Goal: Task Accomplishment & Management: Complete application form

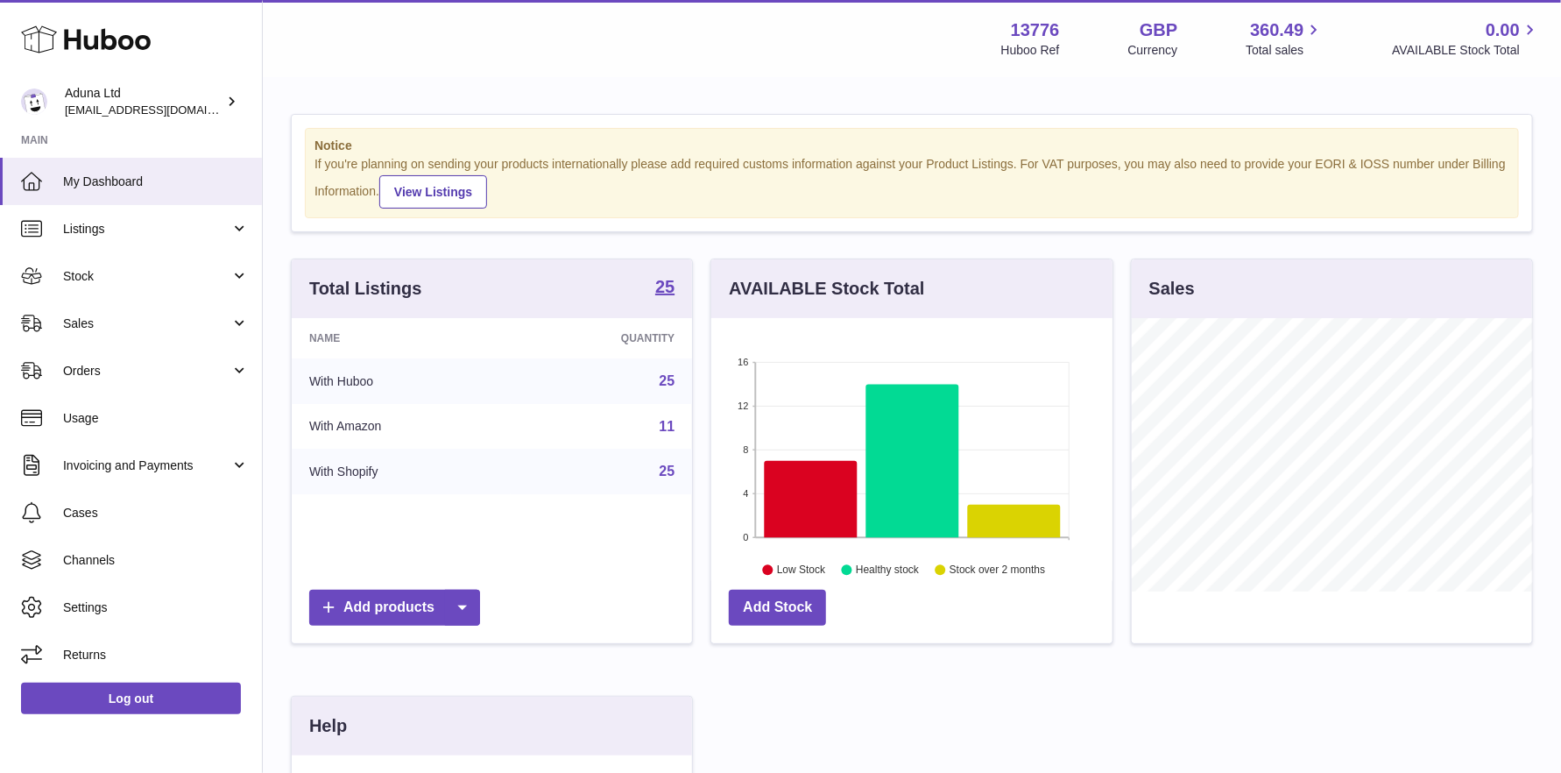
scroll to position [272, 401]
click at [105, 274] on span "Stock" at bounding box center [146, 276] width 167 height 17
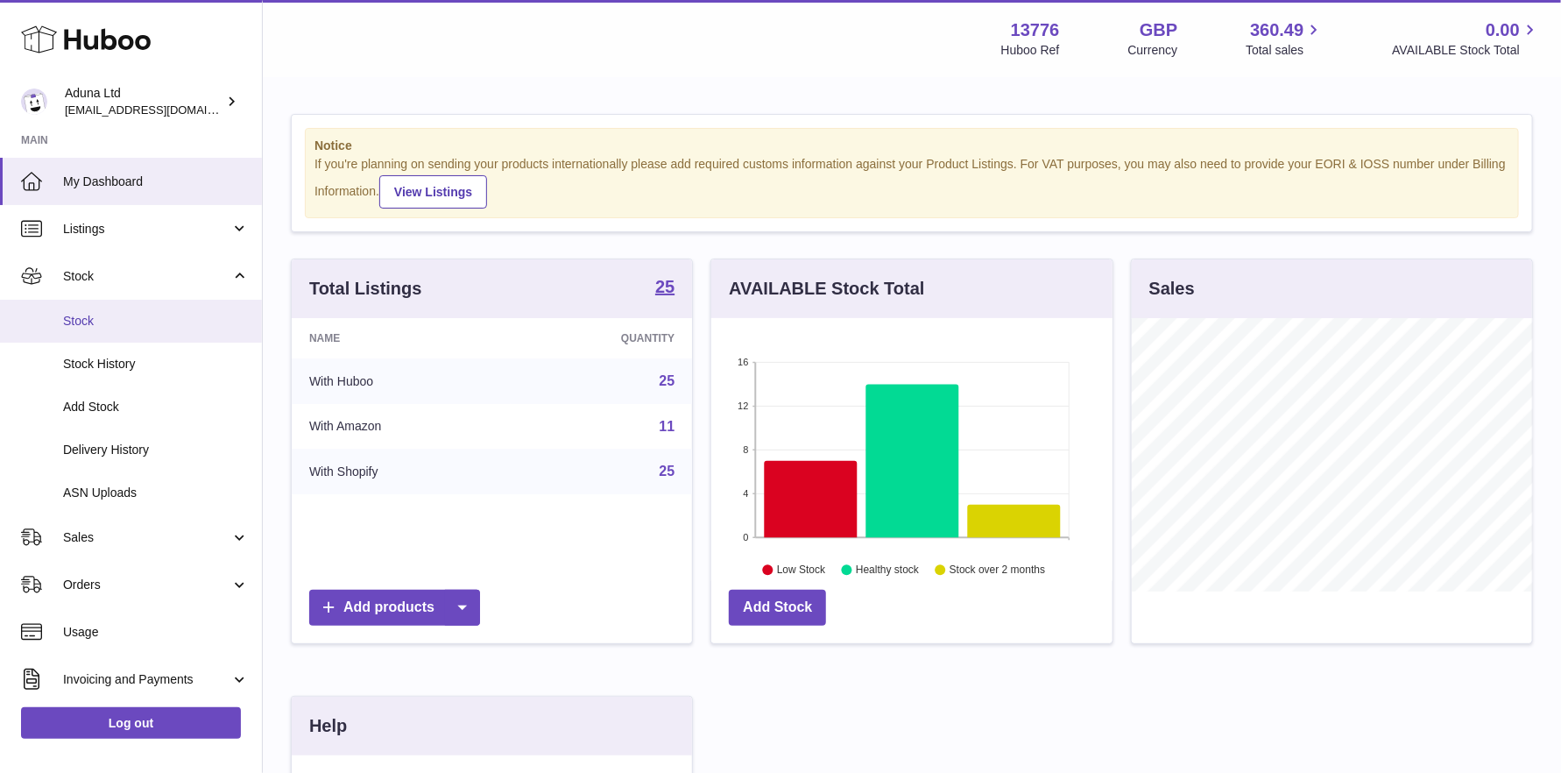
click at [164, 317] on span "Stock" at bounding box center [156, 321] width 186 height 17
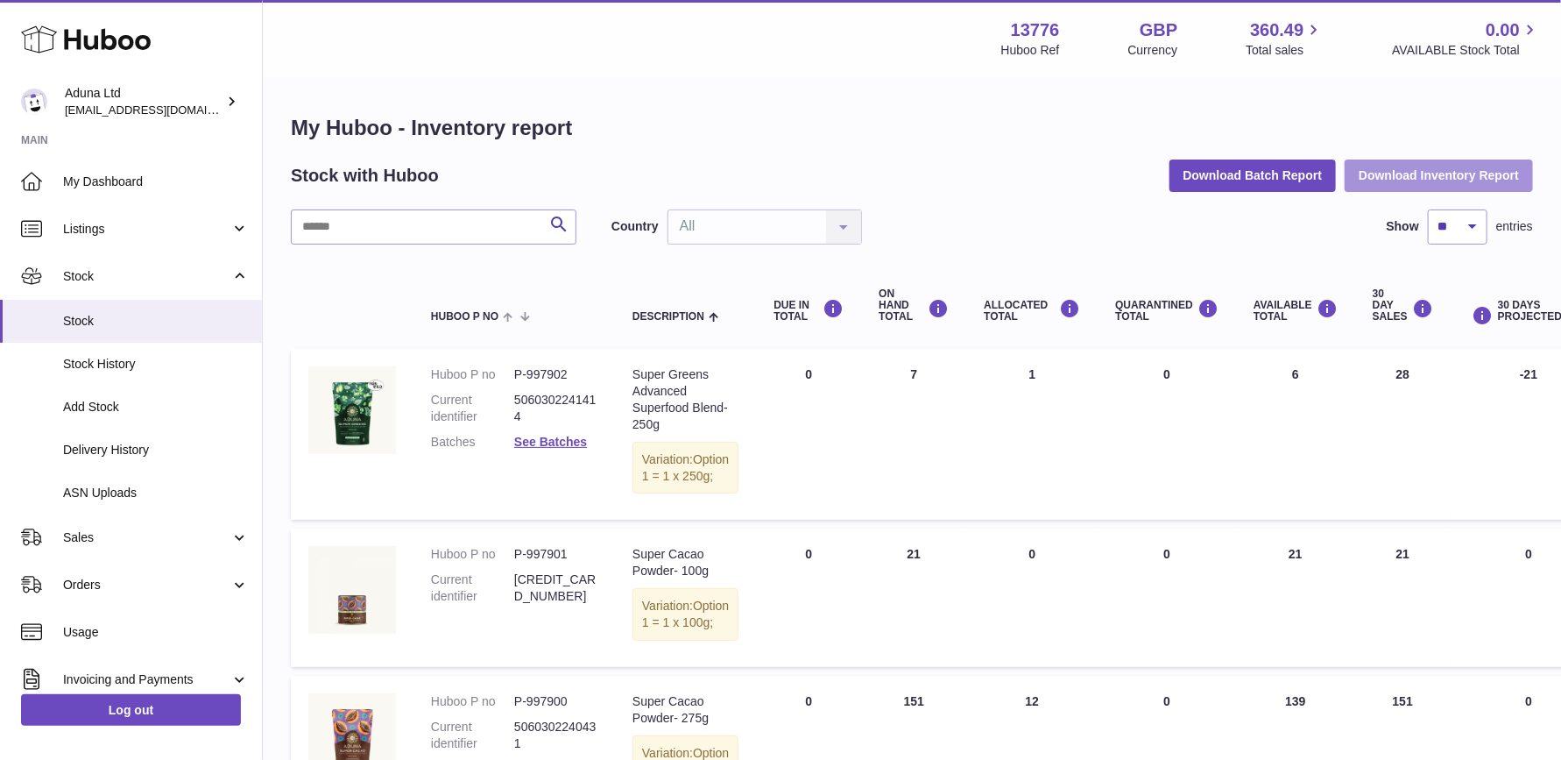
click at [1439, 178] on button "Download Inventory Report" at bounding box center [1439, 175] width 188 height 32
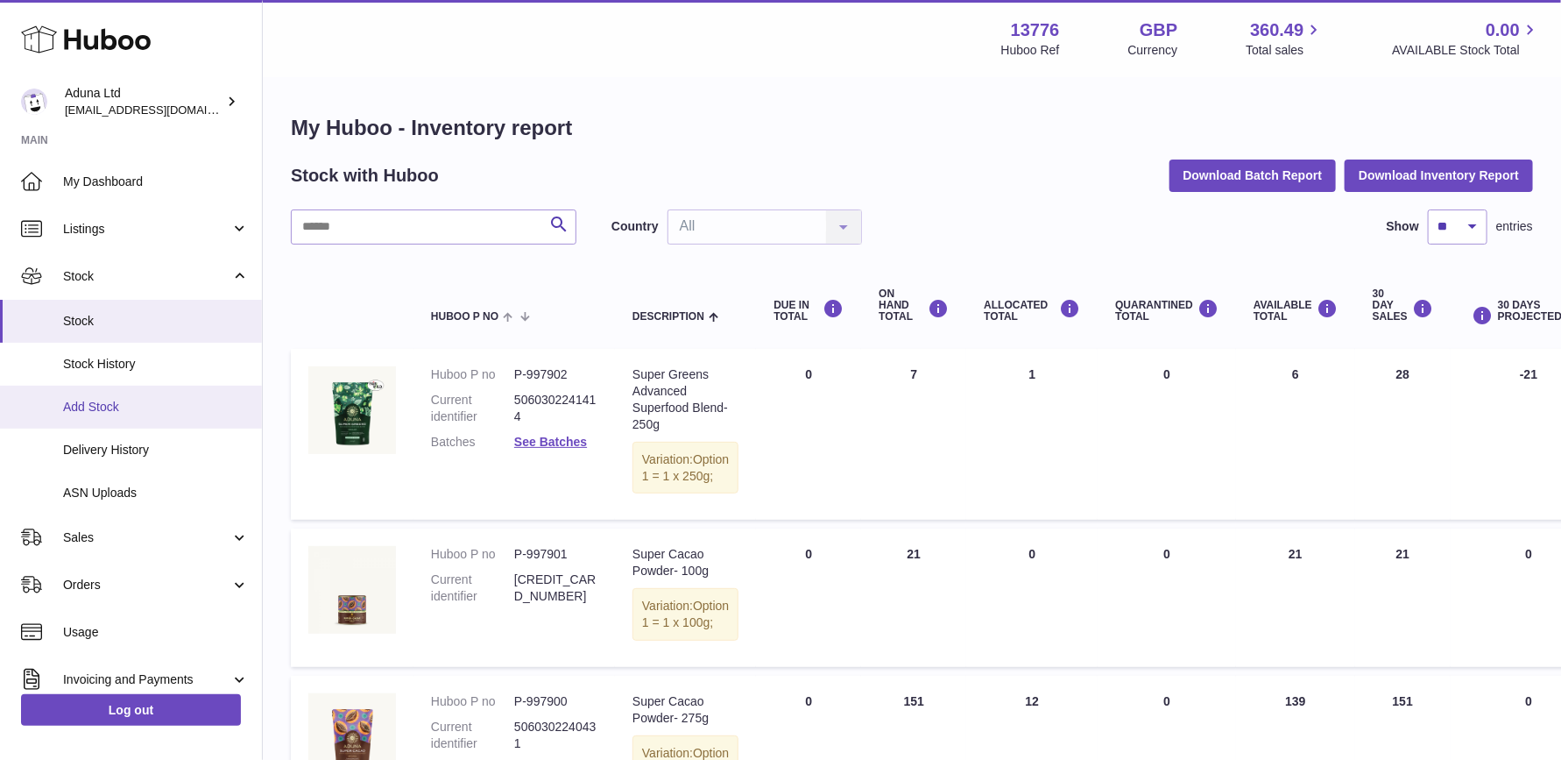
click at [101, 406] on span "Add Stock" at bounding box center [156, 407] width 186 height 17
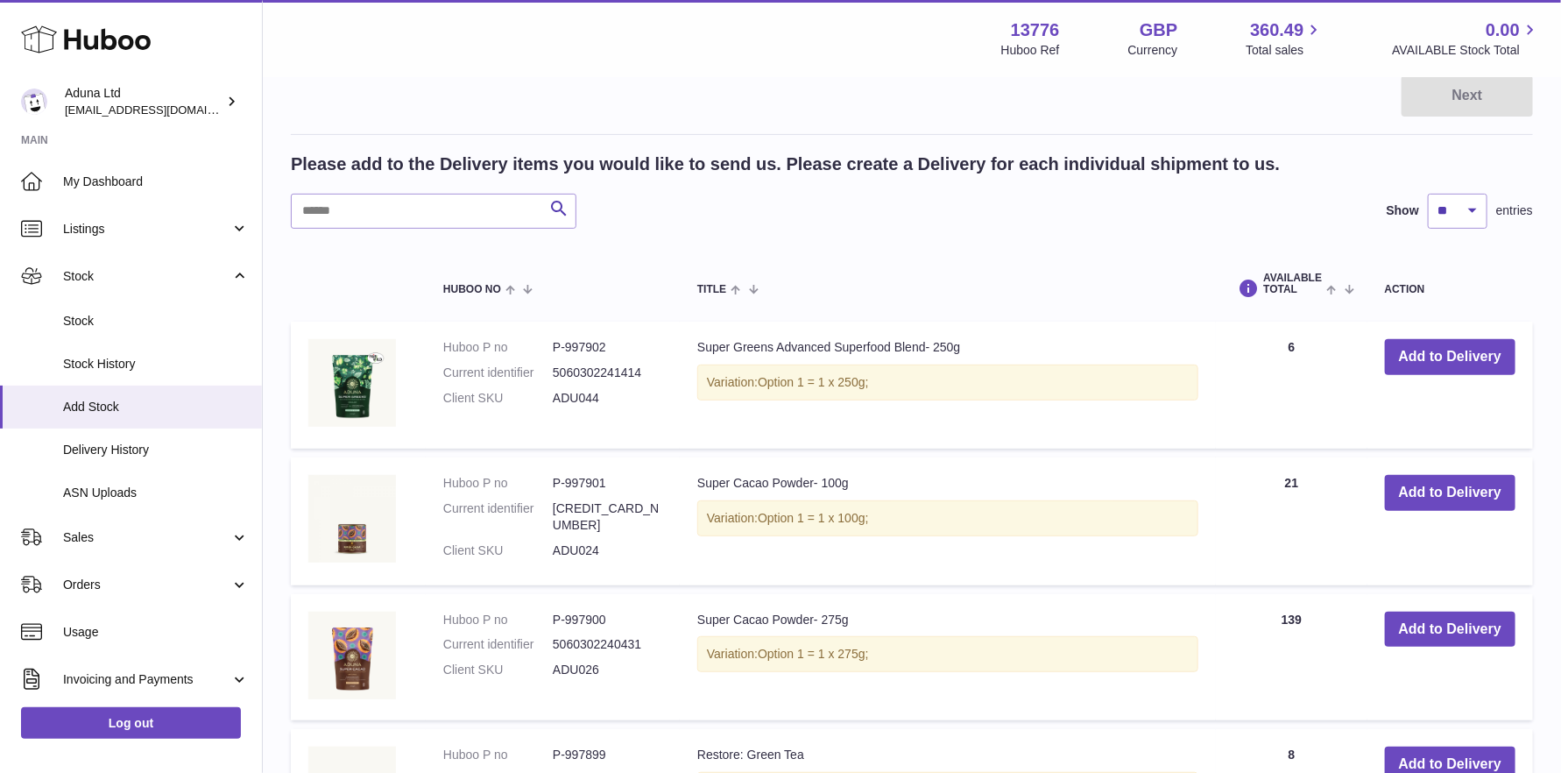
scroll to position [263, 0]
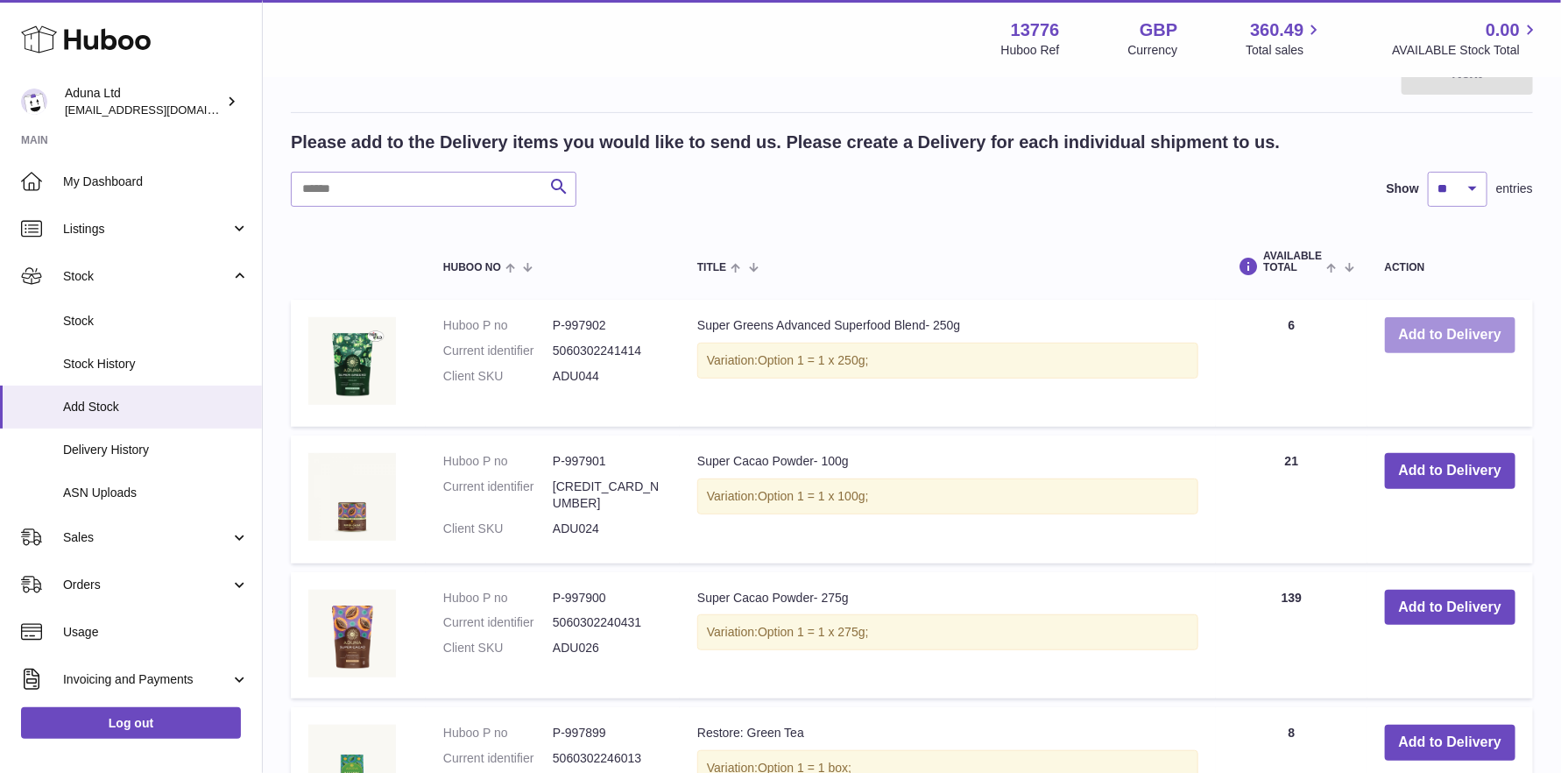
click at [1446, 338] on button "Add to Delivery" at bounding box center [1450, 335] width 131 height 36
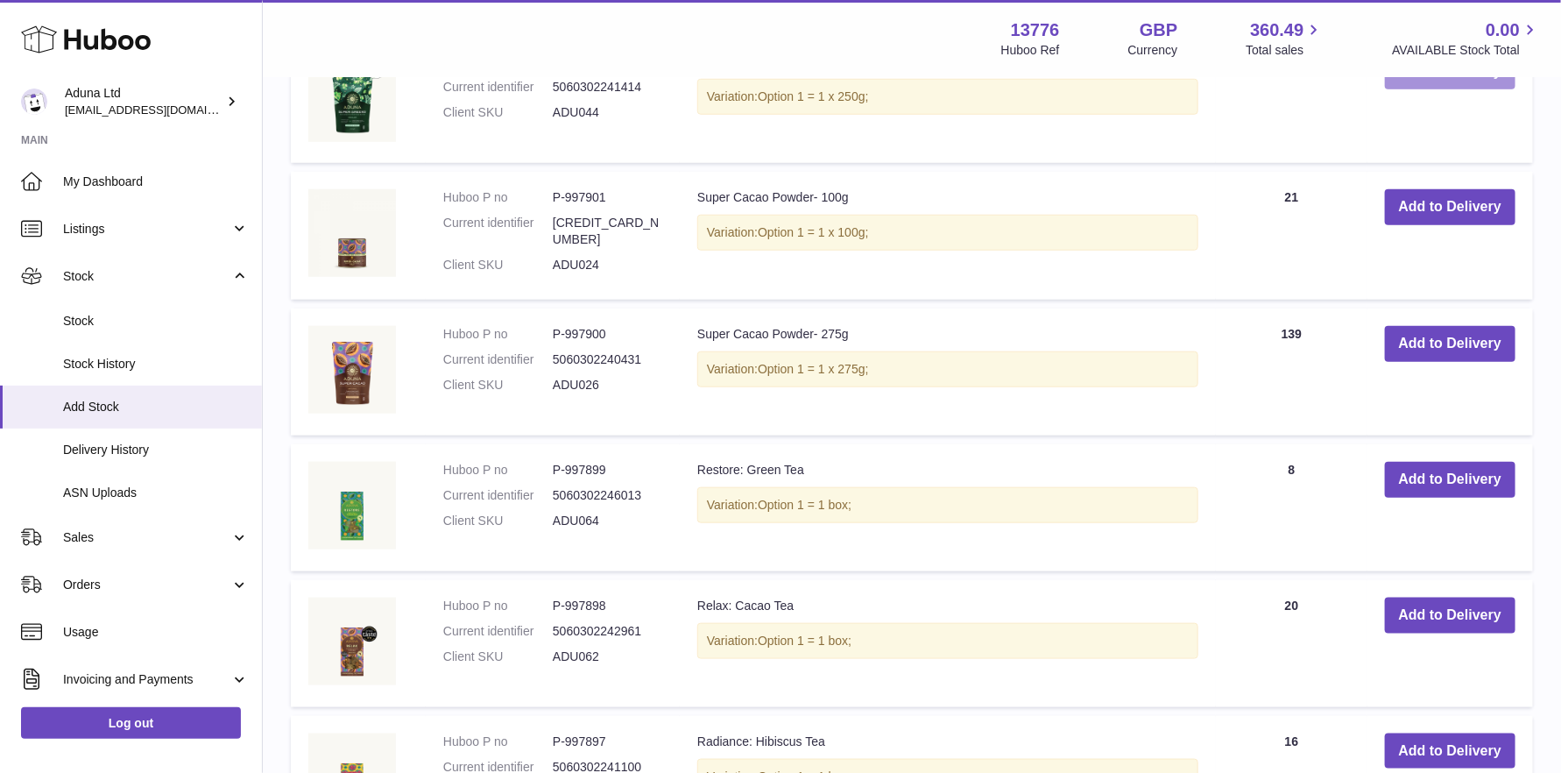
scroll to position [701, 0]
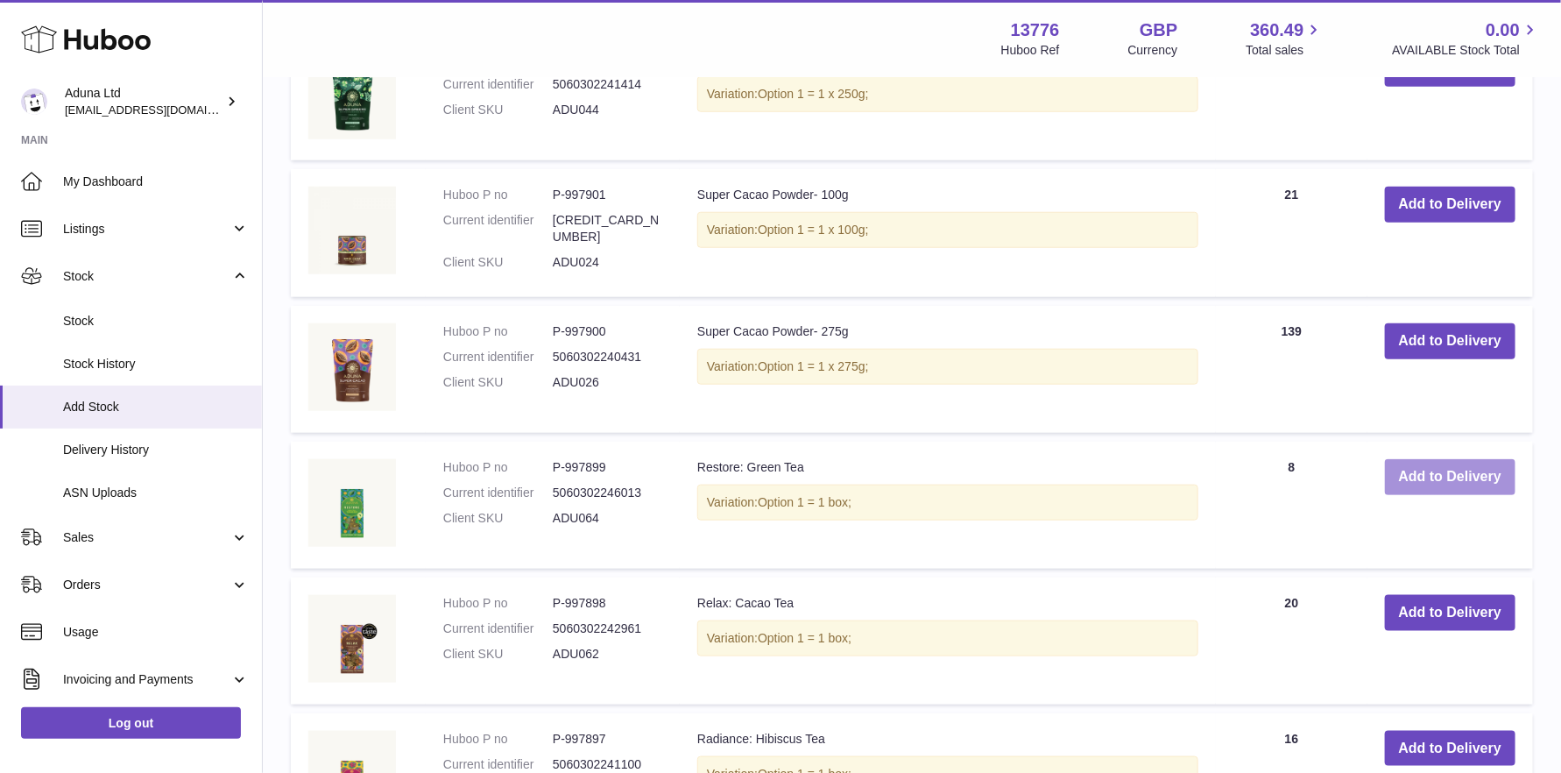
click at [1418, 466] on button "Add to Delivery" at bounding box center [1450, 477] width 131 height 36
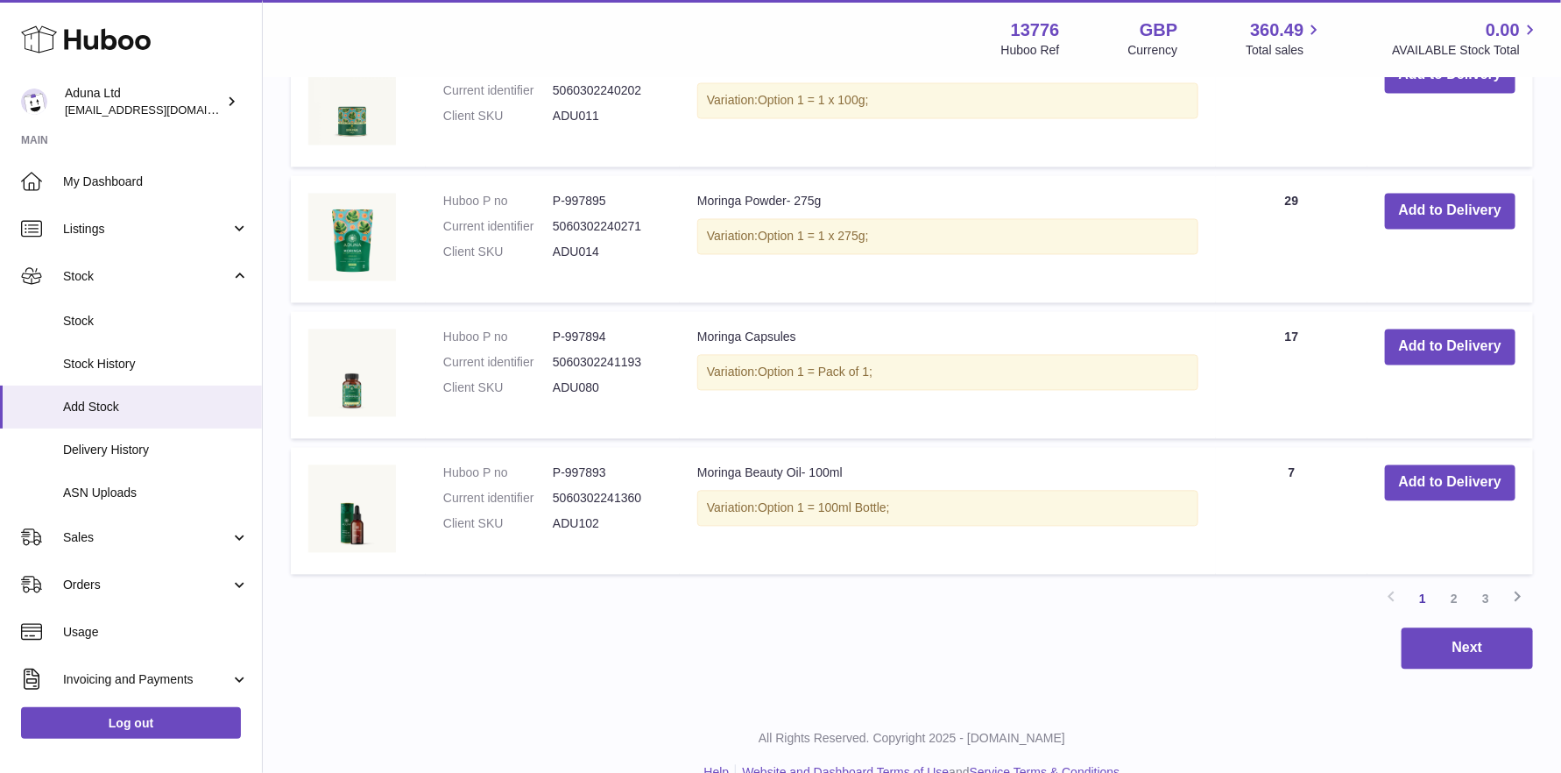
scroll to position [1682, 0]
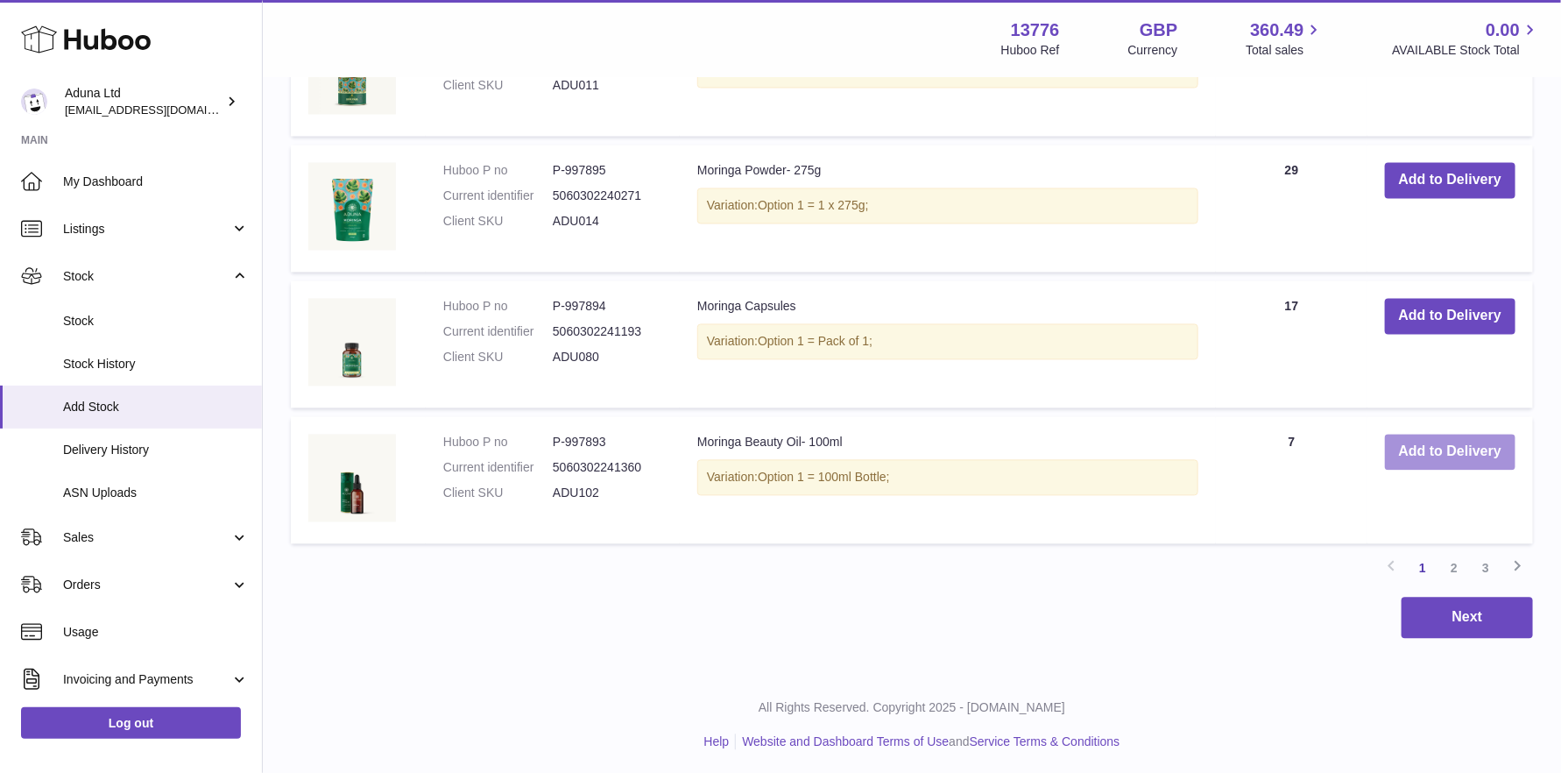
click at [1439, 460] on button "Add to Delivery" at bounding box center [1450, 453] width 131 height 36
click at [1451, 569] on link "2" at bounding box center [1454, 569] width 32 height 32
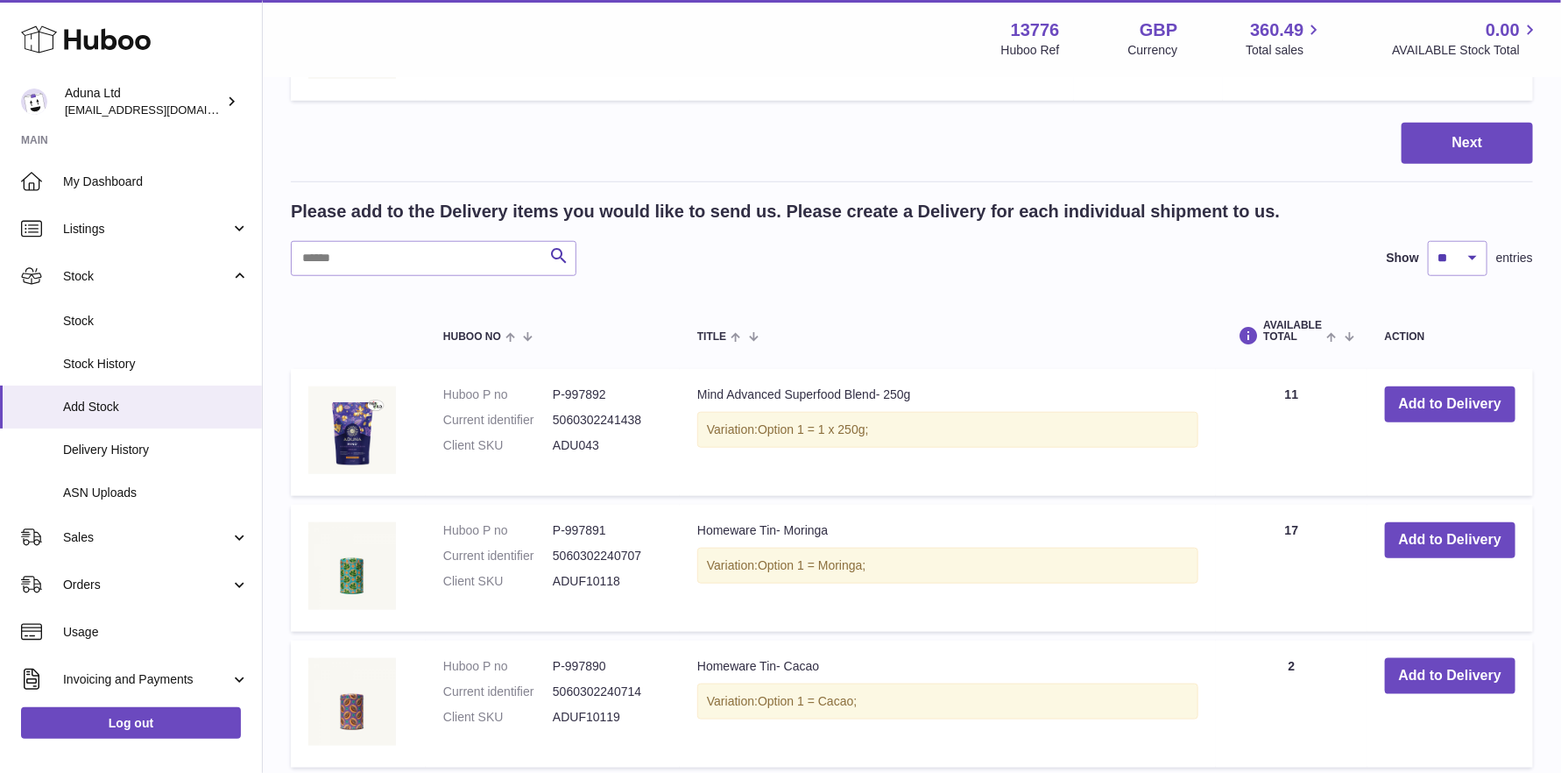
scroll to position [692, 0]
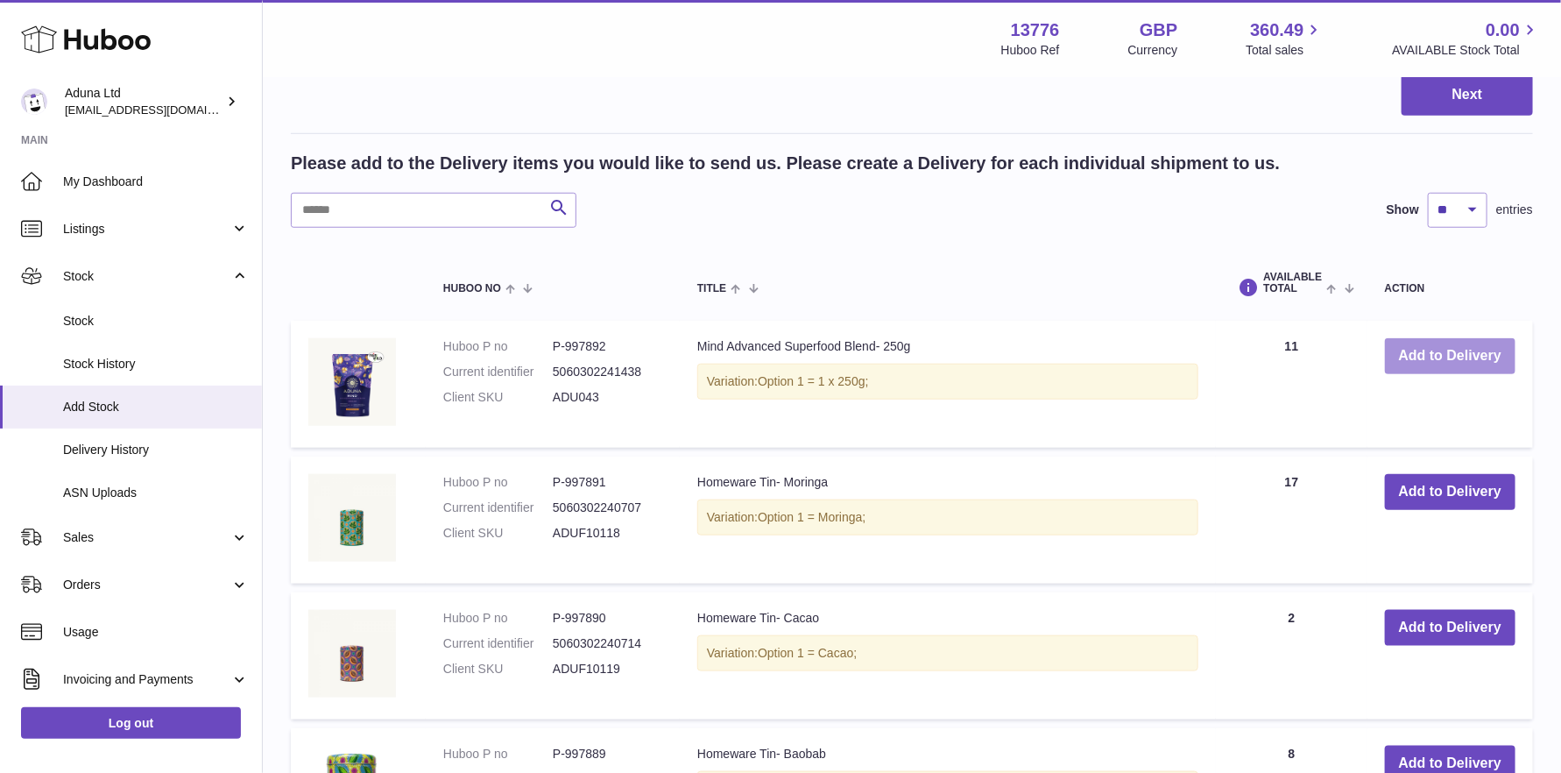
click at [1440, 357] on button "Add to Delivery" at bounding box center [1450, 356] width 131 height 36
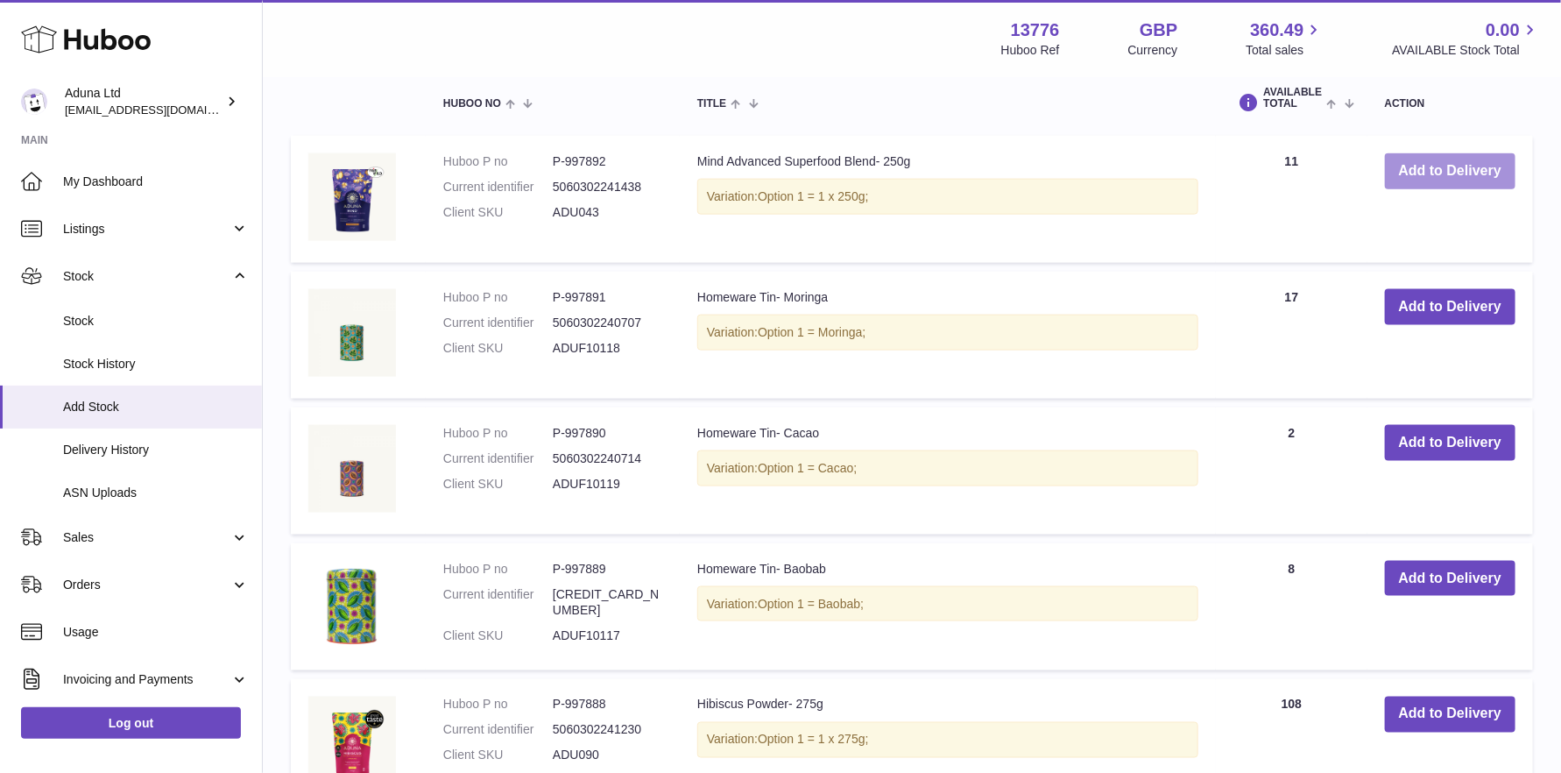
scroll to position [1042, 0]
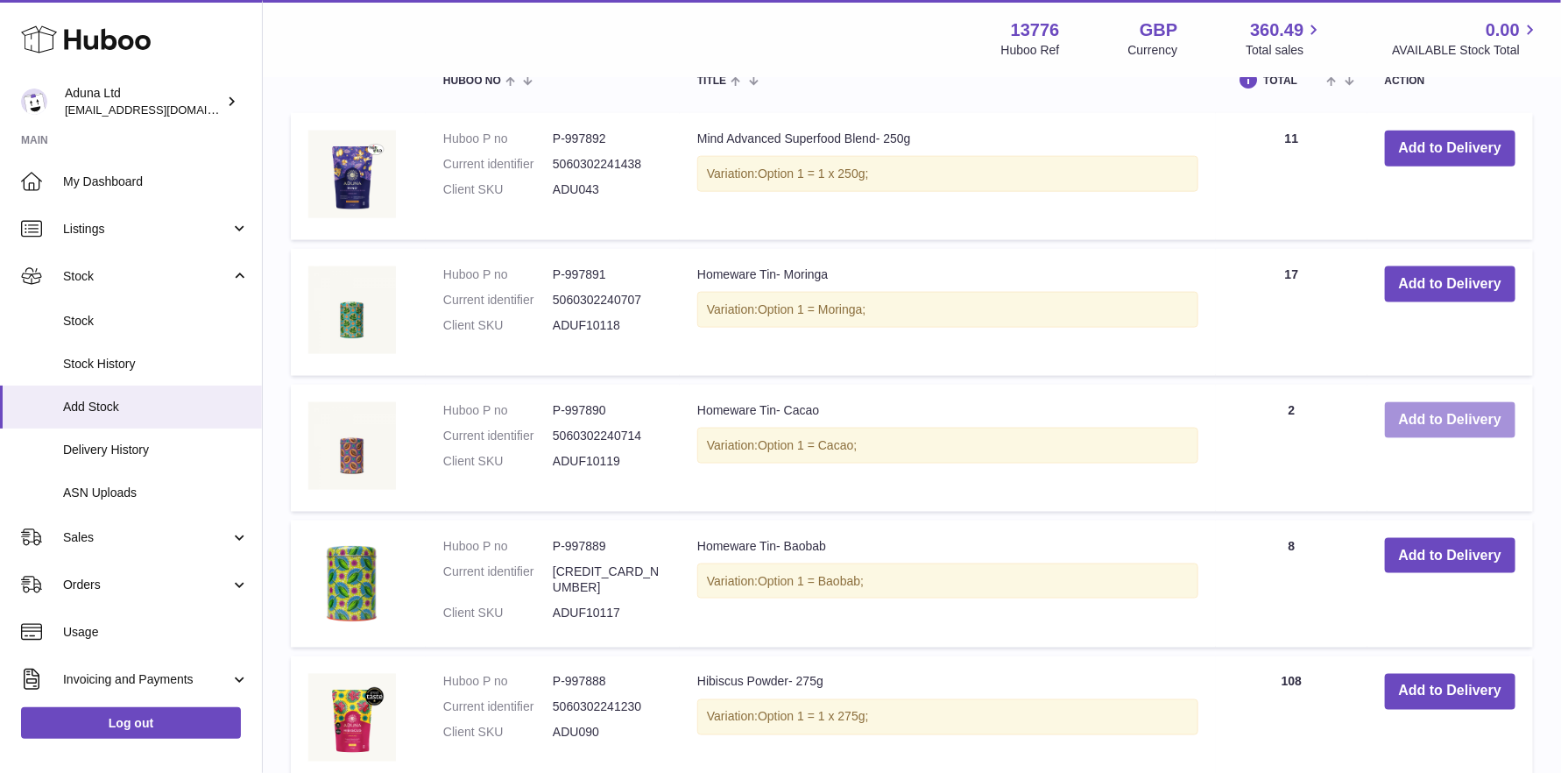
click at [1428, 410] on button "Add to Delivery" at bounding box center [1450, 420] width 131 height 36
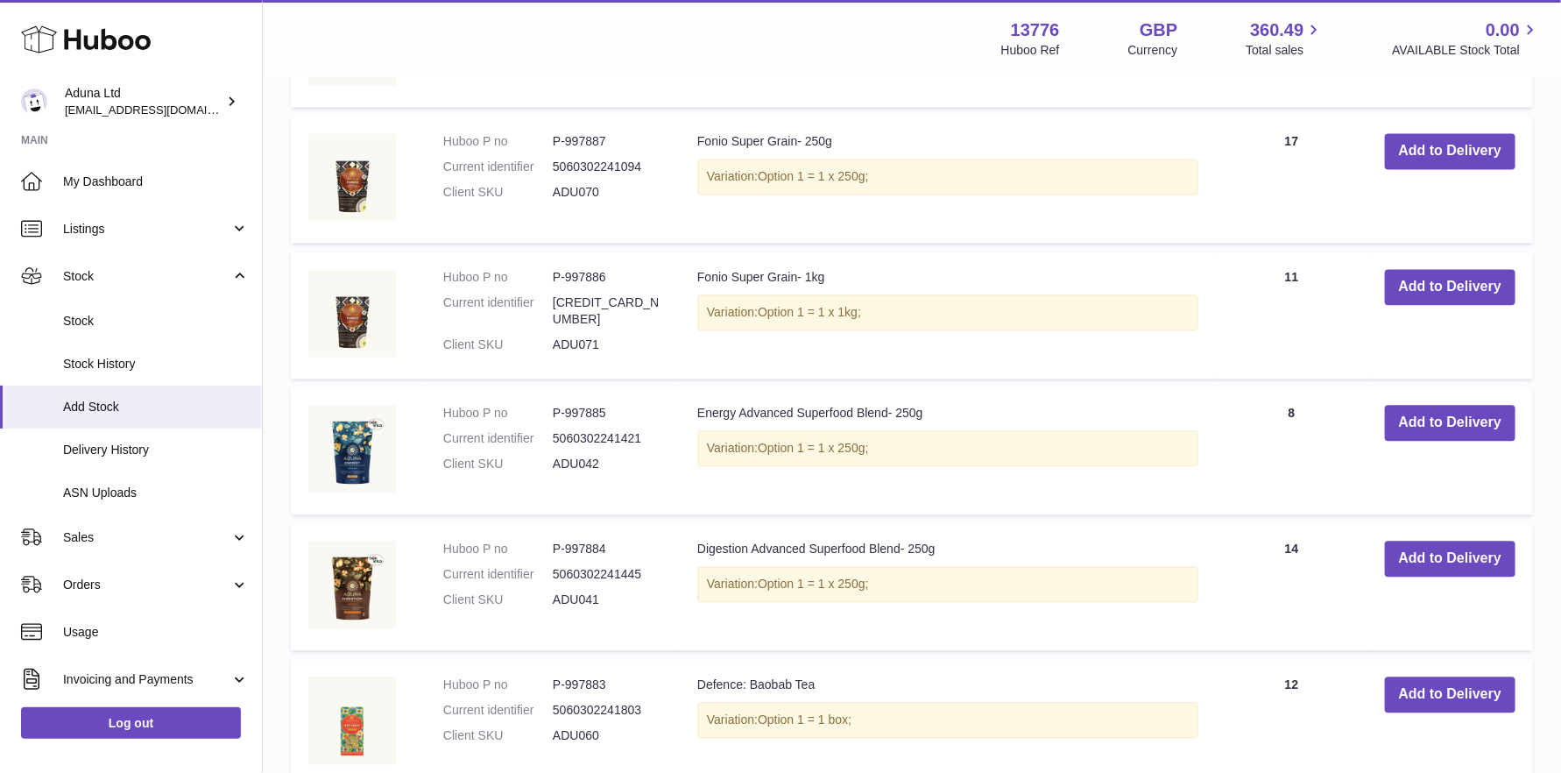
scroll to position [1878, 0]
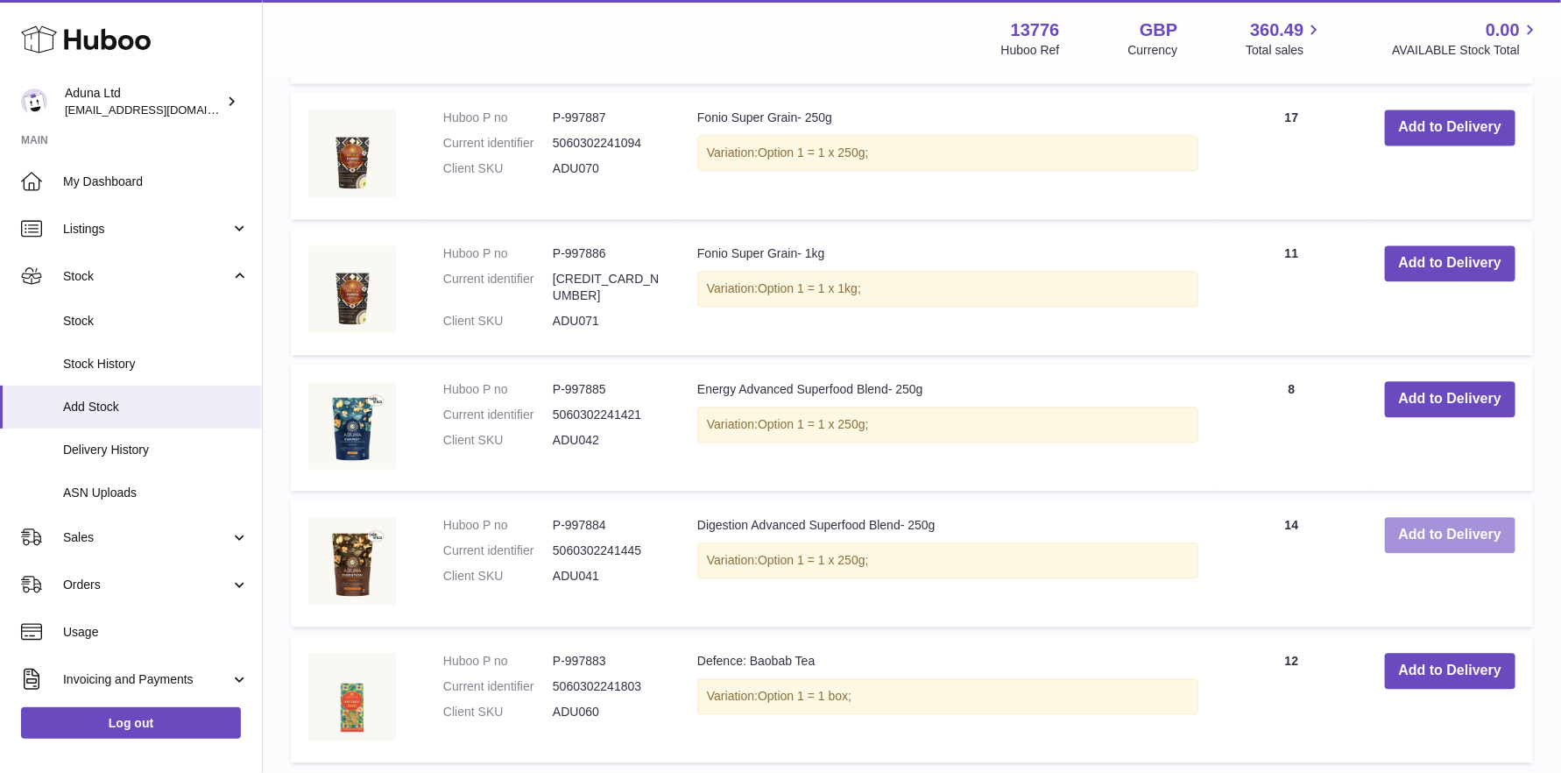
click at [1405, 526] on button "Add to Delivery" at bounding box center [1450, 535] width 131 height 36
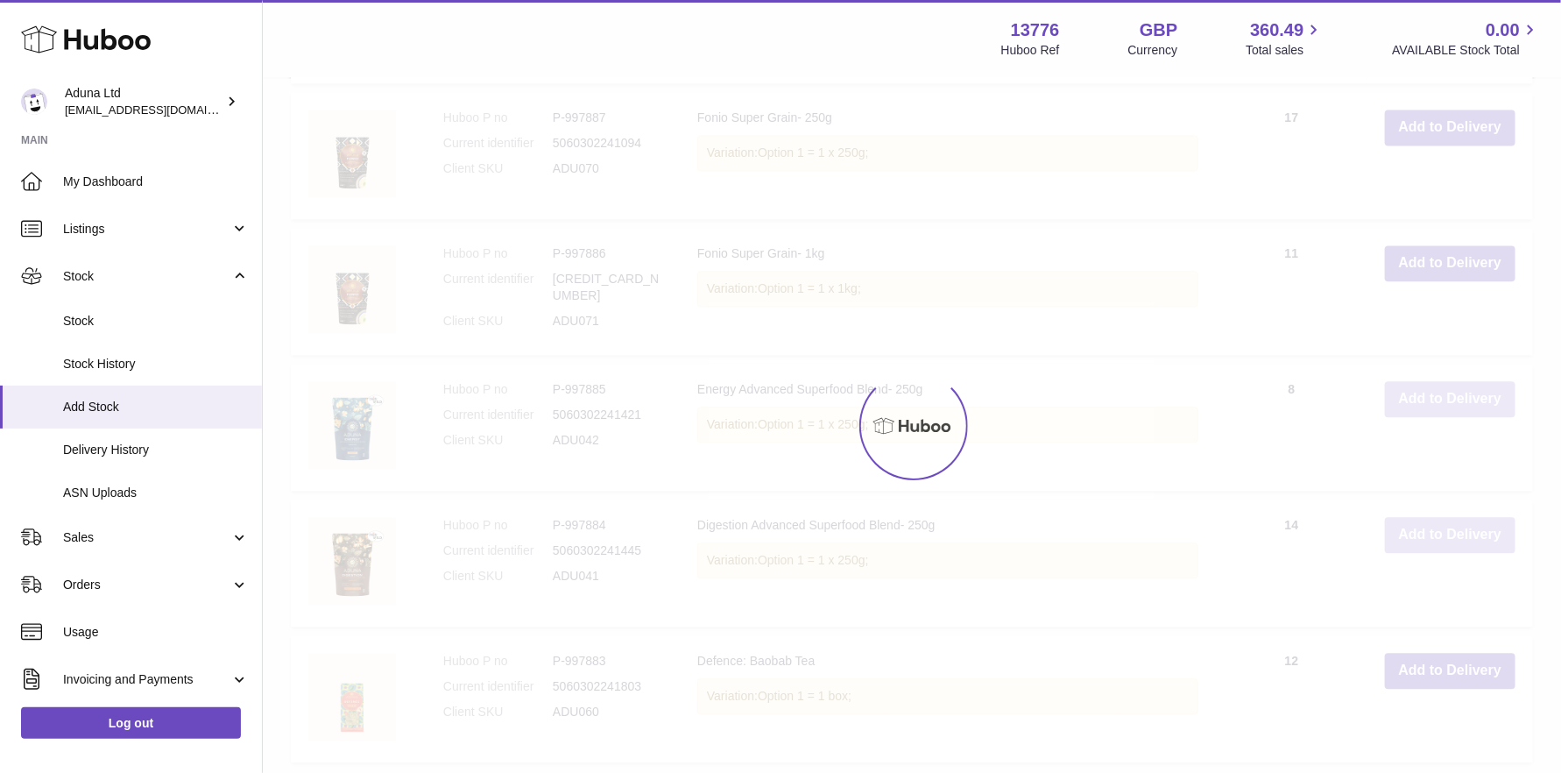
scroll to position [2021, 0]
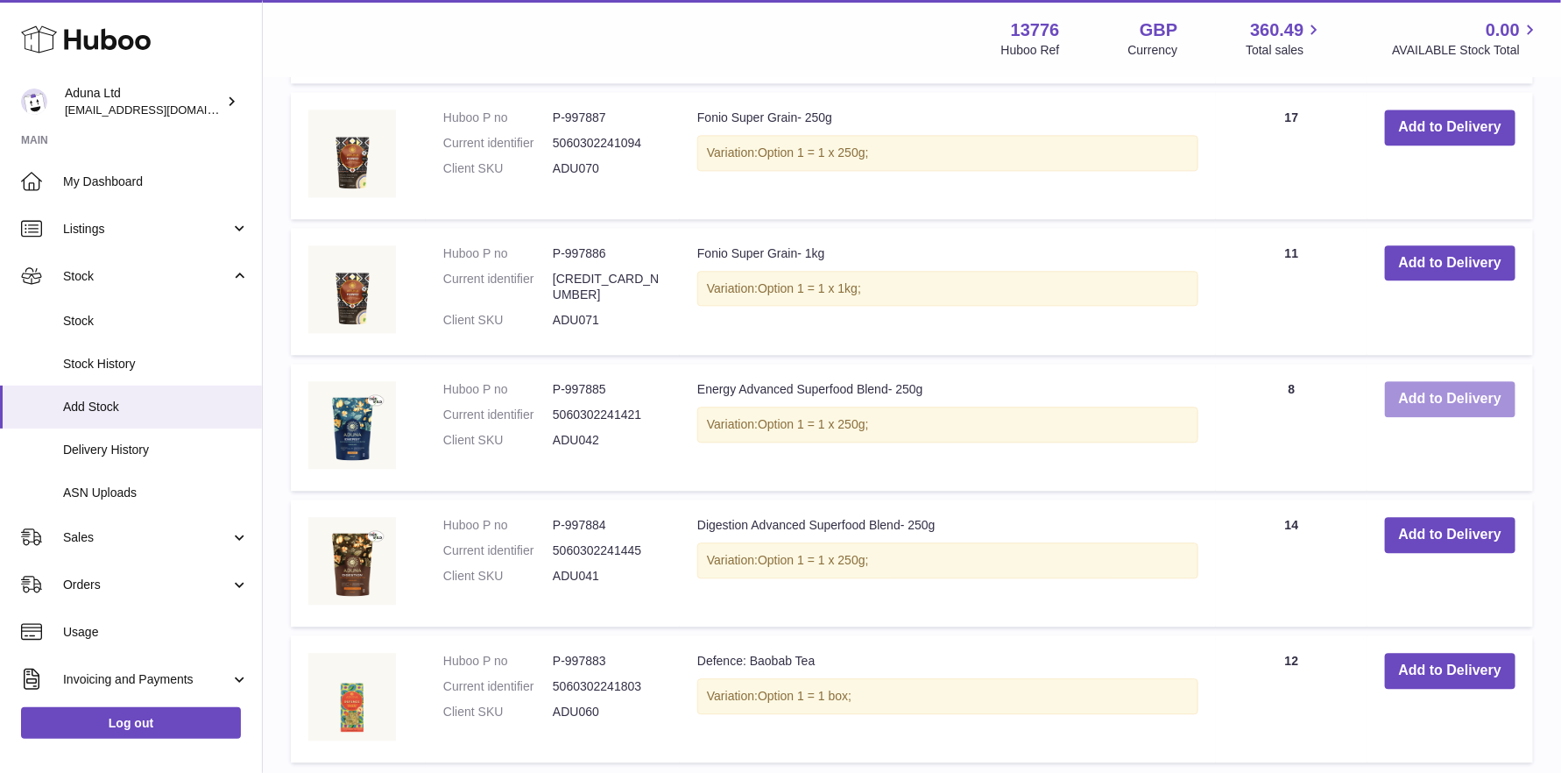
click at [1435, 391] on button "Add to Delivery" at bounding box center [1450, 399] width 131 height 36
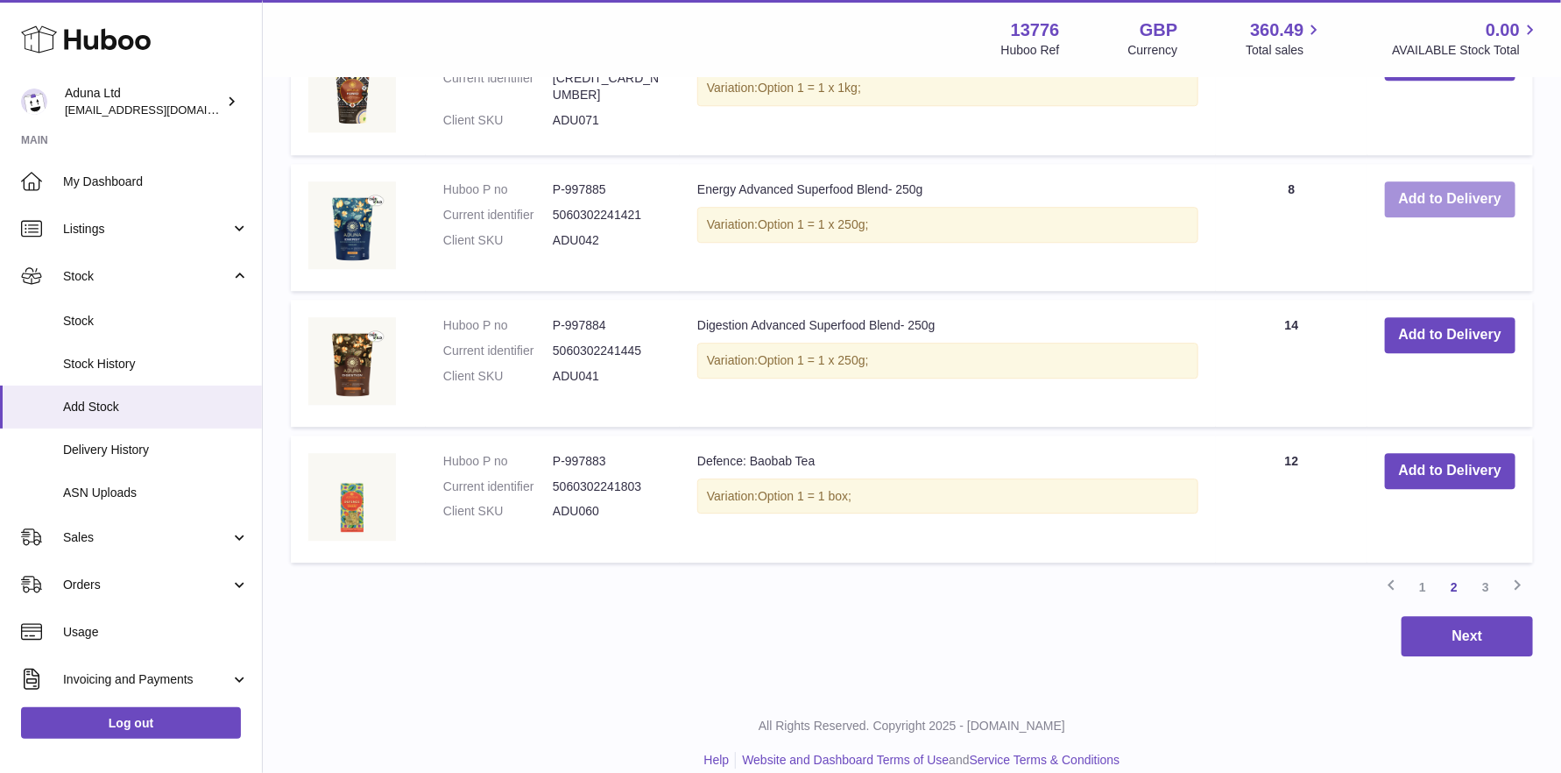
scroll to position [2380, 0]
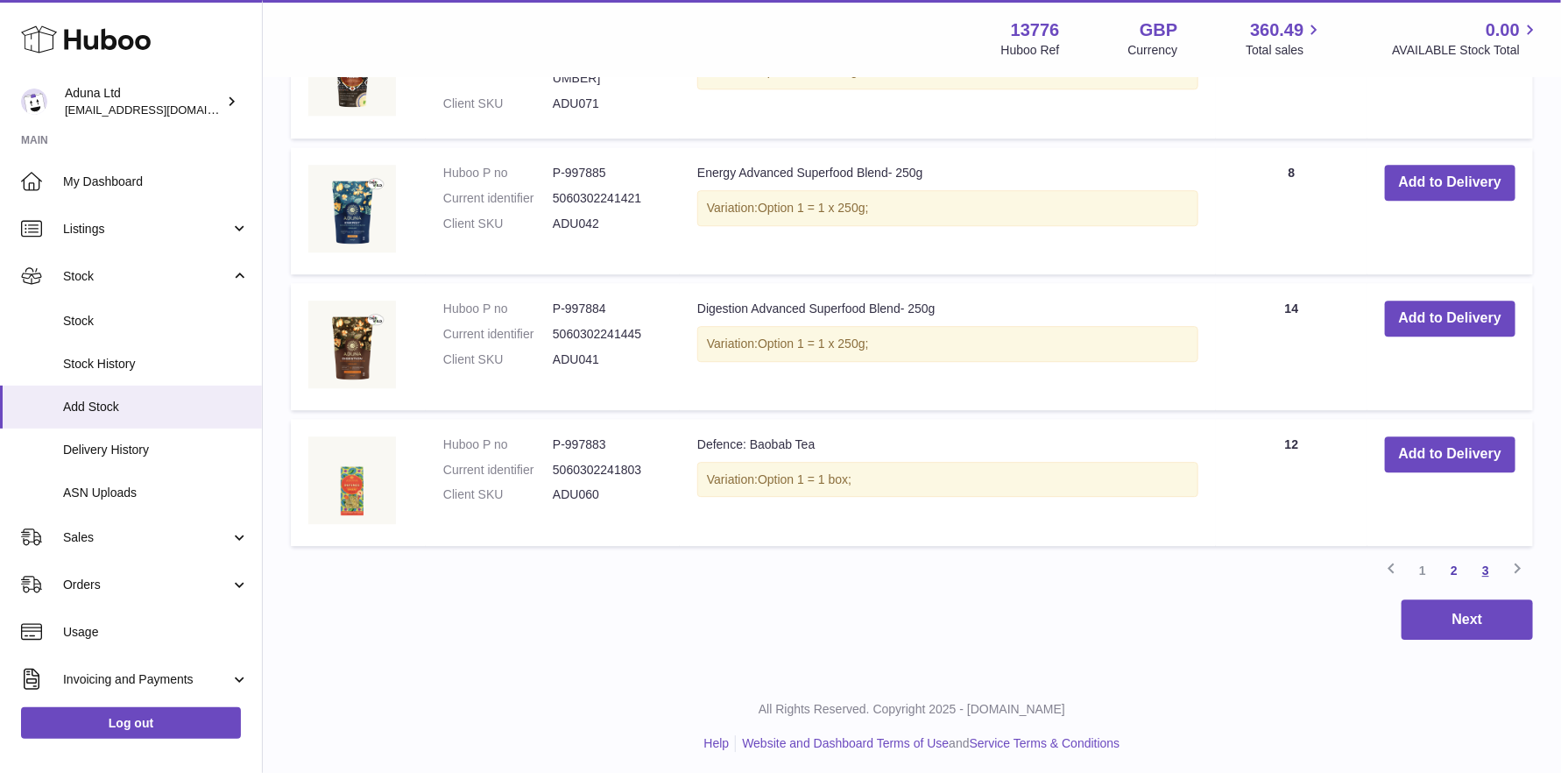
click at [1490, 561] on link "3" at bounding box center [1486, 571] width 32 height 32
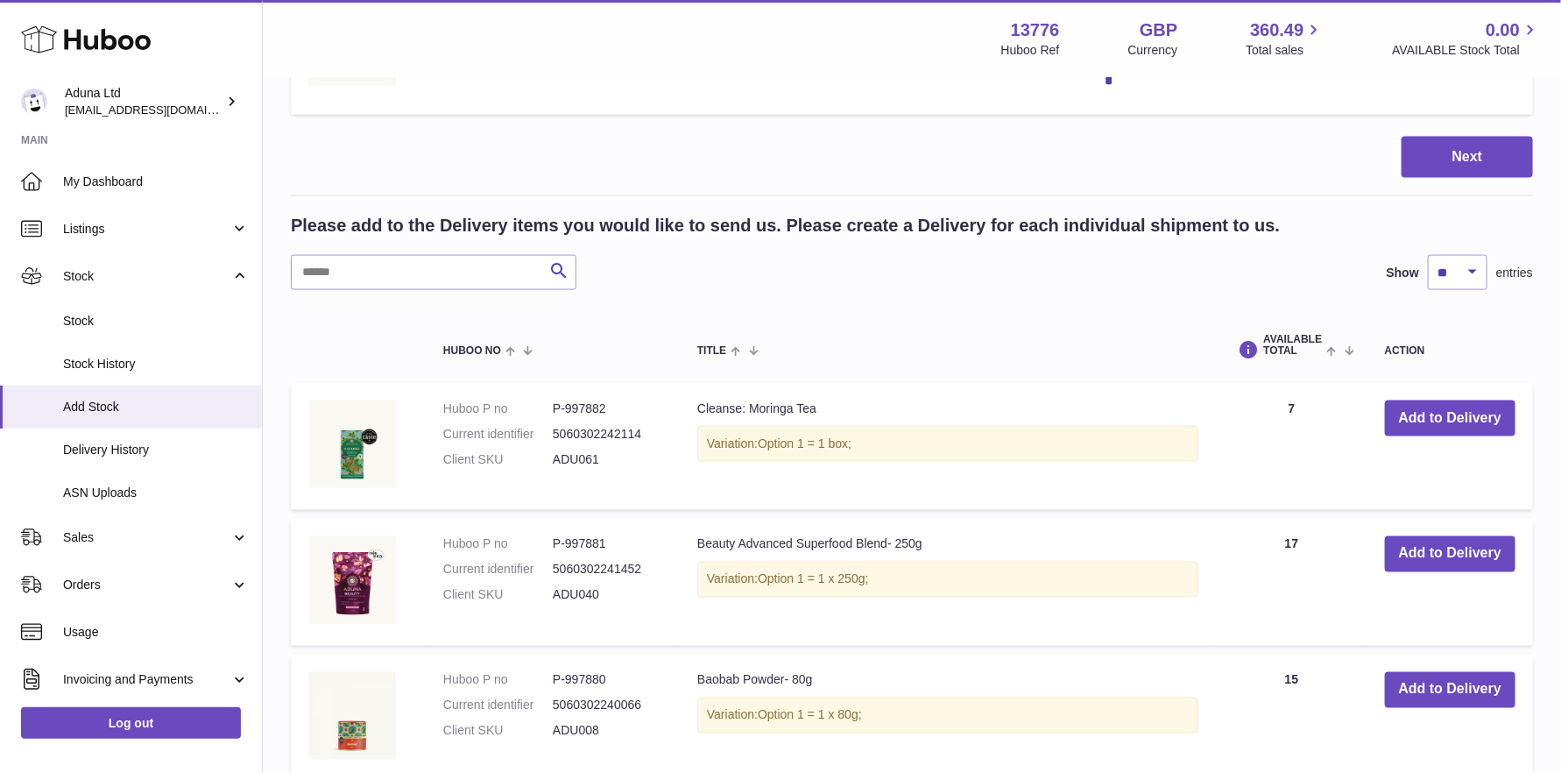
scroll to position [1218, 0]
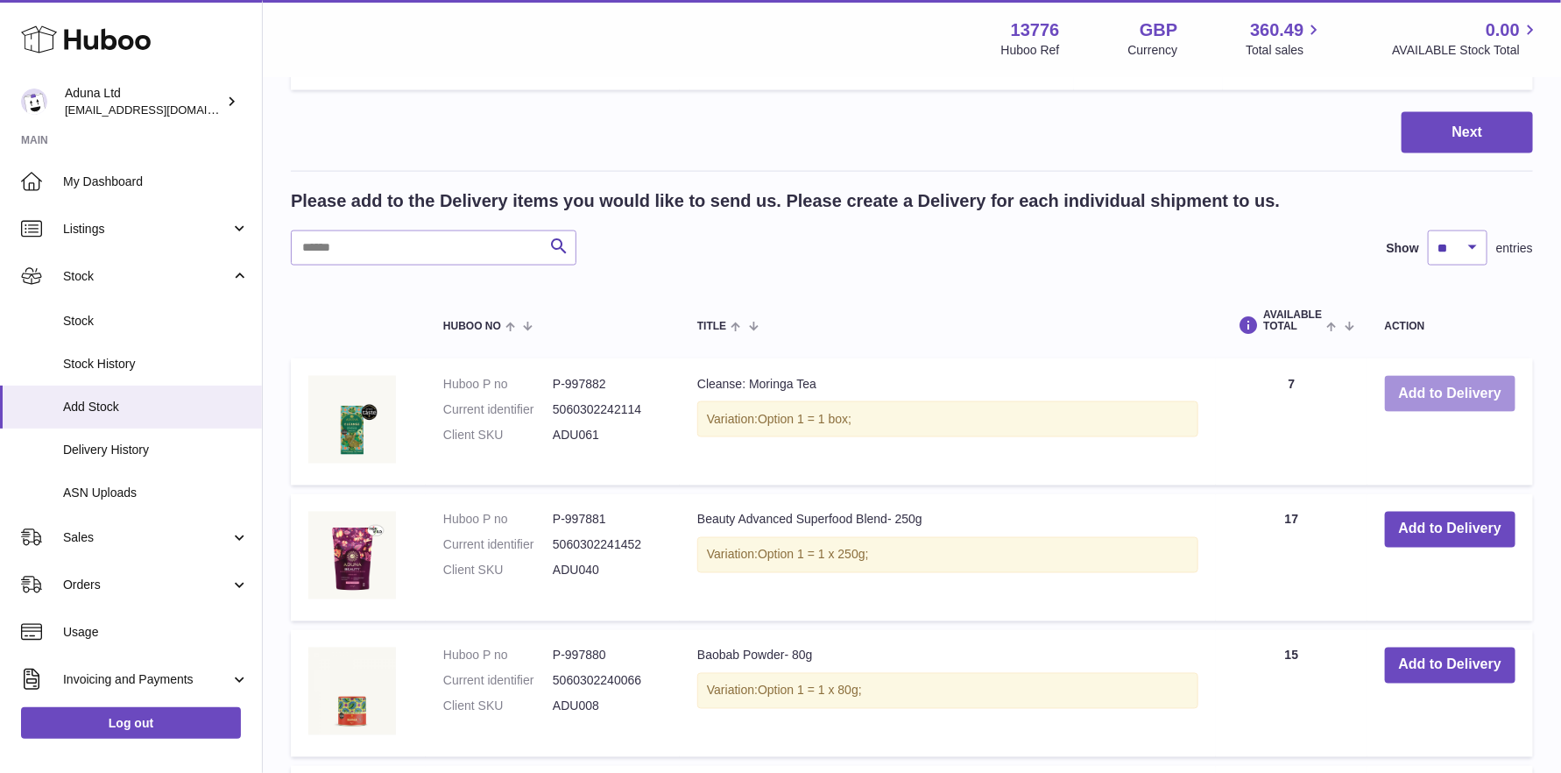
click at [1420, 392] on button "Add to Delivery" at bounding box center [1450, 394] width 131 height 36
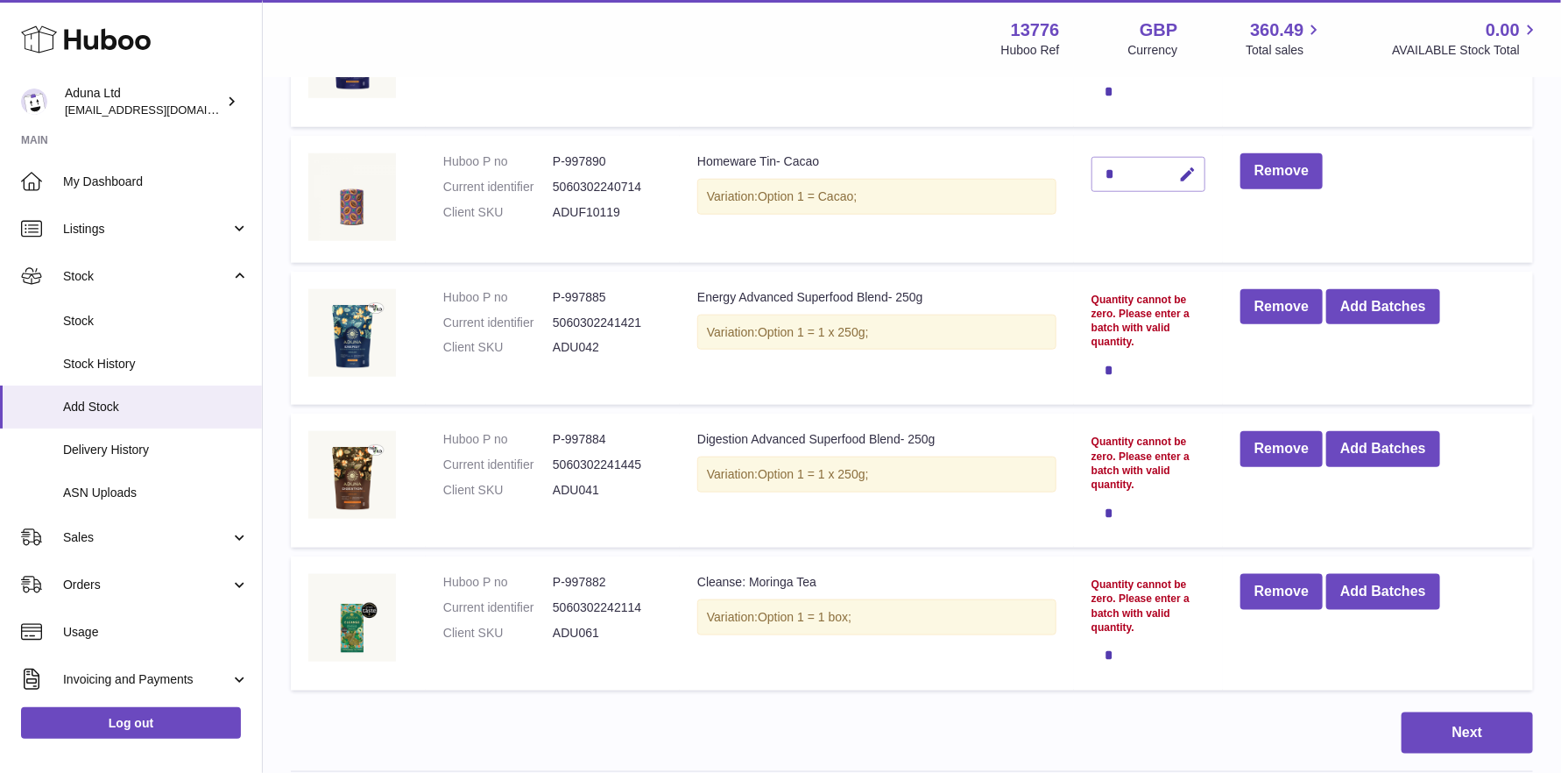
scroll to position [788, 0]
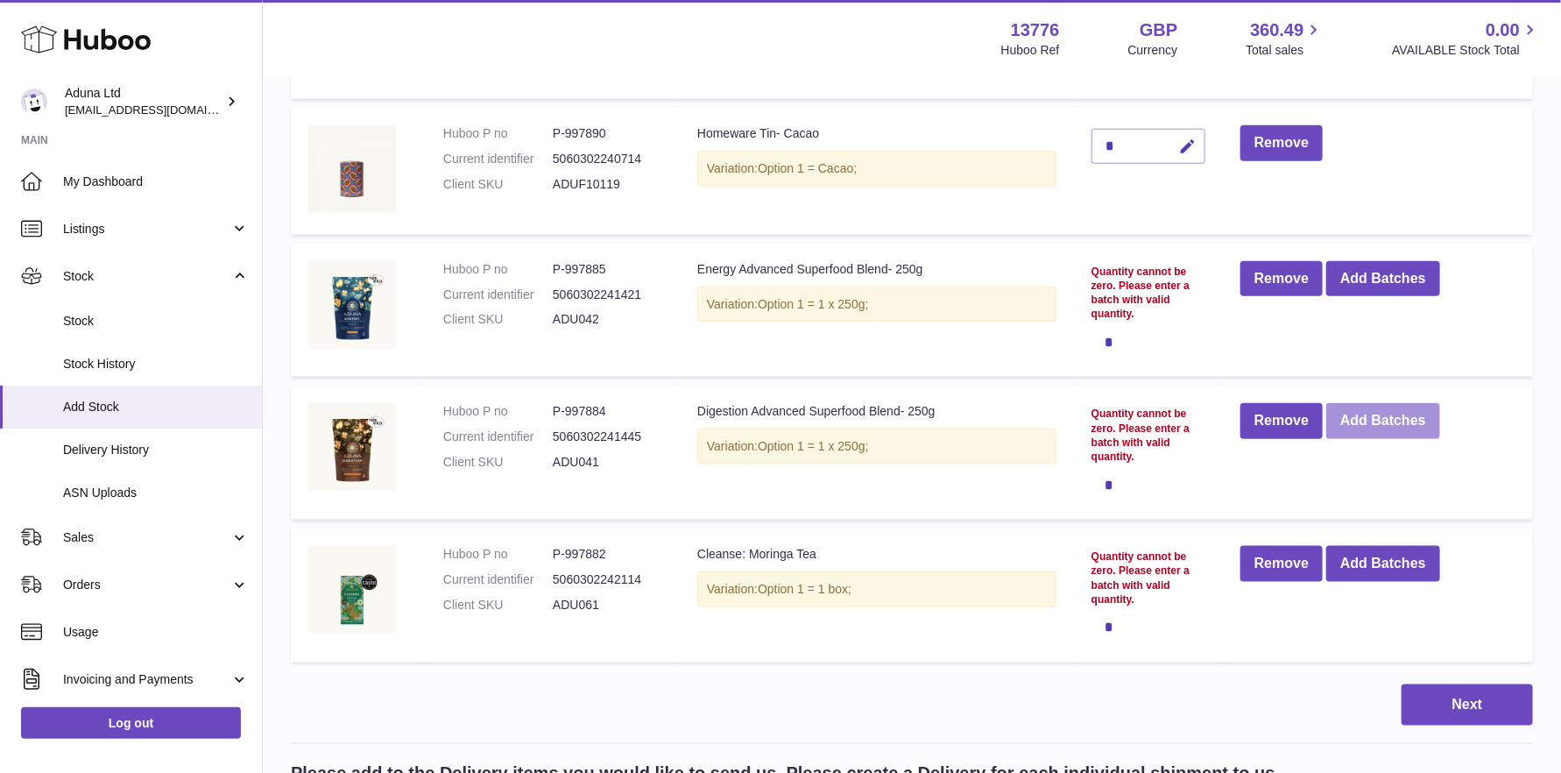
click at [1370, 423] on button "Add Batches" at bounding box center [1383, 421] width 114 height 36
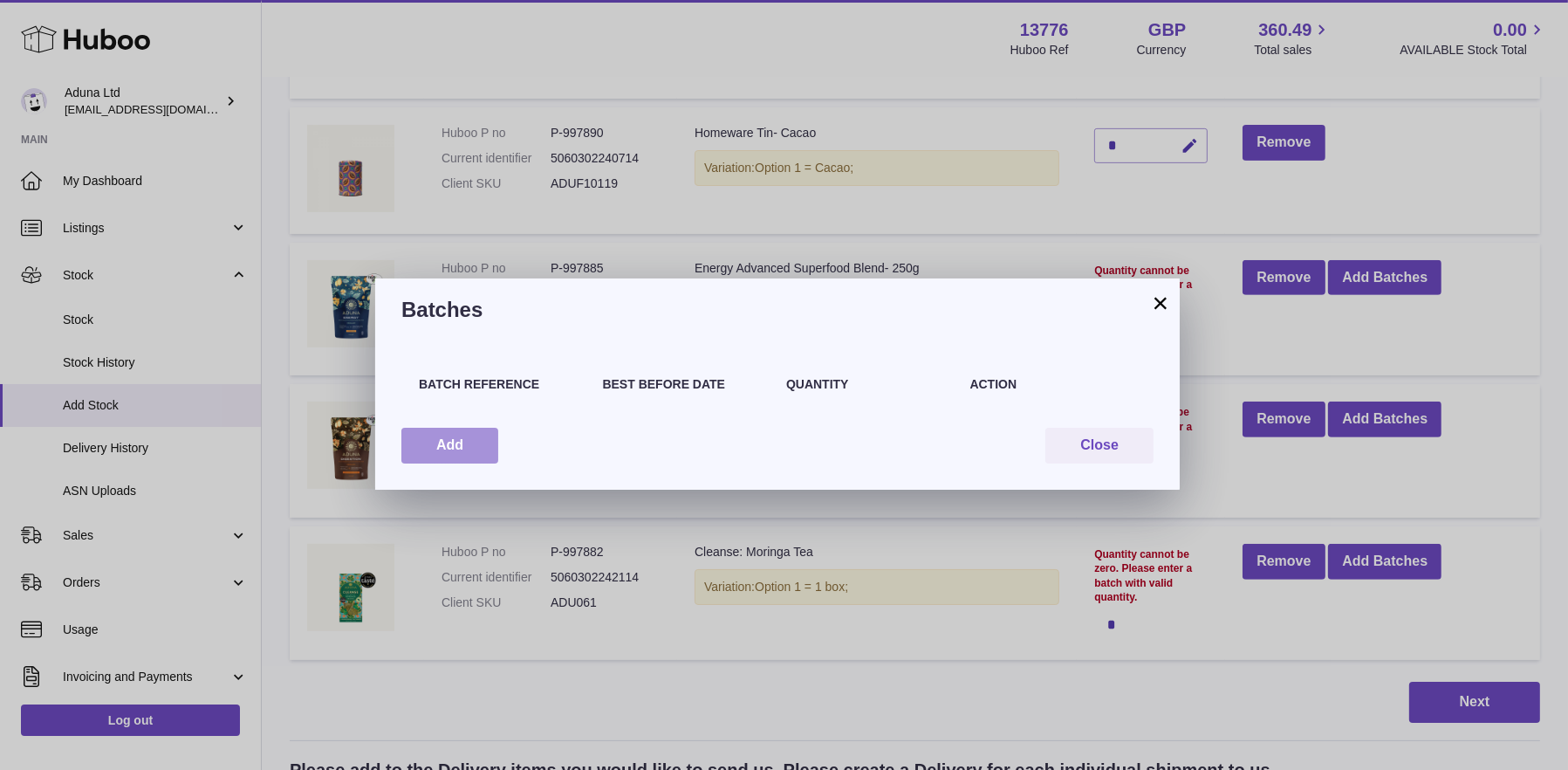
click at [457, 440] on button "Add" at bounding box center [449, 445] width 97 height 36
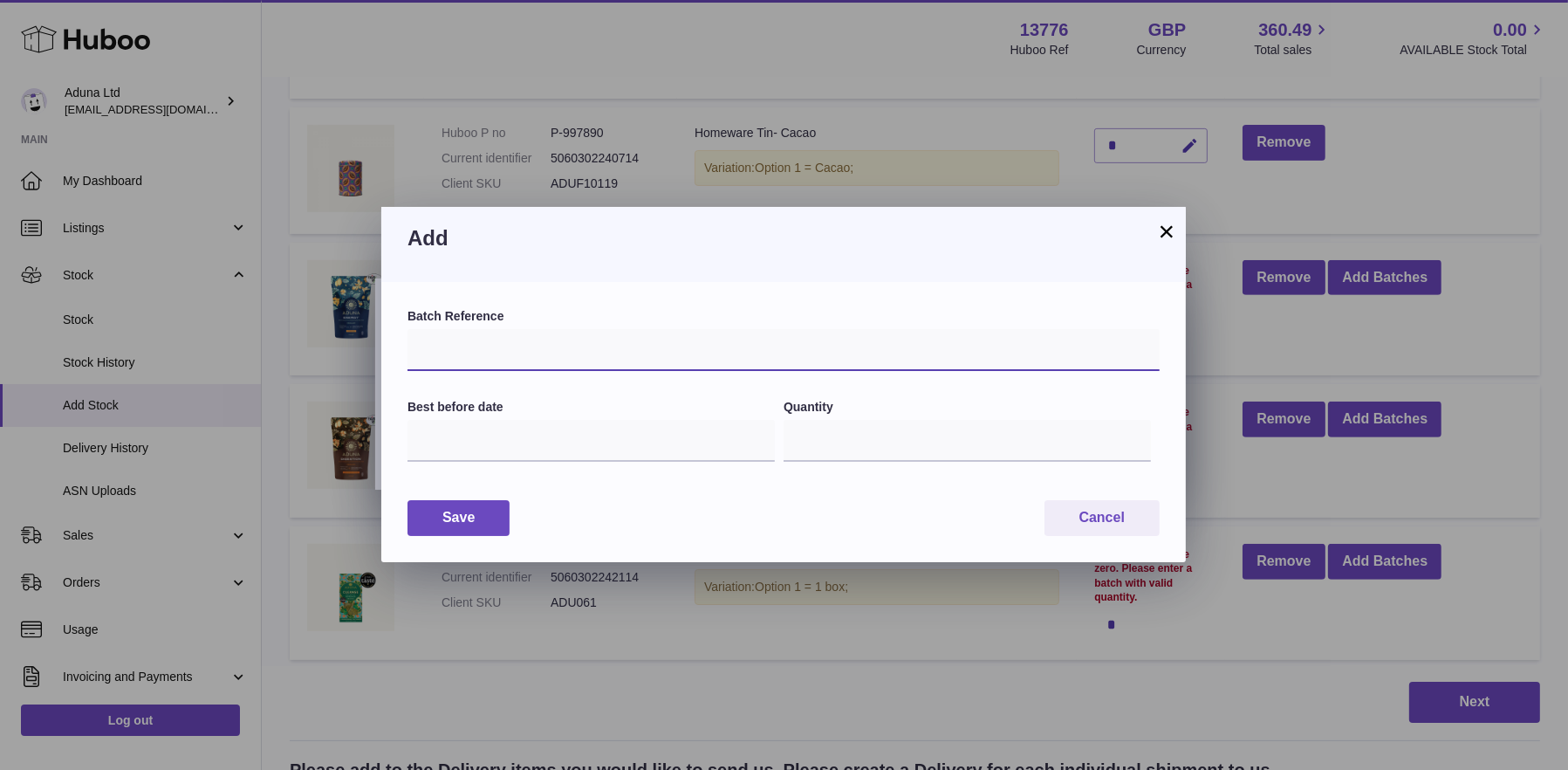
click at [509, 340] on input "text" at bounding box center [783, 350] width 752 height 42
type input "*****"
drag, startPoint x: 805, startPoint y: 448, endPoint x: 779, endPoint y: 443, distance: 26.5
click at [779, 443] on div "Best before date Quantity *" at bounding box center [783, 440] width 752 height 84
type input "*"
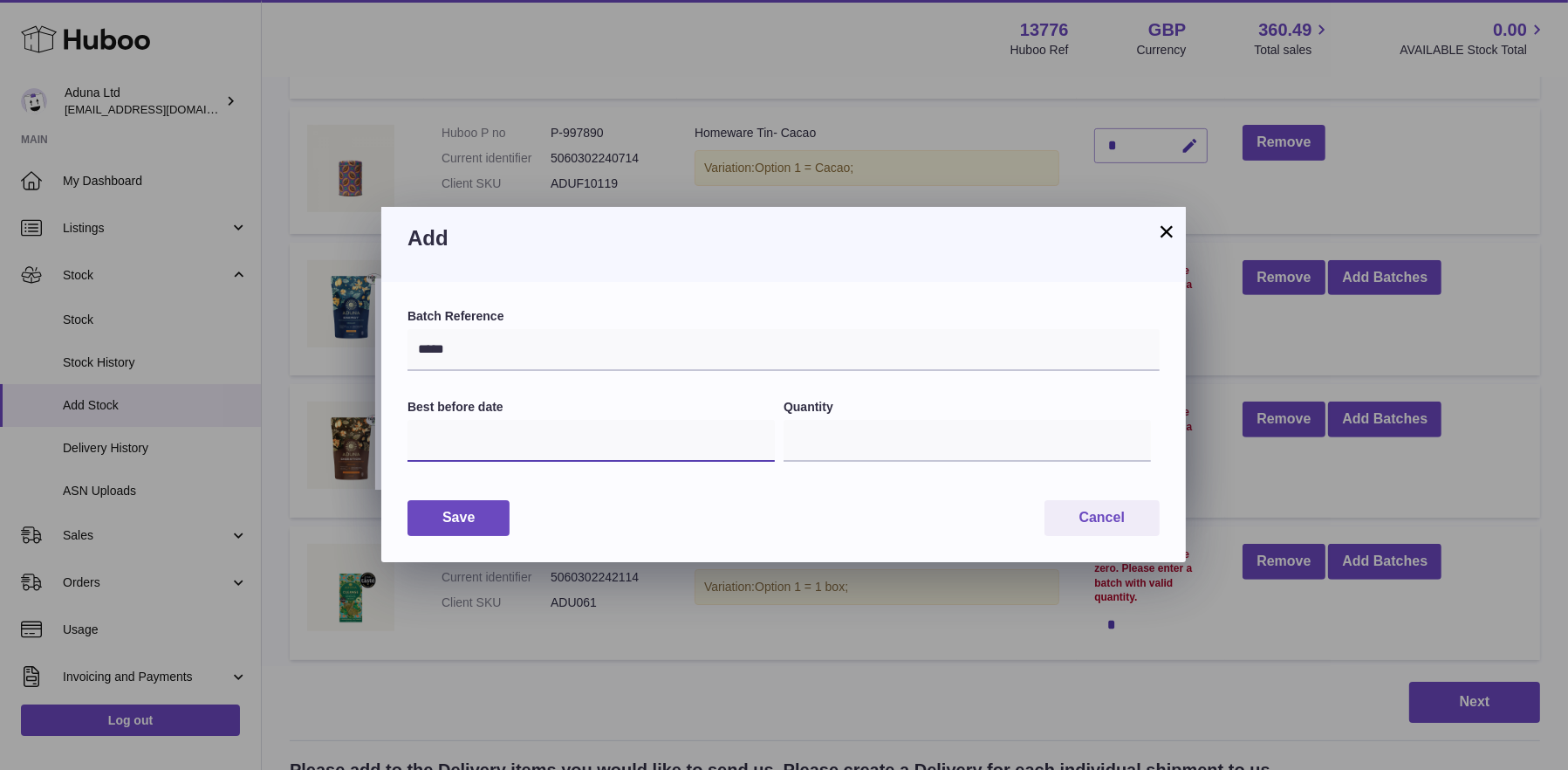
click at [463, 439] on input "text" at bounding box center [591, 440] width 368 height 42
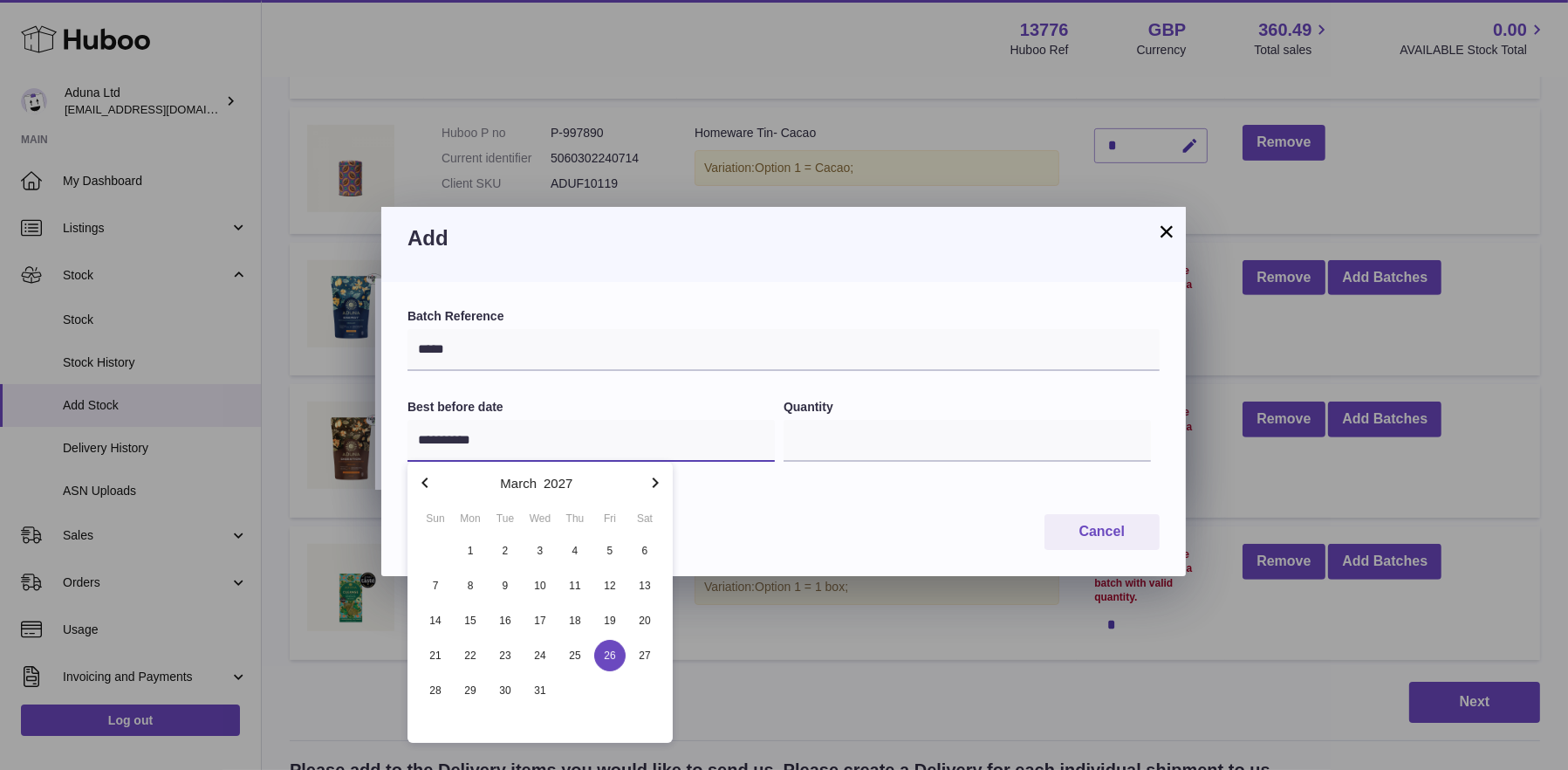
type input "**********"
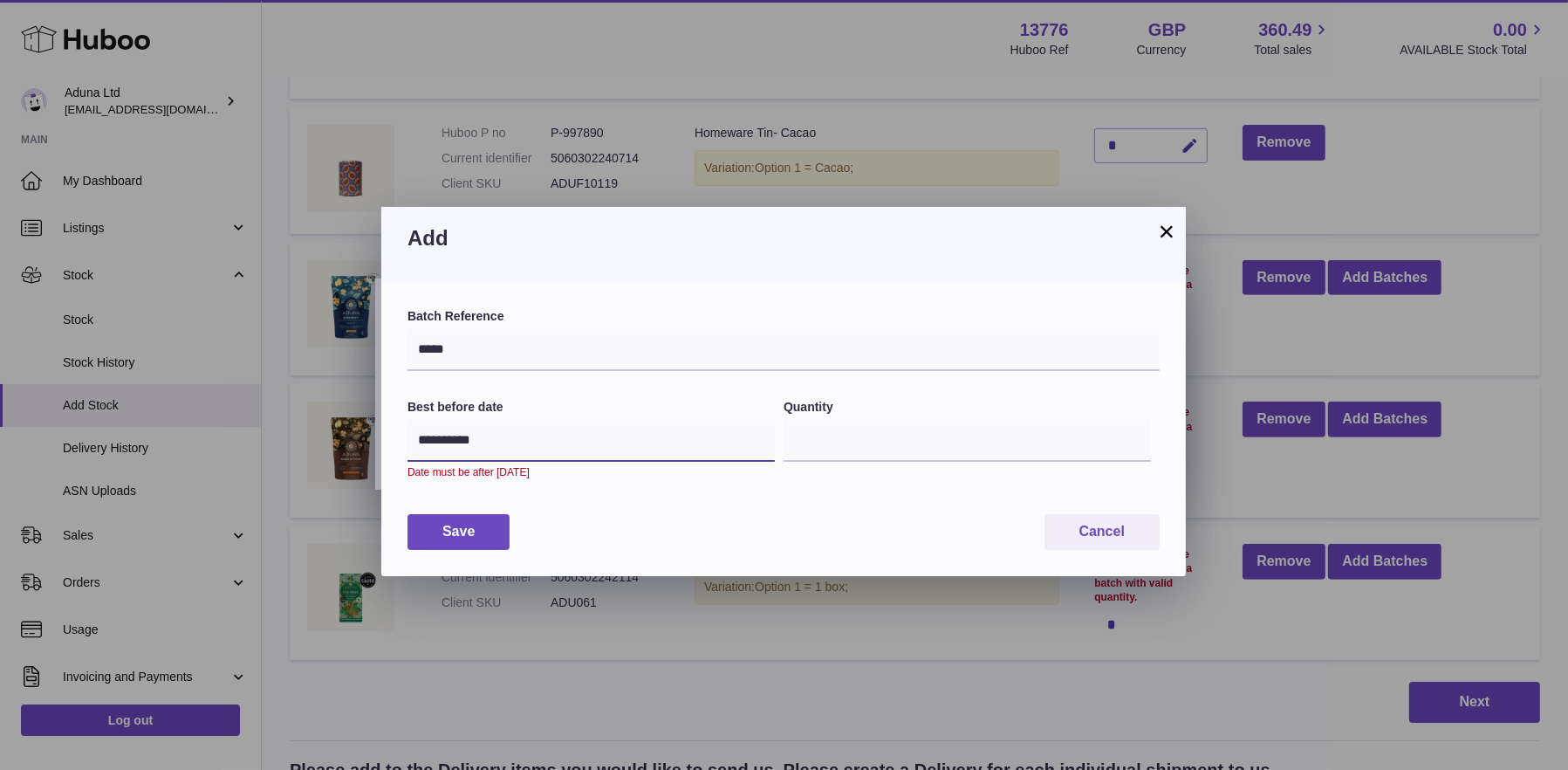
click at [520, 440] on input "**********" at bounding box center [591, 440] width 368 height 42
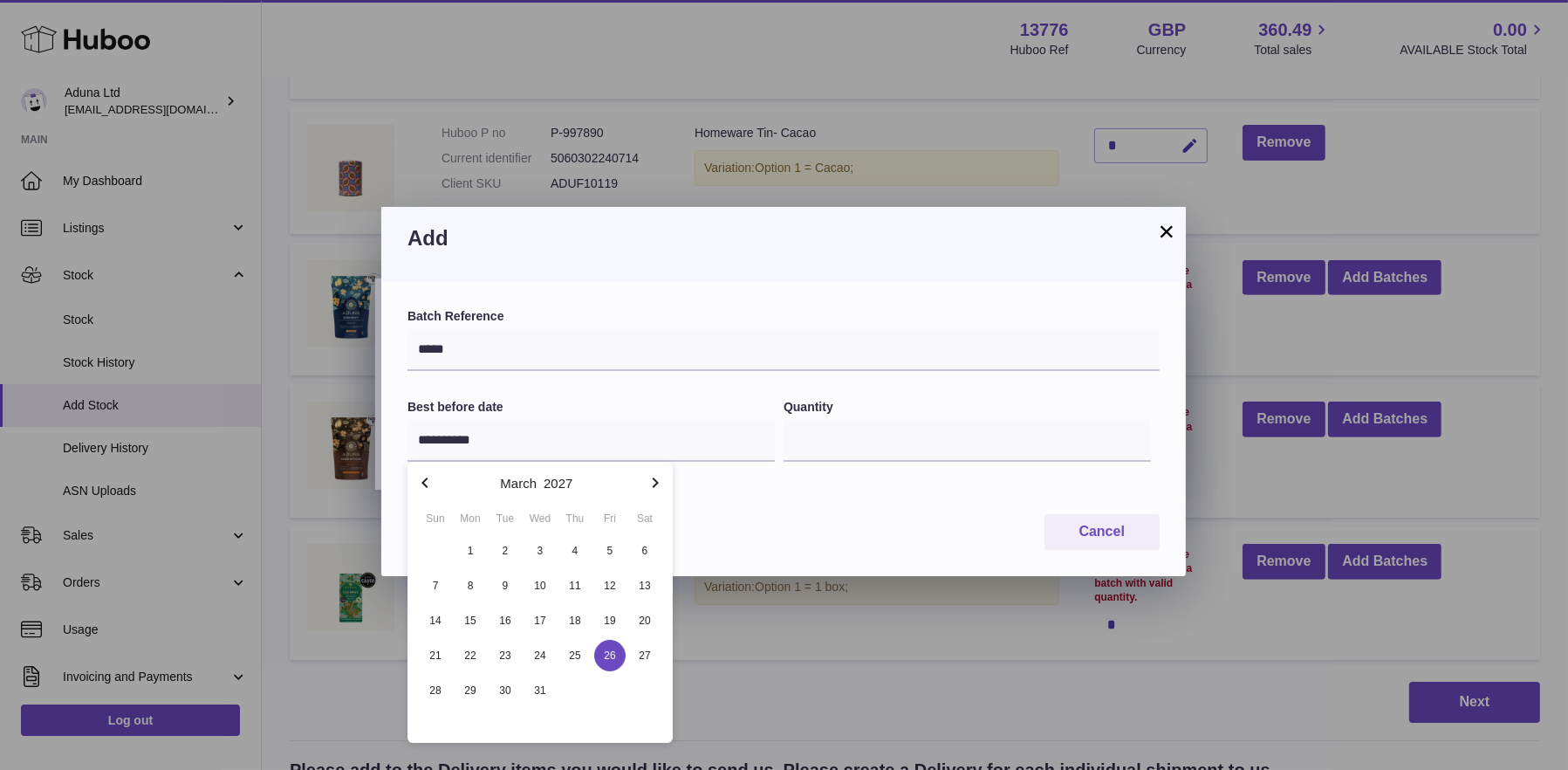
click at [617, 652] on span "26" at bounding box center [611, 655] width 32 height 32
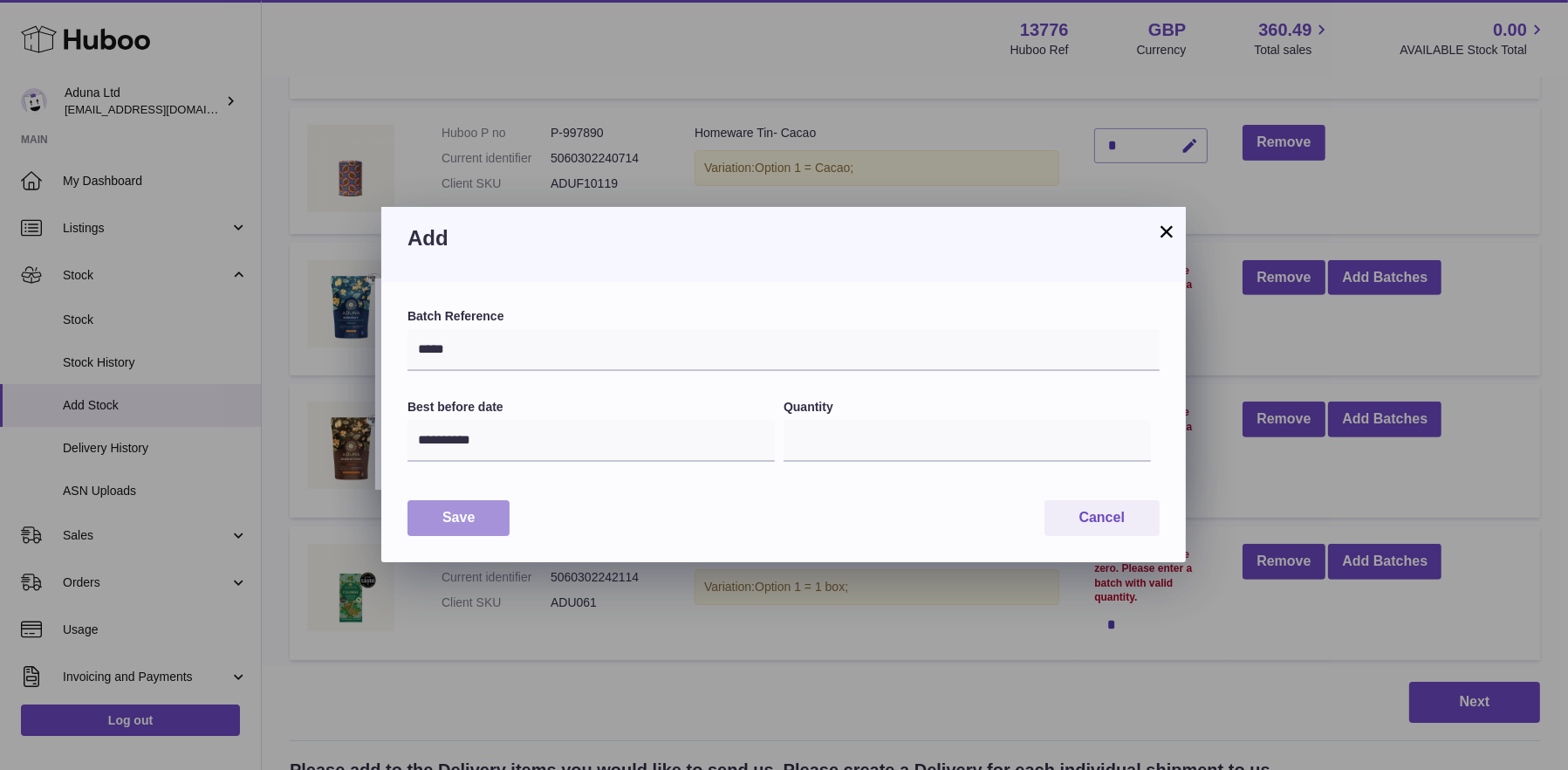
click at [428, 507] on button "Save" at bounding box center [458, 518] width 102 height 36
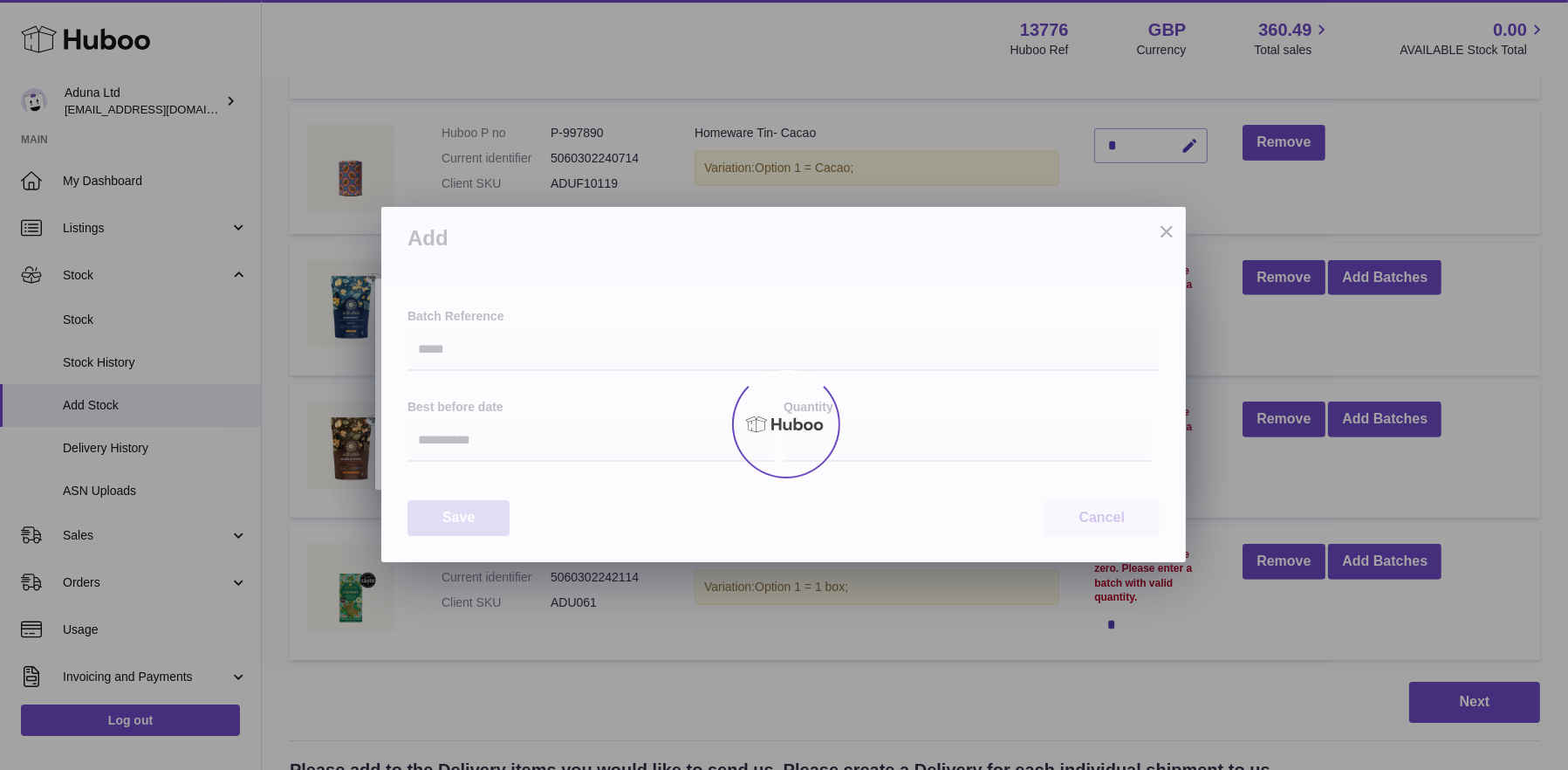
type input "*"
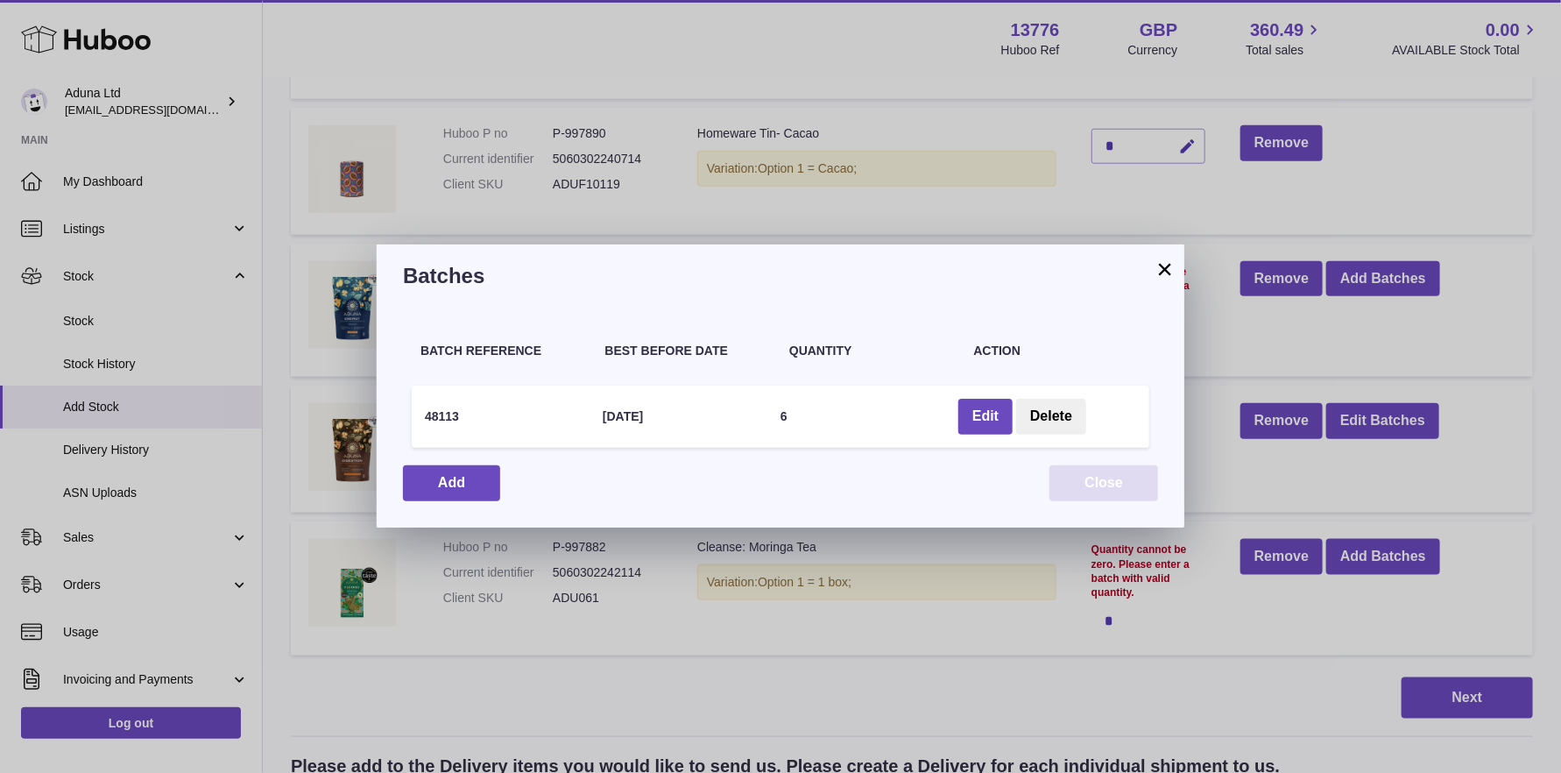
click at [1109, 479] on button "Close" at bounding box center [1103, 483] width 109 height 36
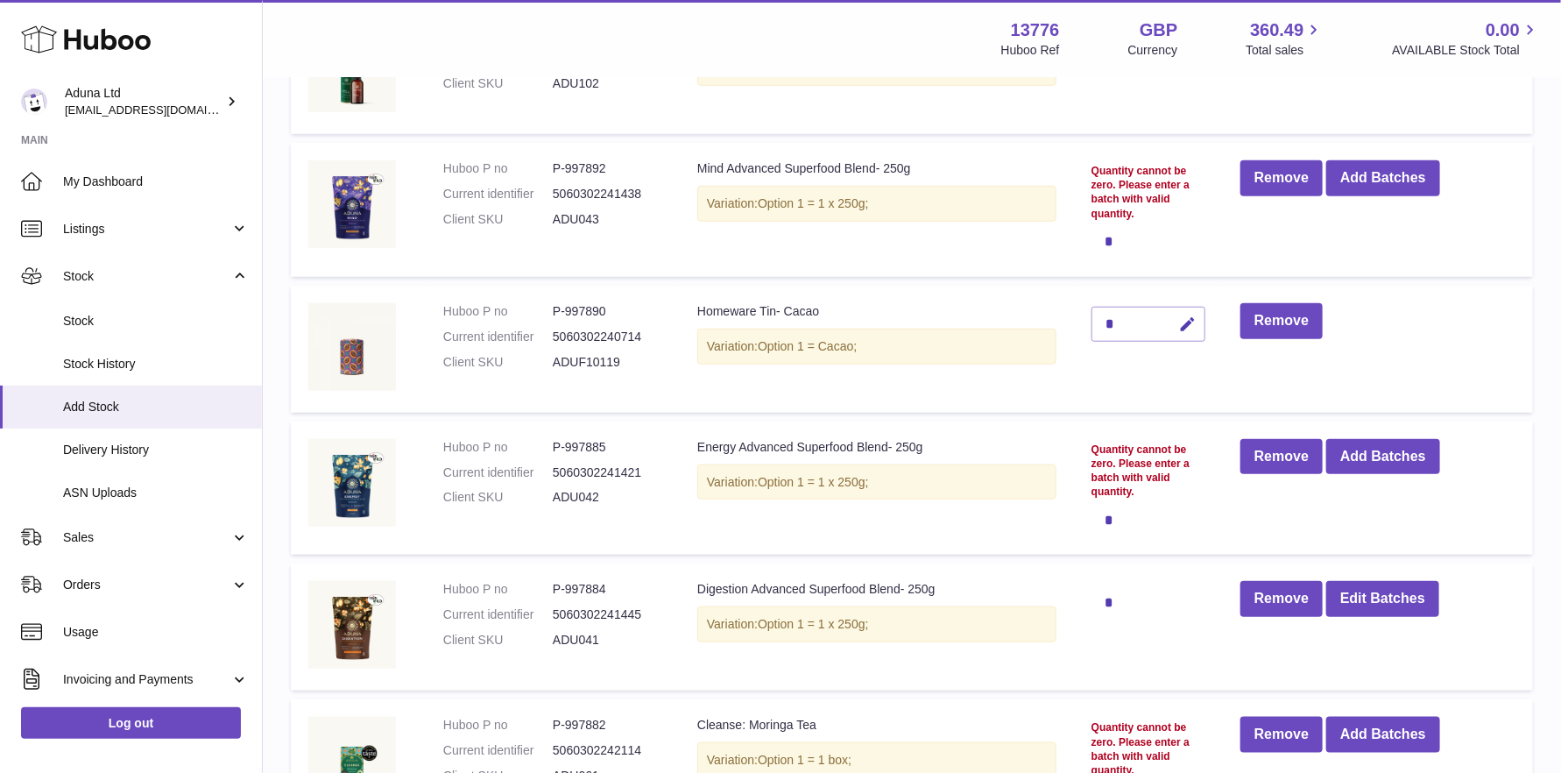
scroll to position [613, 0]
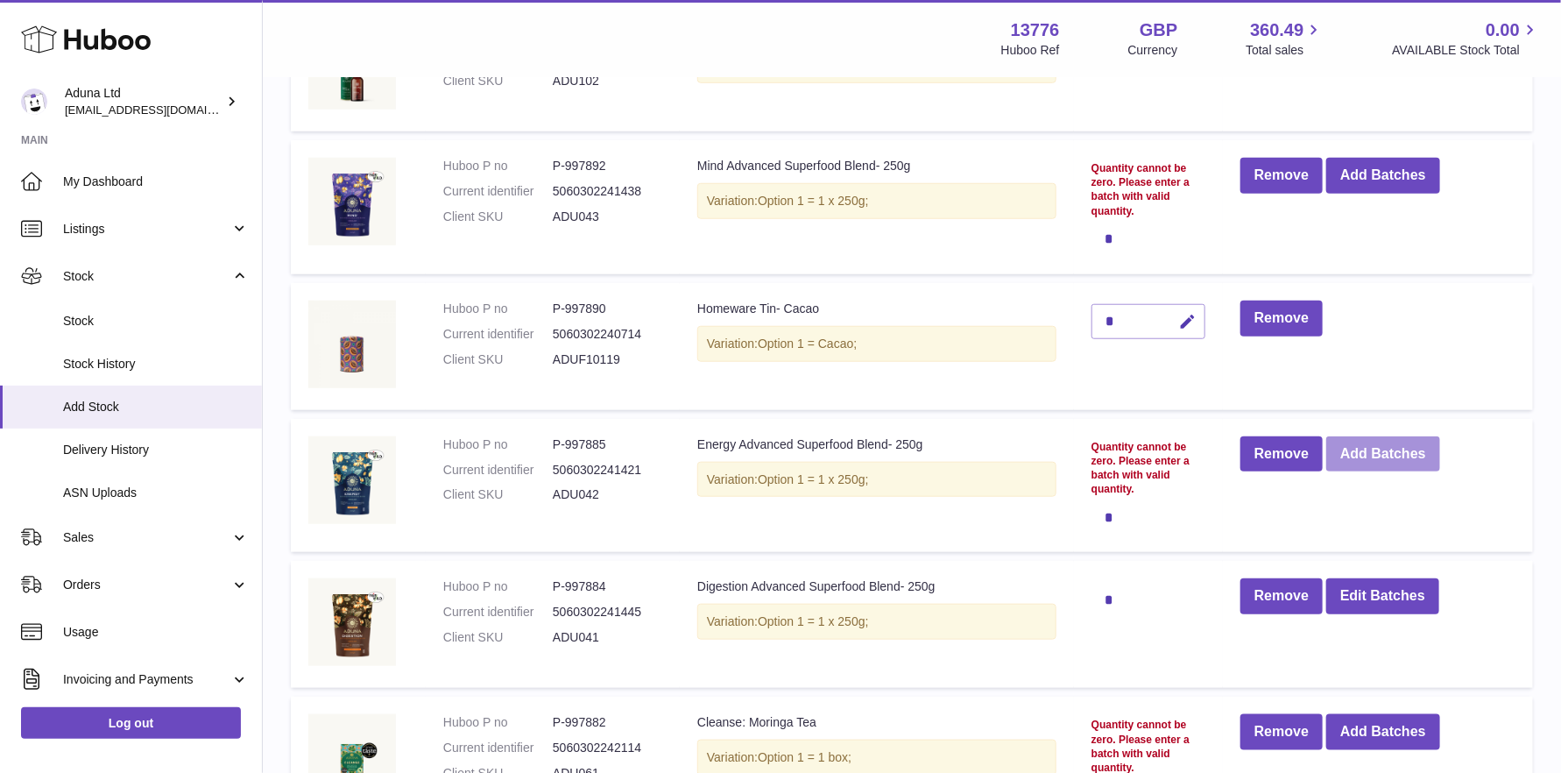
click at [1385, 459] on button "Add Batches" at bounding box center [1383, 454] width 114 height 36
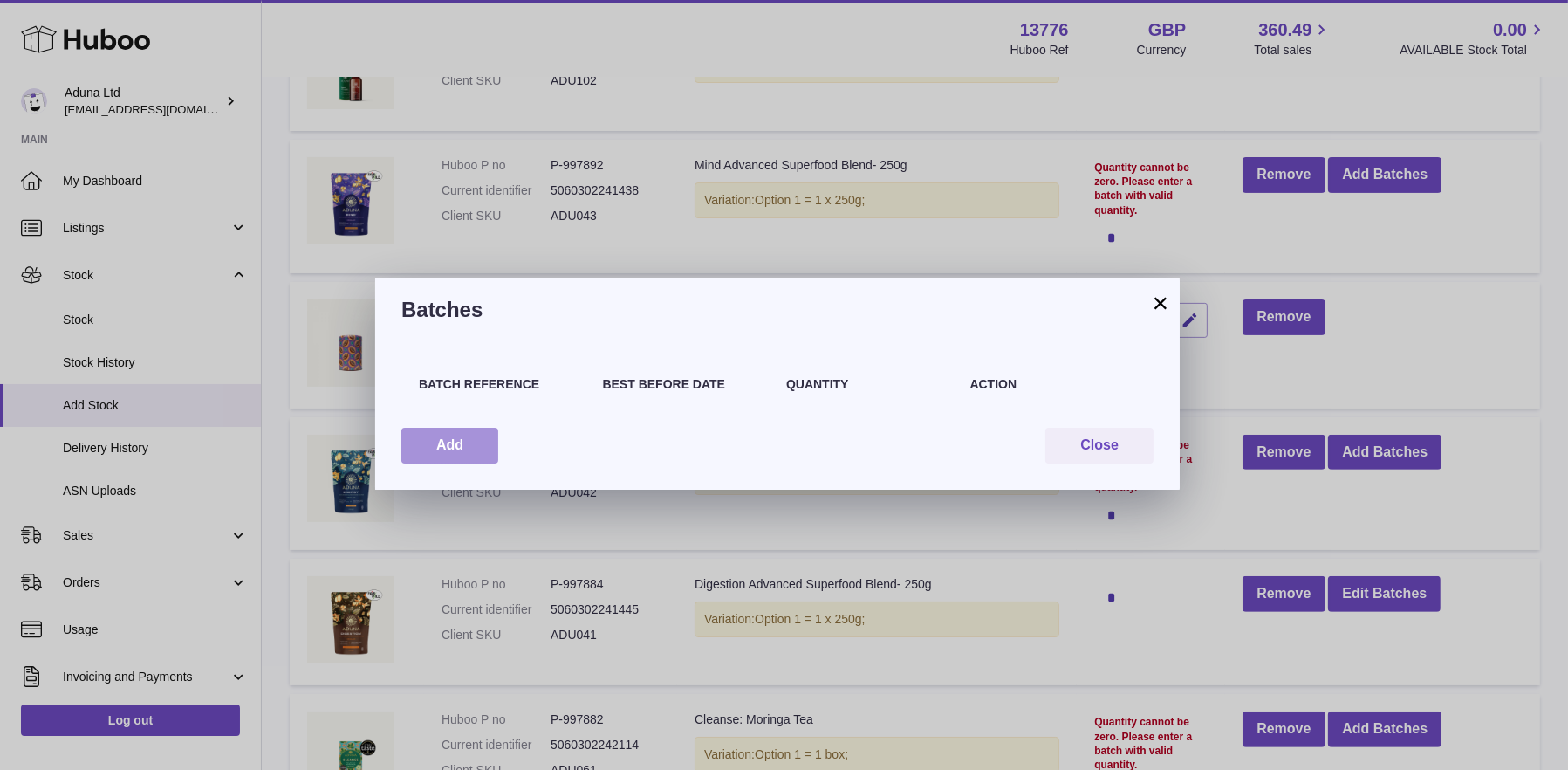
click at [443, 444] on button "Add" at bounding box center [449, 445] width 97 height 36
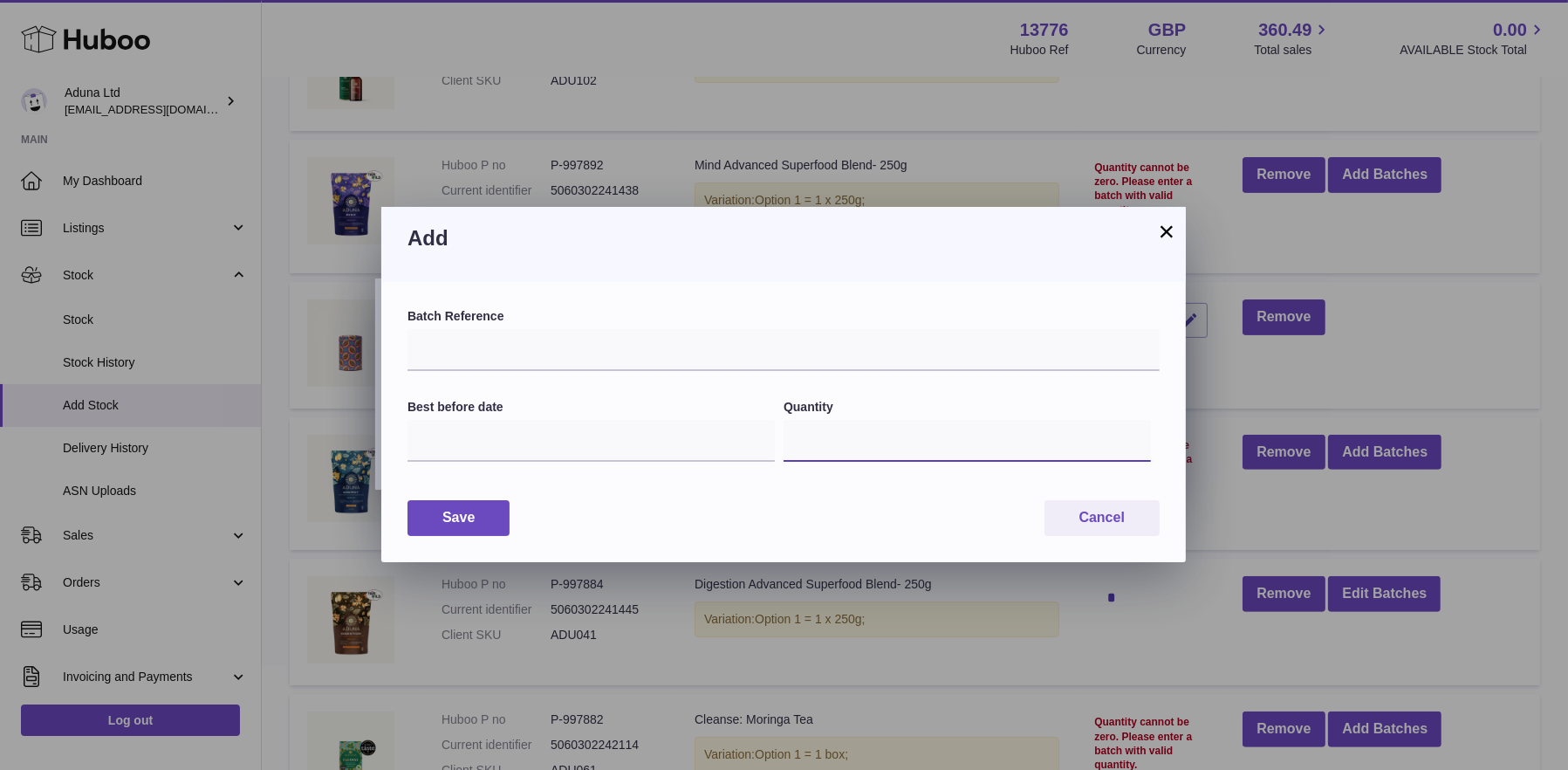
click at [827, 434] on input "*" at bounding box center [967, 440] width 368 height 42
type input "**"
click at [523, 359] on input "text" at bounding box center [783, 350] width 752 height 42
type input "*****"
click at [505, 447] on input "text" at bounding box center [591, 440] width 368 height 42
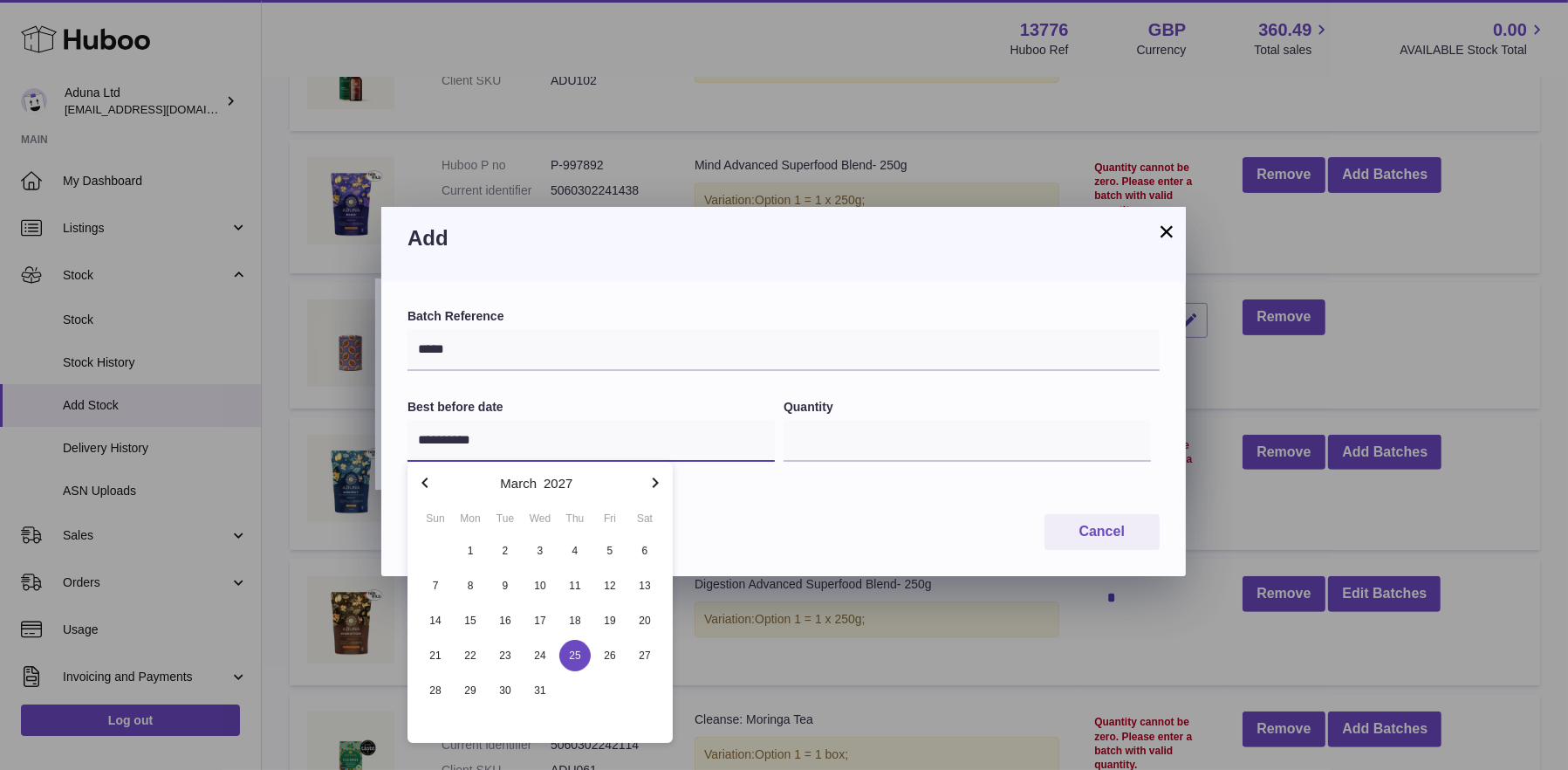
type input "**********"
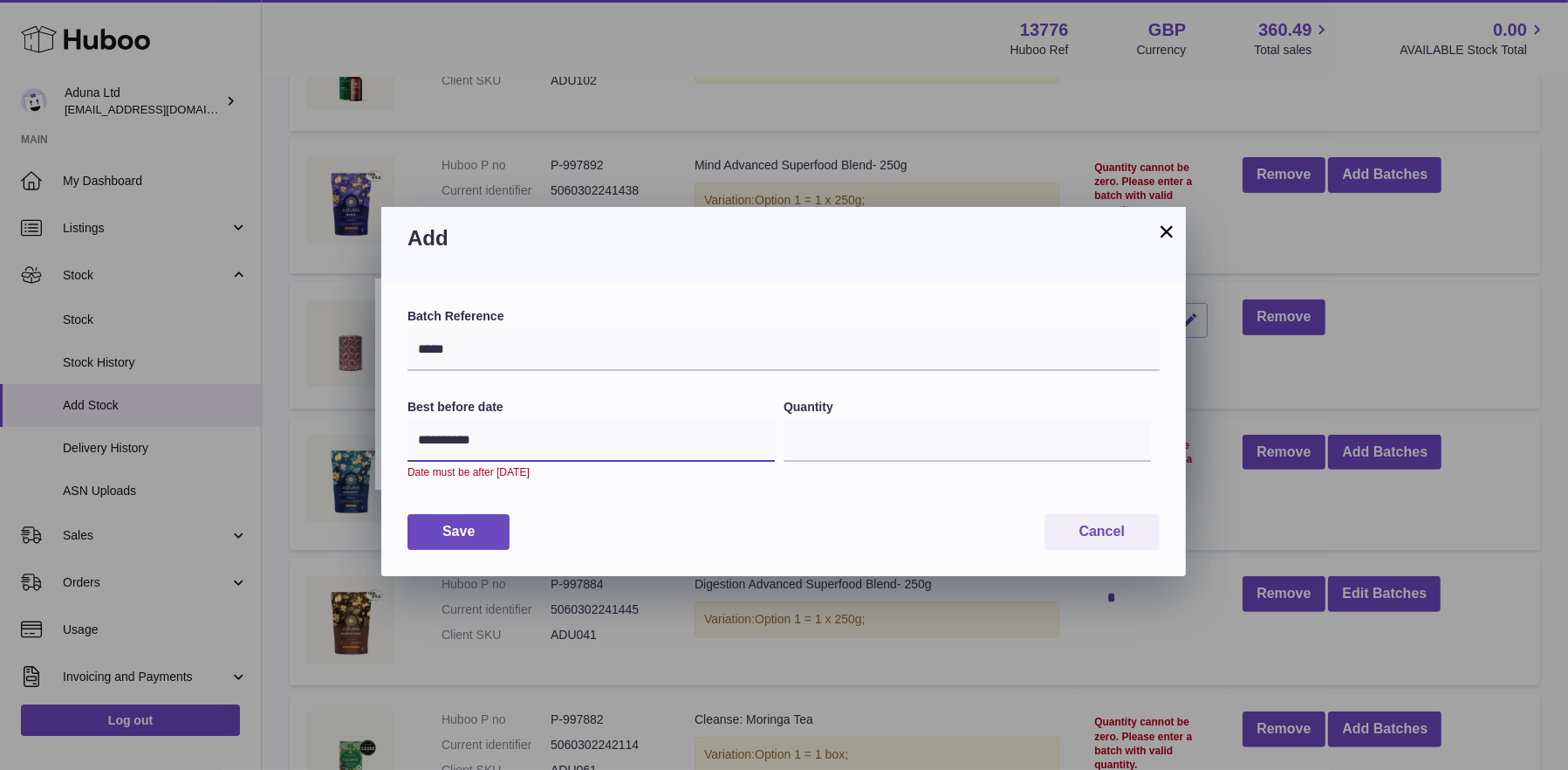
click at [495, 440] on input "**********" at bounding box center [591, 440] width 368 height 42
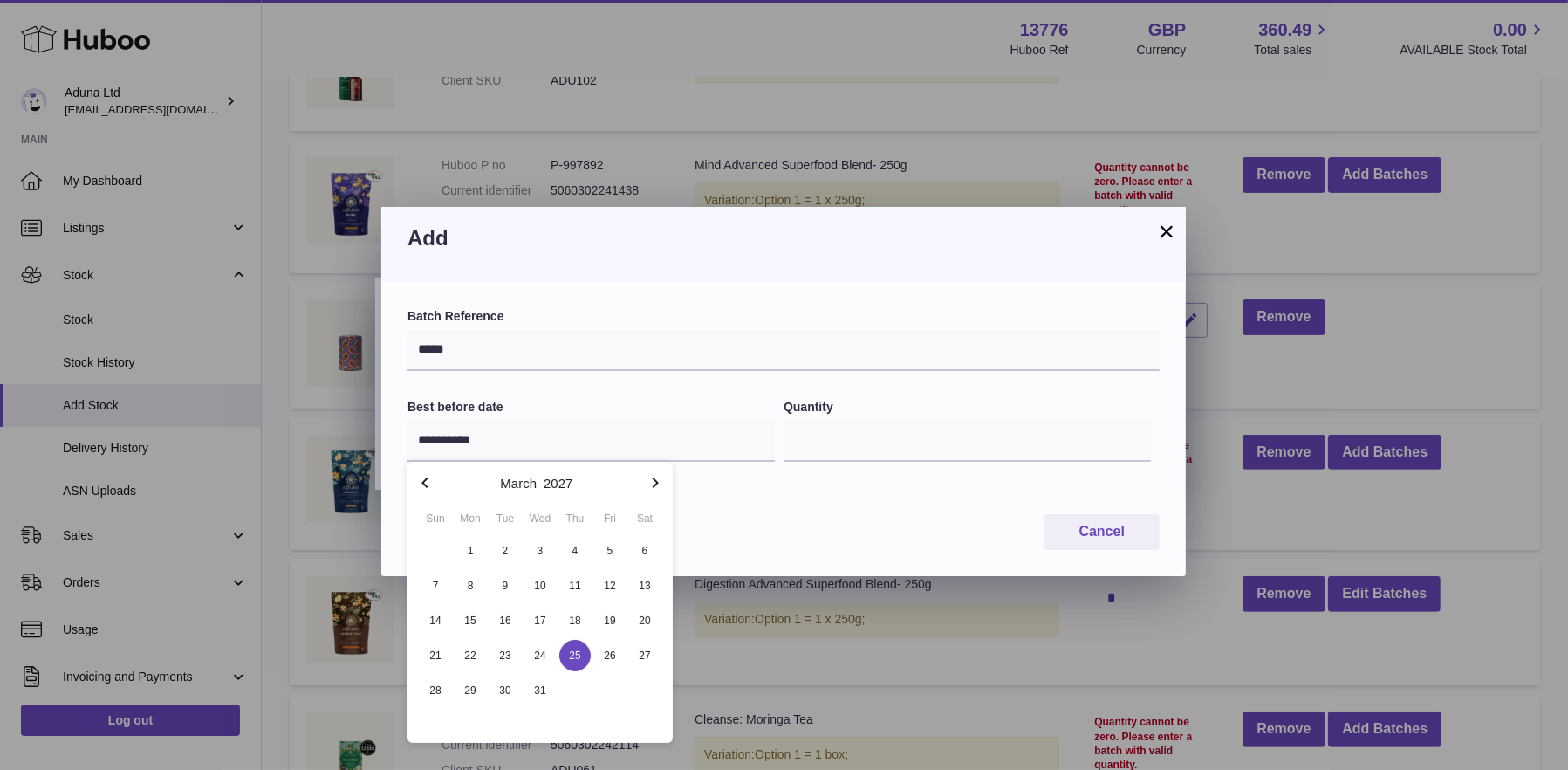
click at [574, 657] on span "25" at bounding box center [576, 655] width 32 height 32
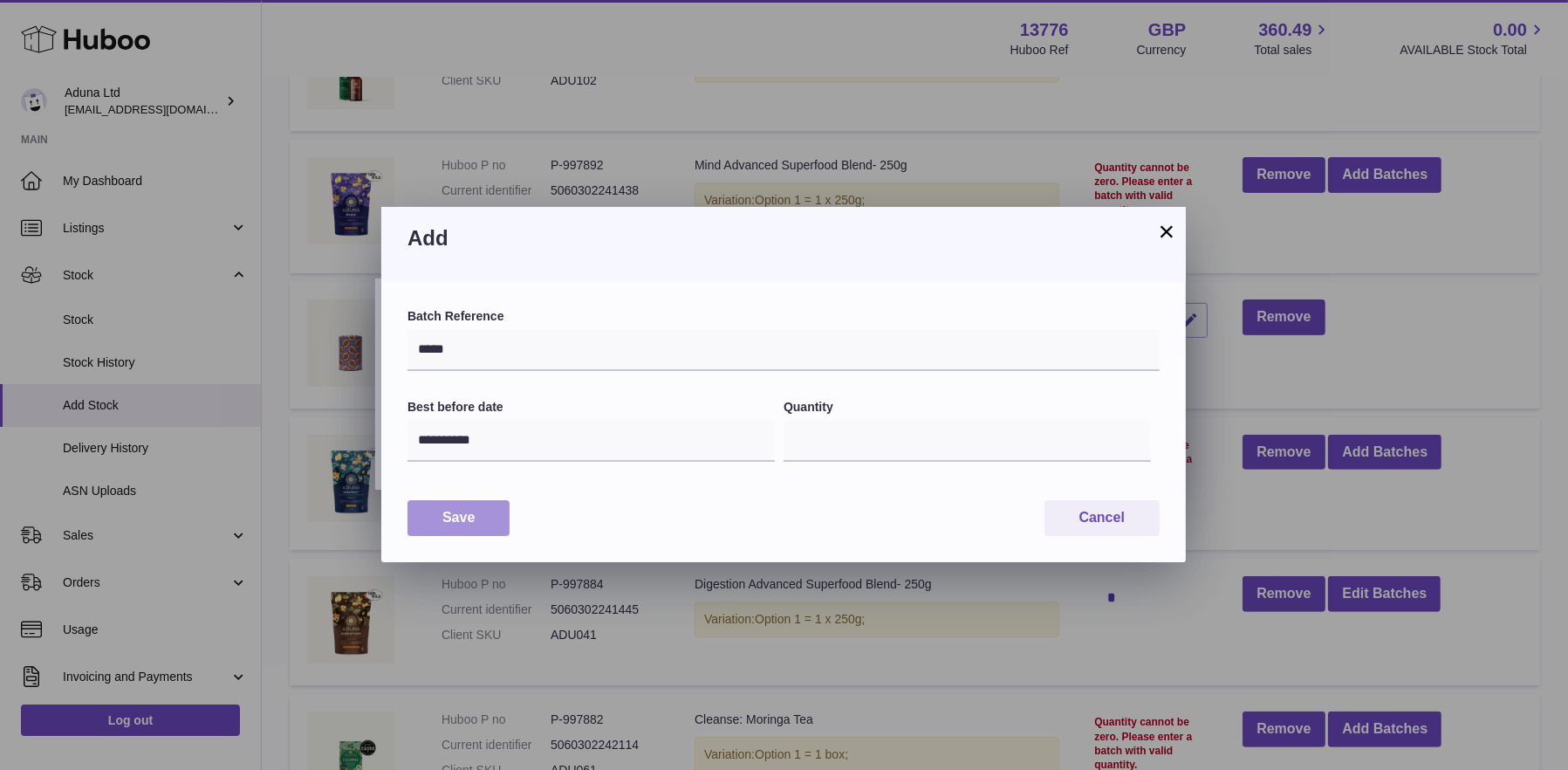
click at [441, 514] on button "Save" at bounding box center [458, 518] width 102 height 36
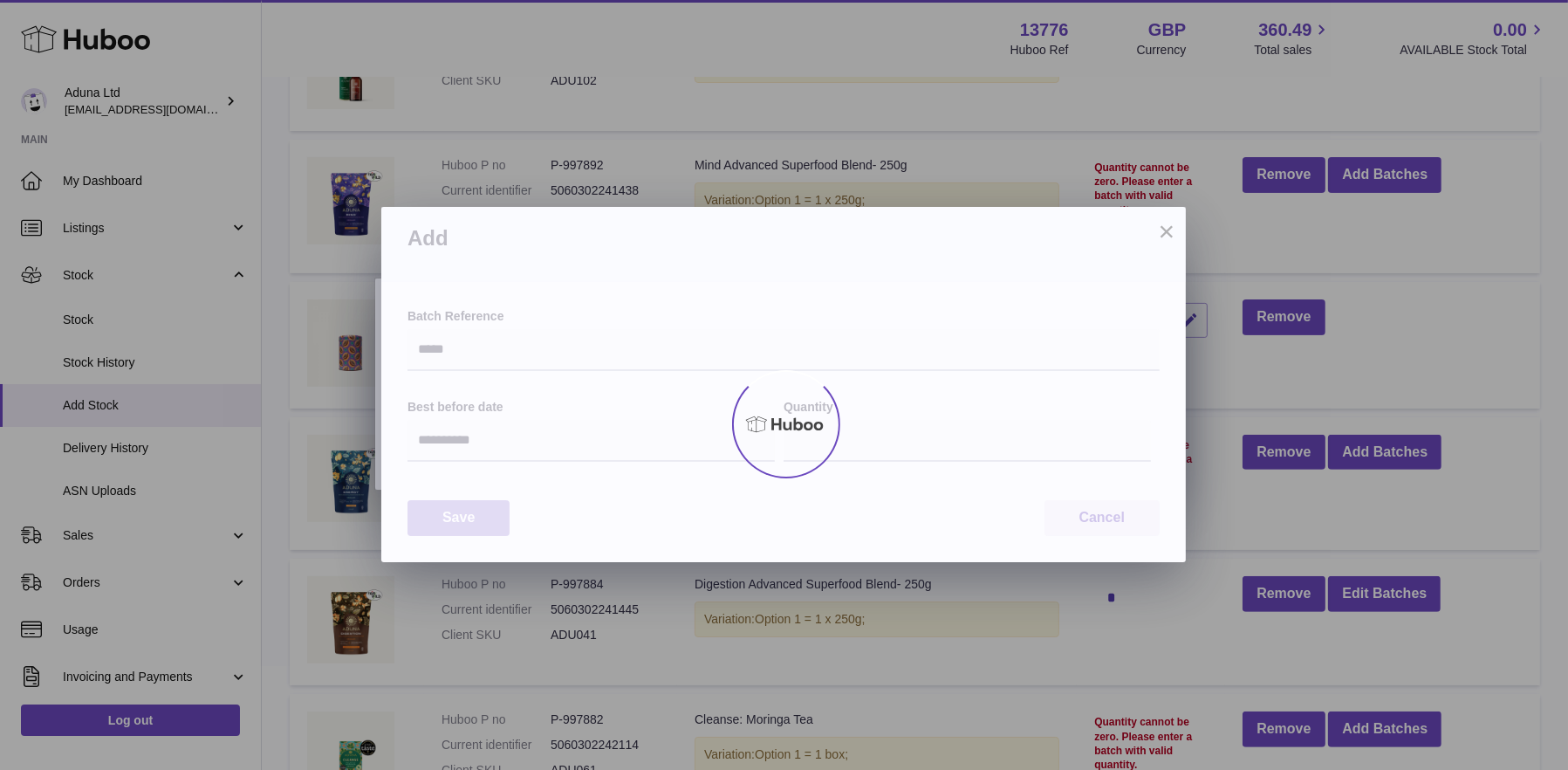
type input "**"
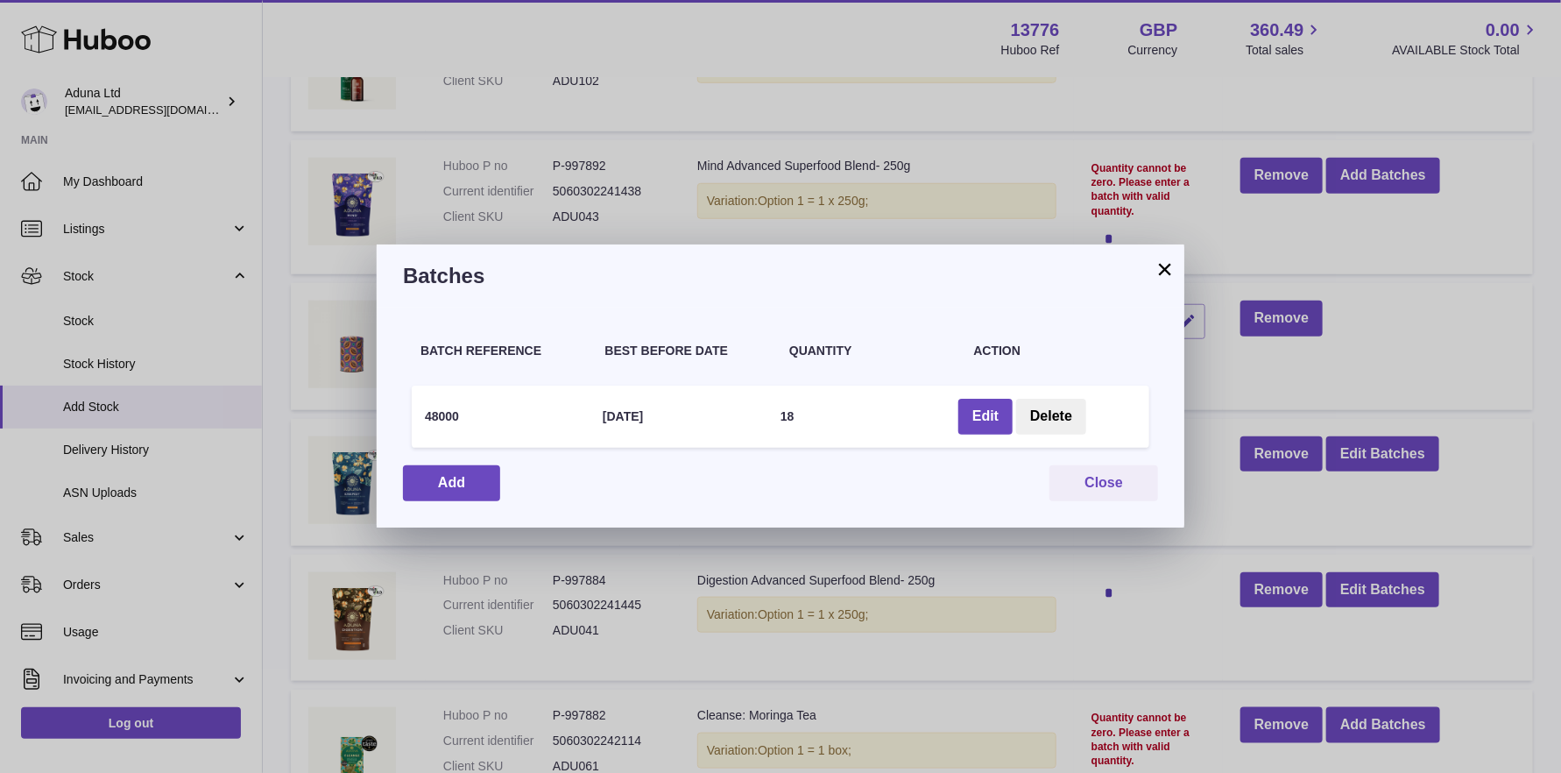
click at [1122, 501] on div "Batch Reference Best Before Date Quantity Action 48000 25 Mar 2027 18 Edit Dele…" at bounding box center [781, 416] width 808 height 219
click at [1113, 477] on button "Close" at bounding box center [1103, 483] width 109 height 36
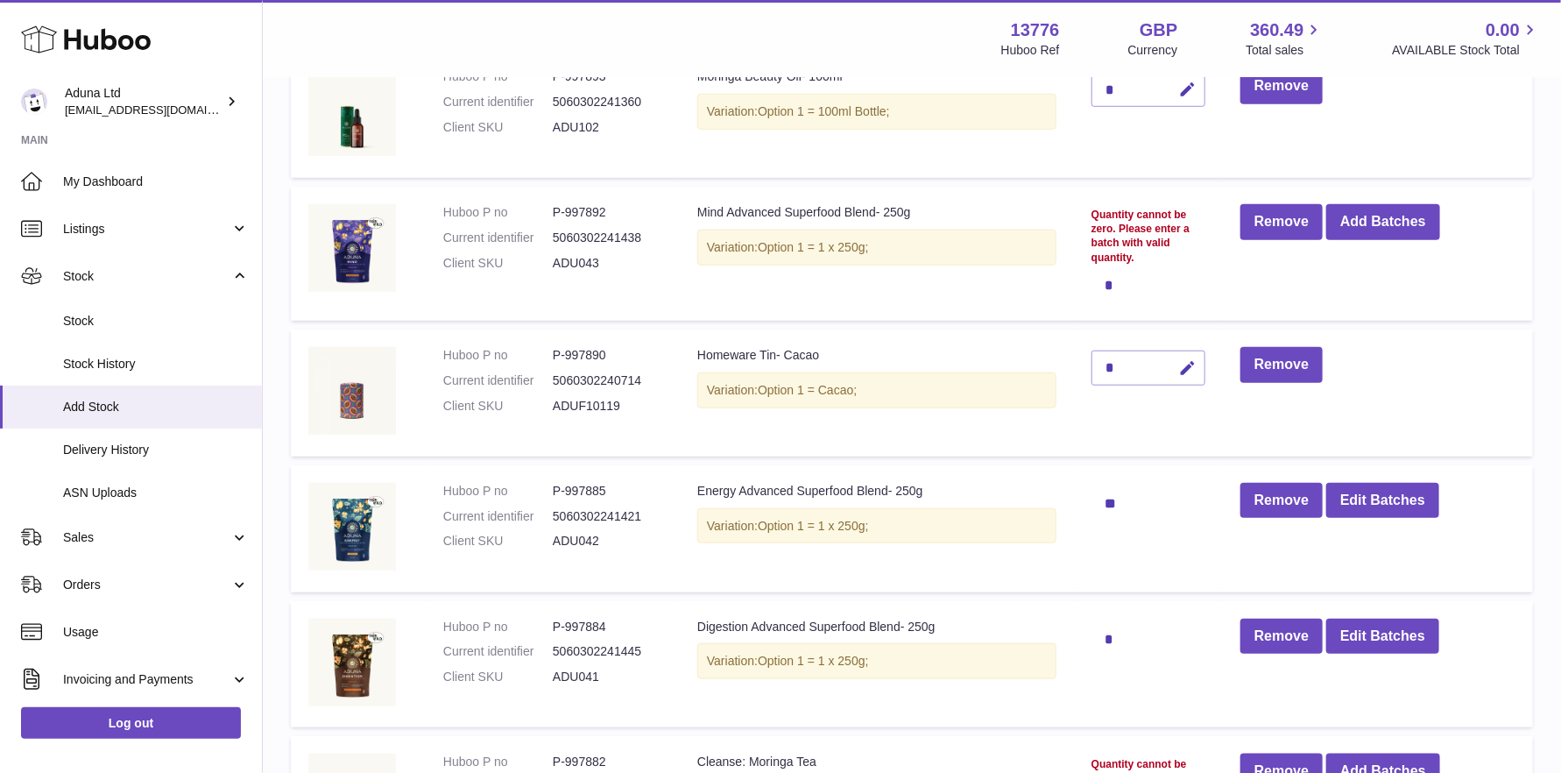
scroll to position [526, 0]
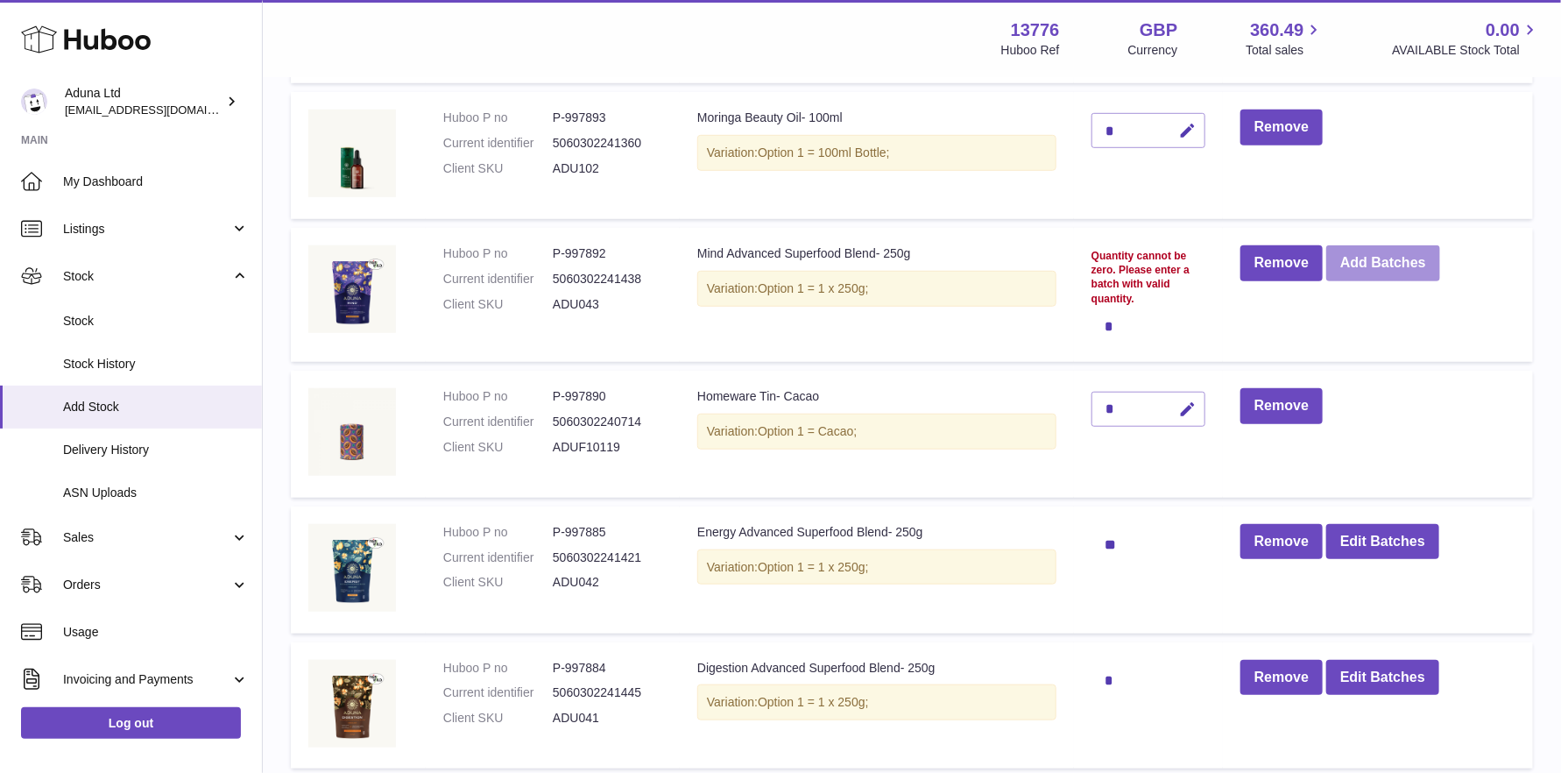
click at [1392, 255] on button "Add Batches" at bounding box center [1383, 263] width 114 height 36
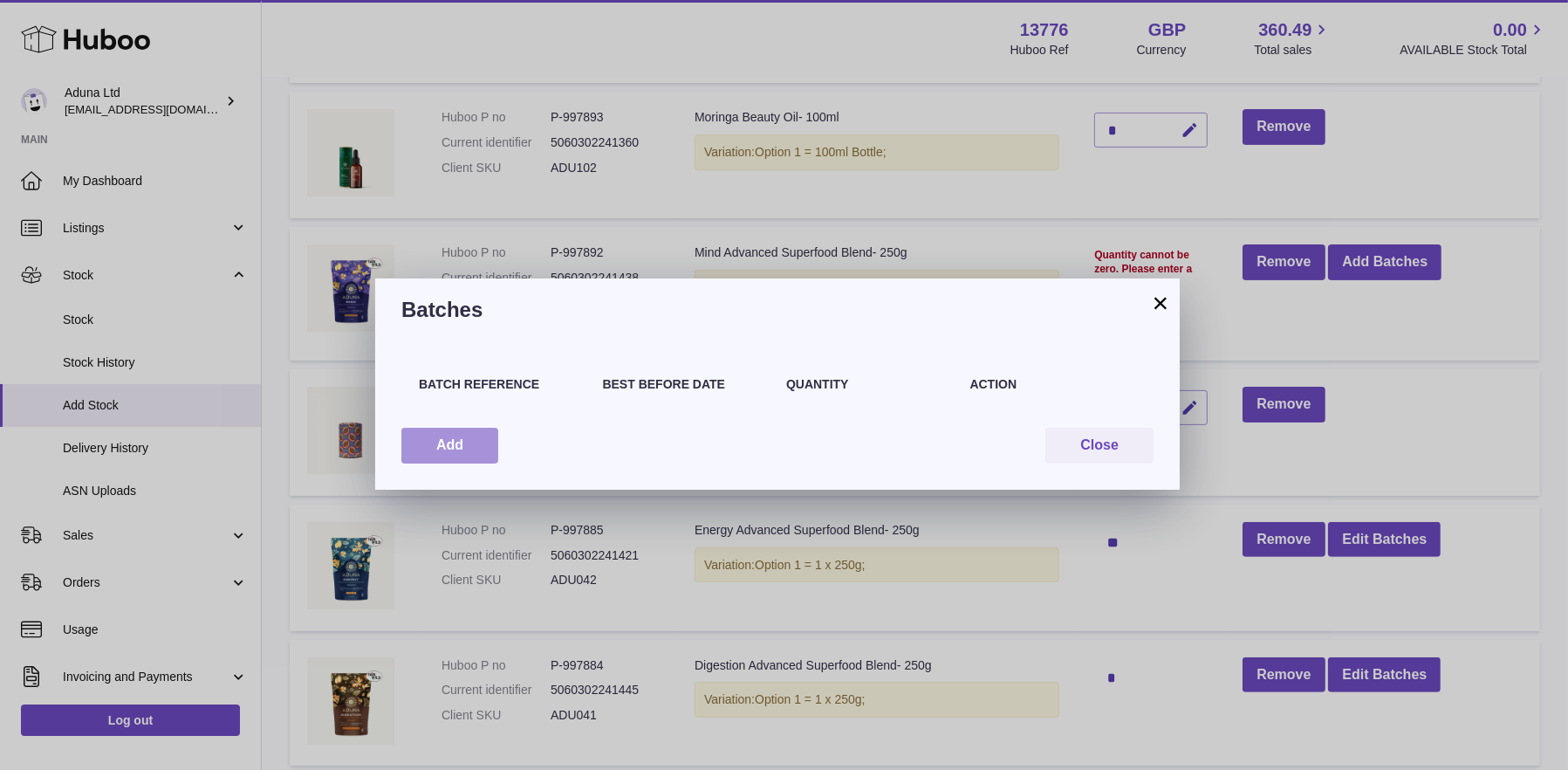
click at [475, 445] on button "Add" at bounding box center [449, 445] width 97 height 36
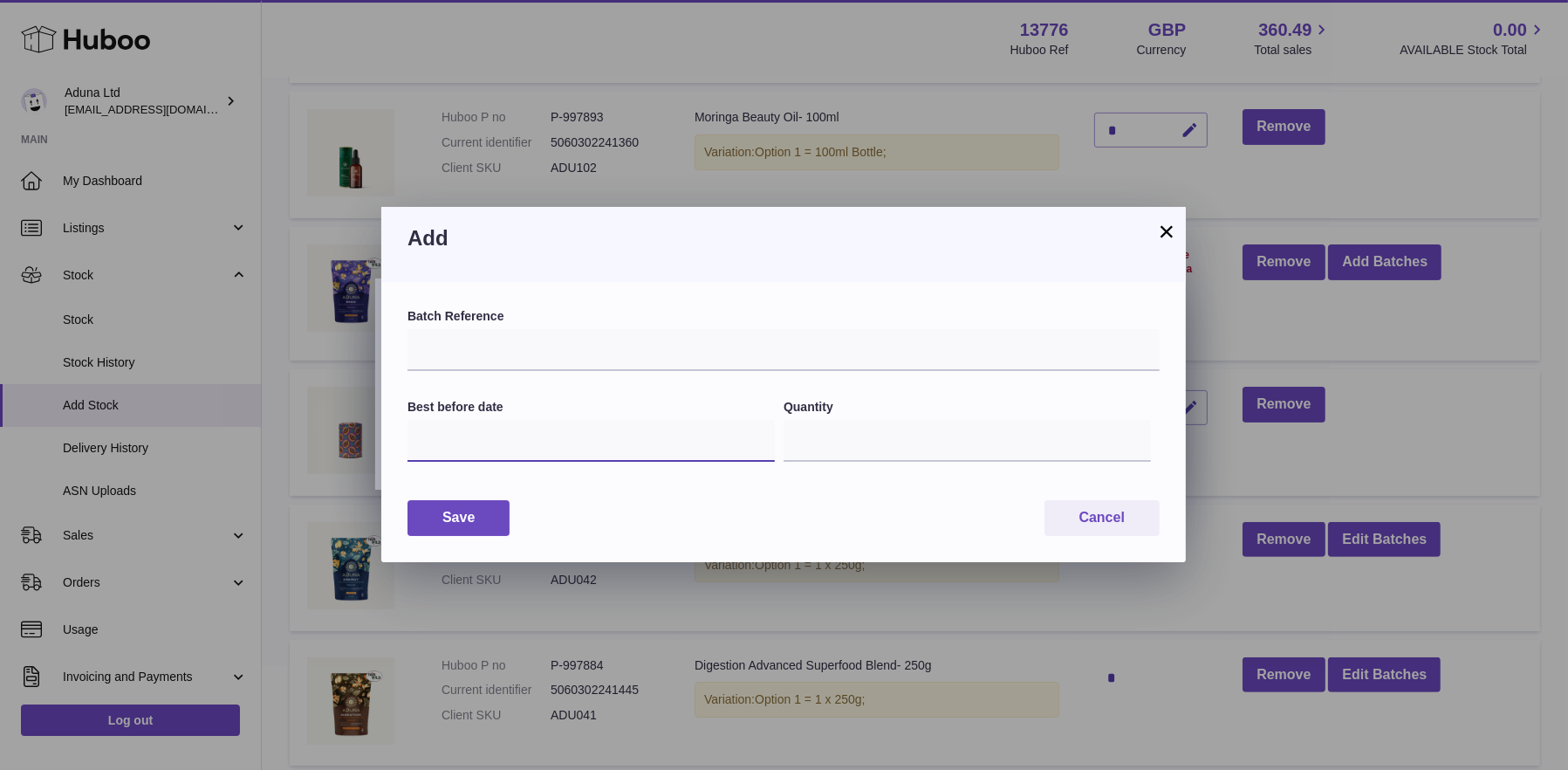
click at [491, 431] on input "text" at bounding box center [591, 440] width 368 height 42
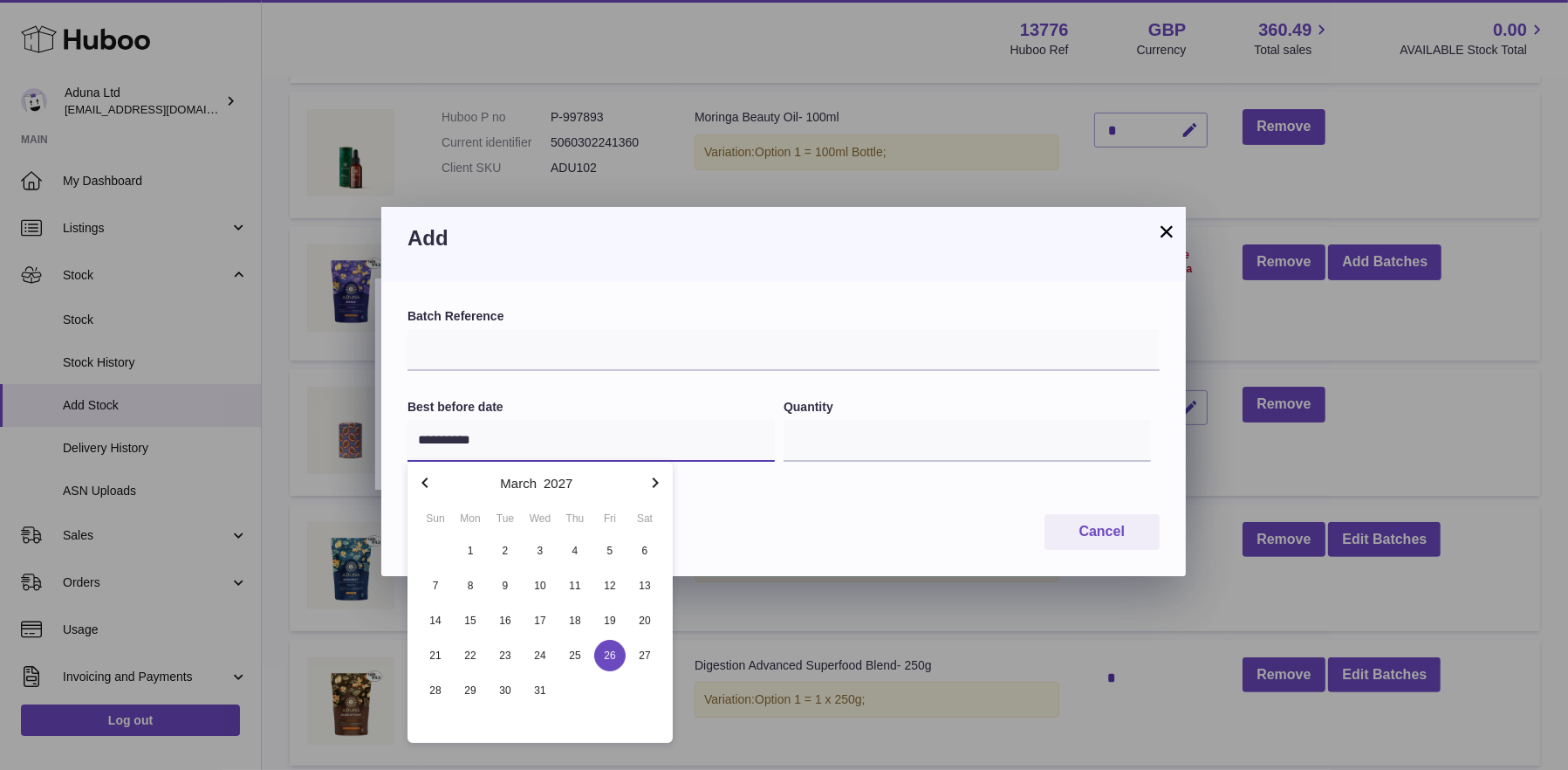
type input "**********"
click at [605, 653] on span "26" at bounding box center [611, 655] width 32 height 32
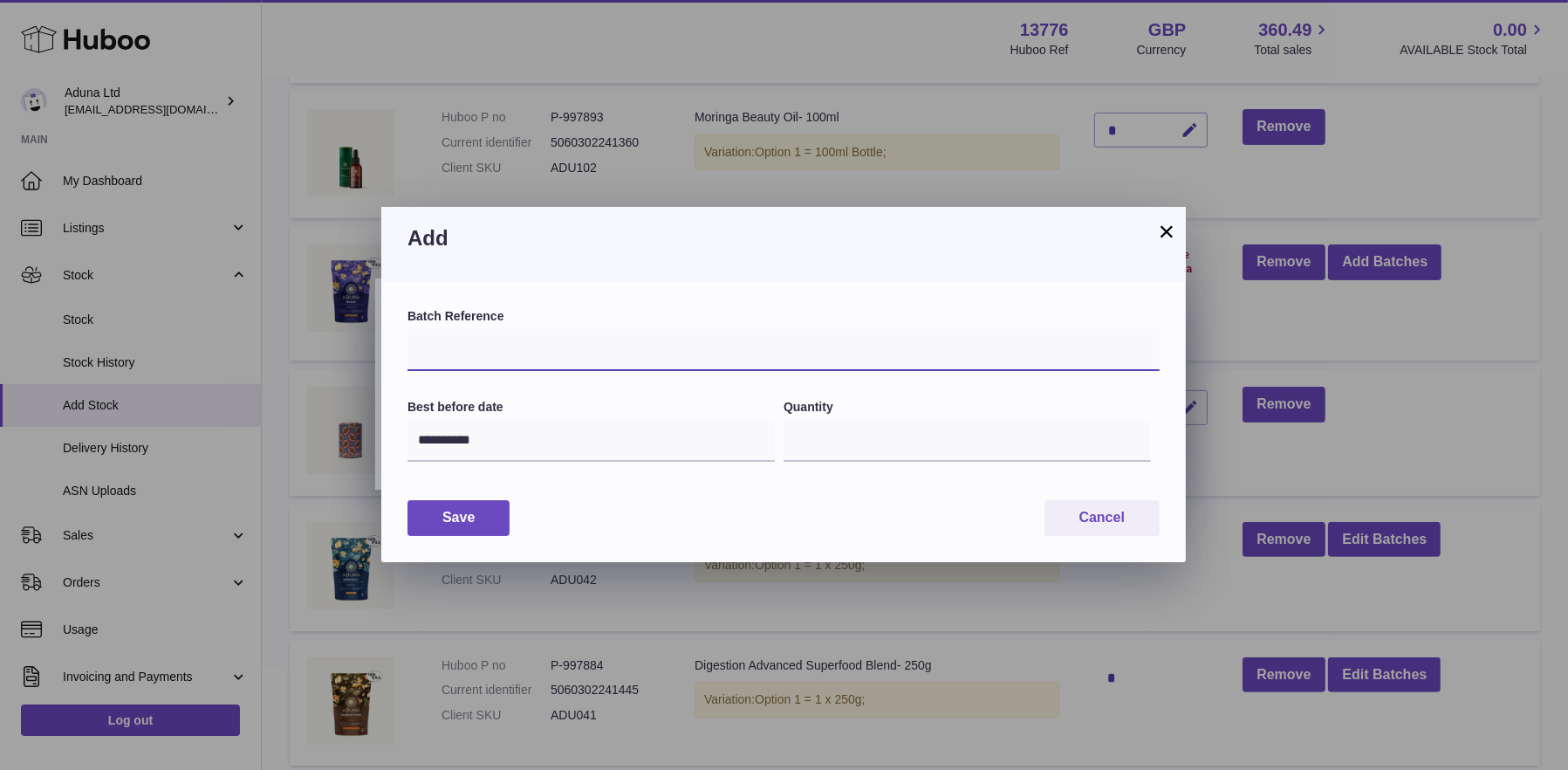
click at [565, 353] on input "text" at bounding box center [783, 350] width 752 height 42
type input "*****"
click at [817, 452] on input "*" at bounding box center [967, 440] width 368 height 42
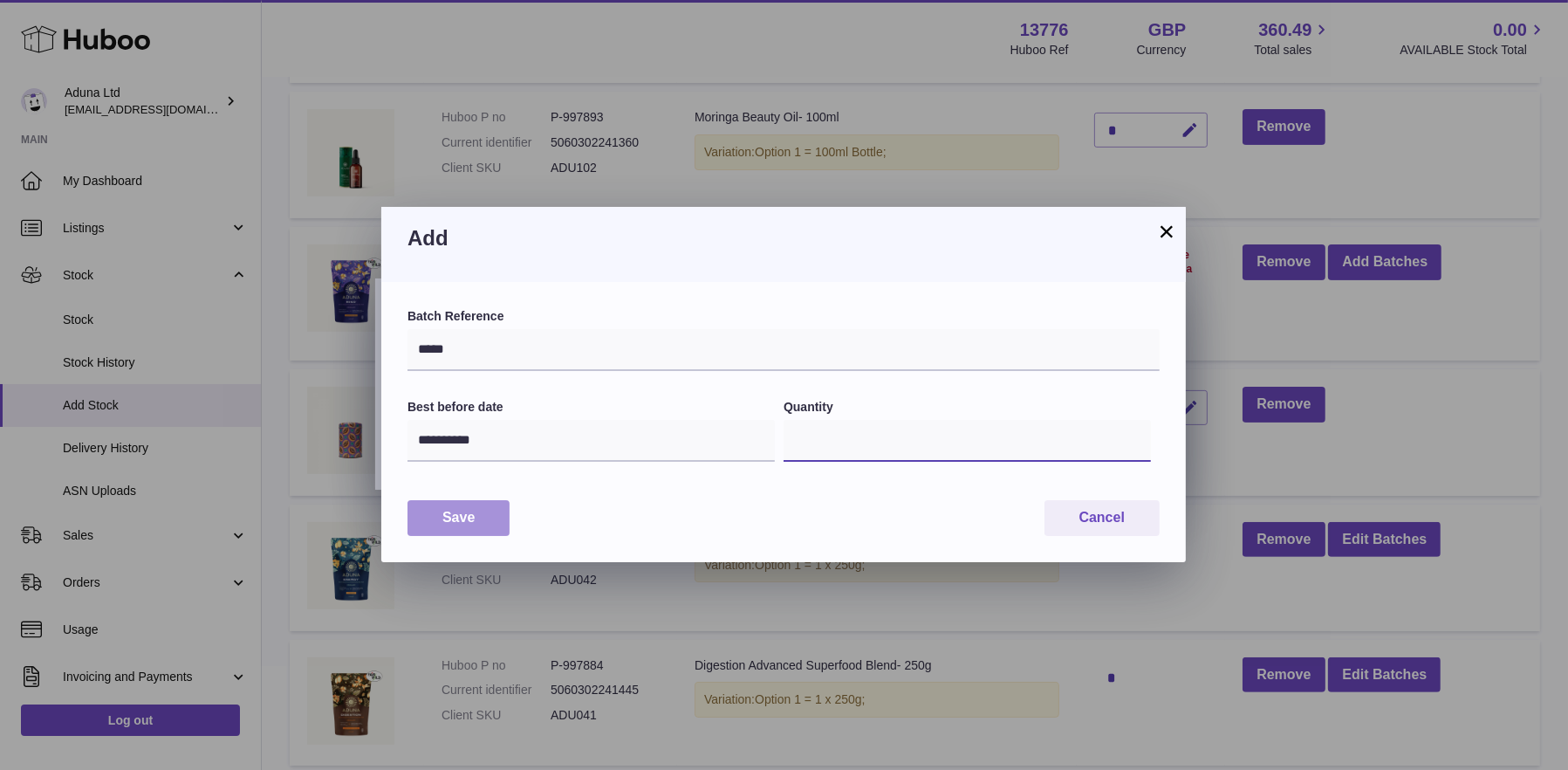
type input "*"
click at [456, 517] on button "Save" at bounding box center [458, 518] width 102 height 36
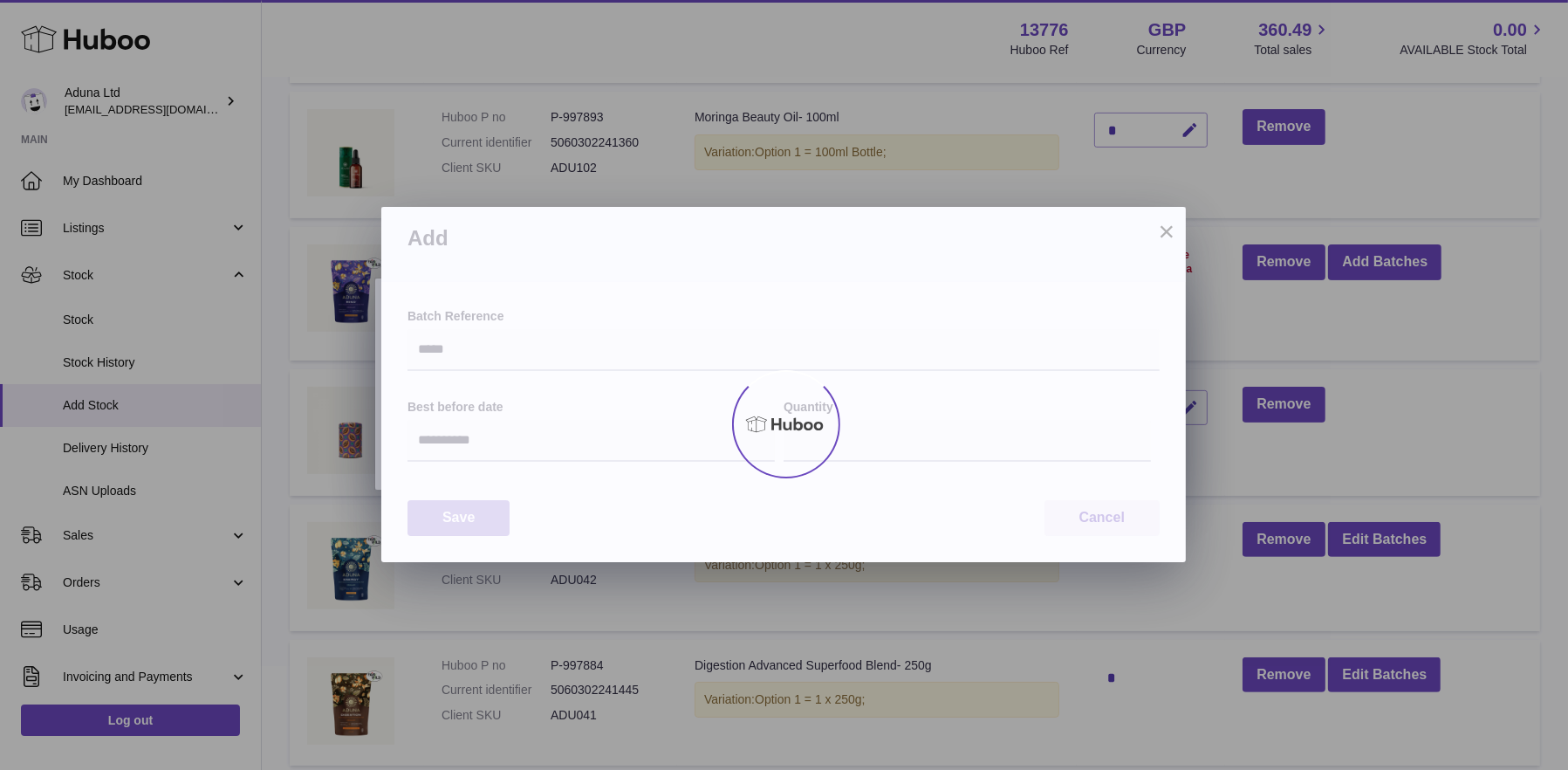
type input "*"
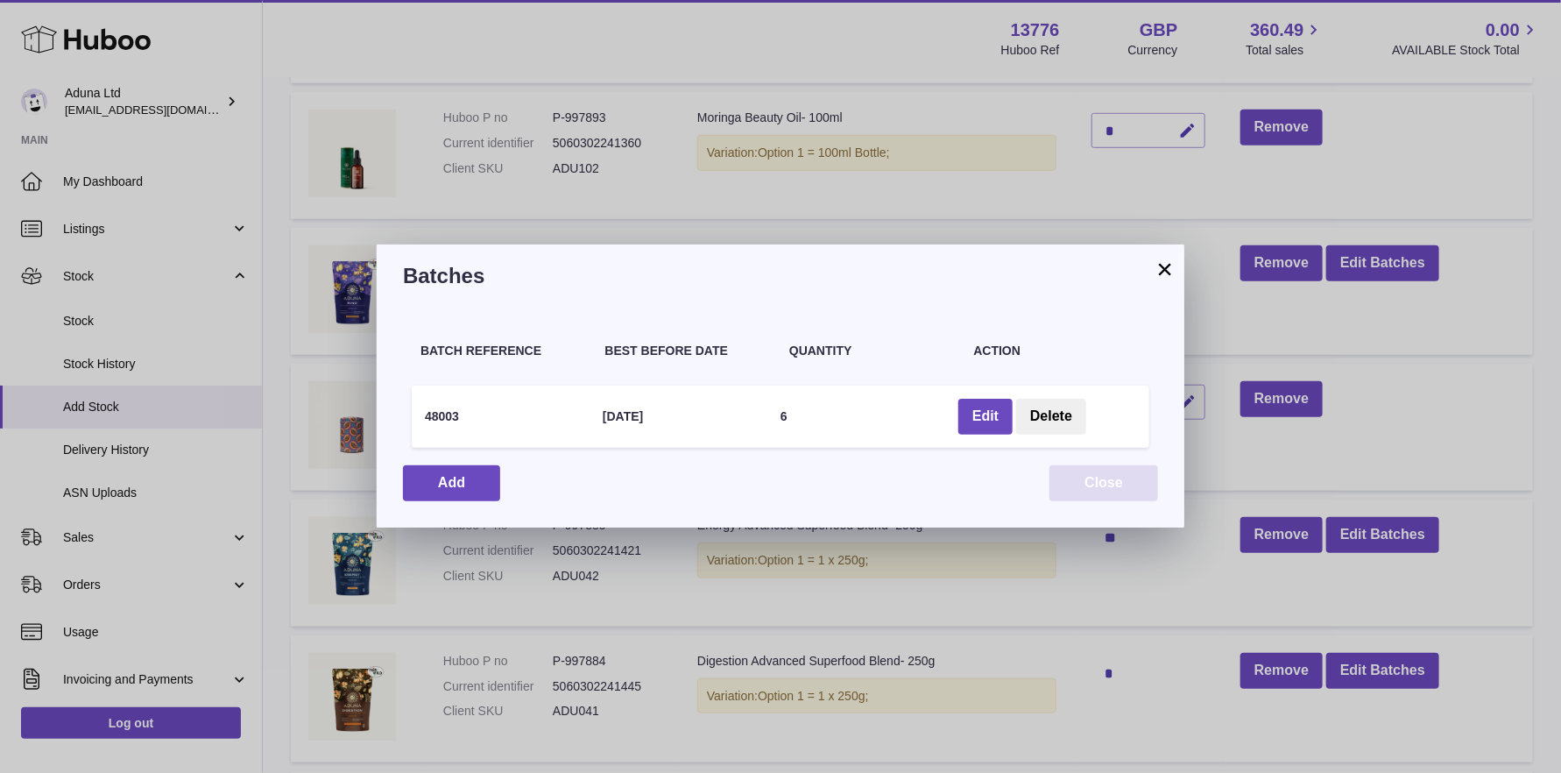
click at [1077, 486] on button "Close" at bounding box center [1103, 483] width 109 height 36
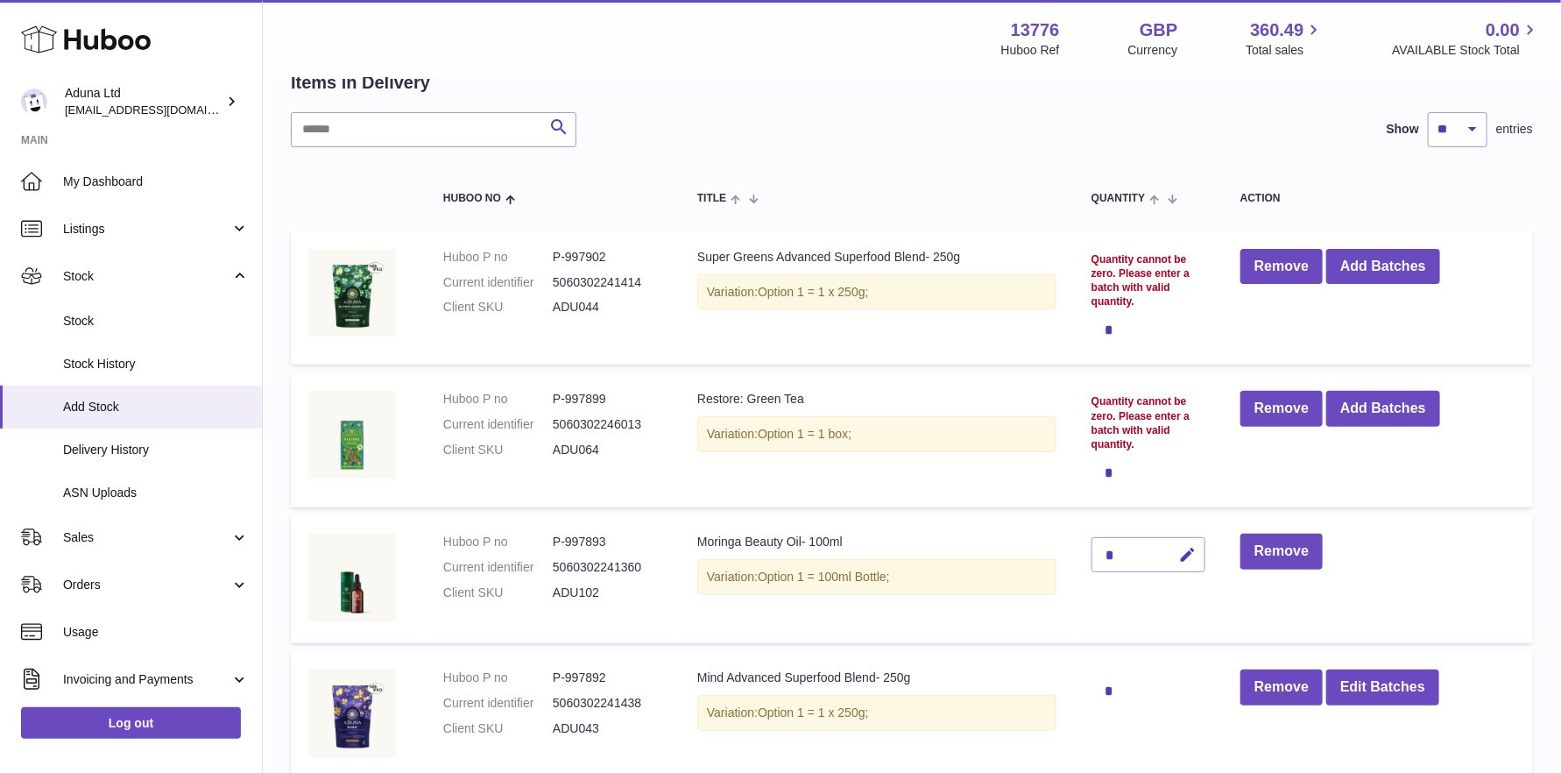
scroll to position [88, 0]
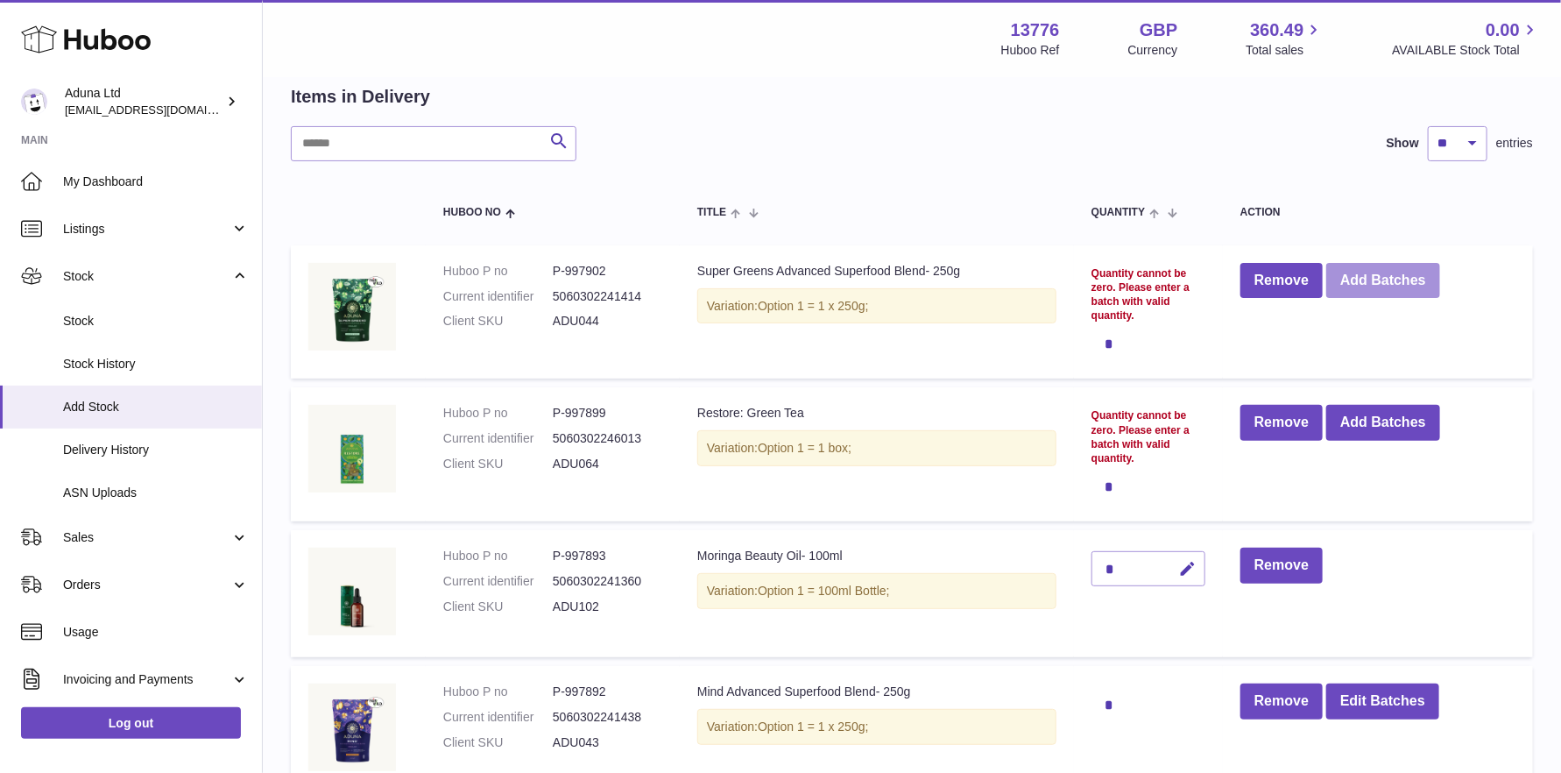
click at [1388, 274] on button "Add Batches" at bounding box center [1383, 281] width 114 height 36
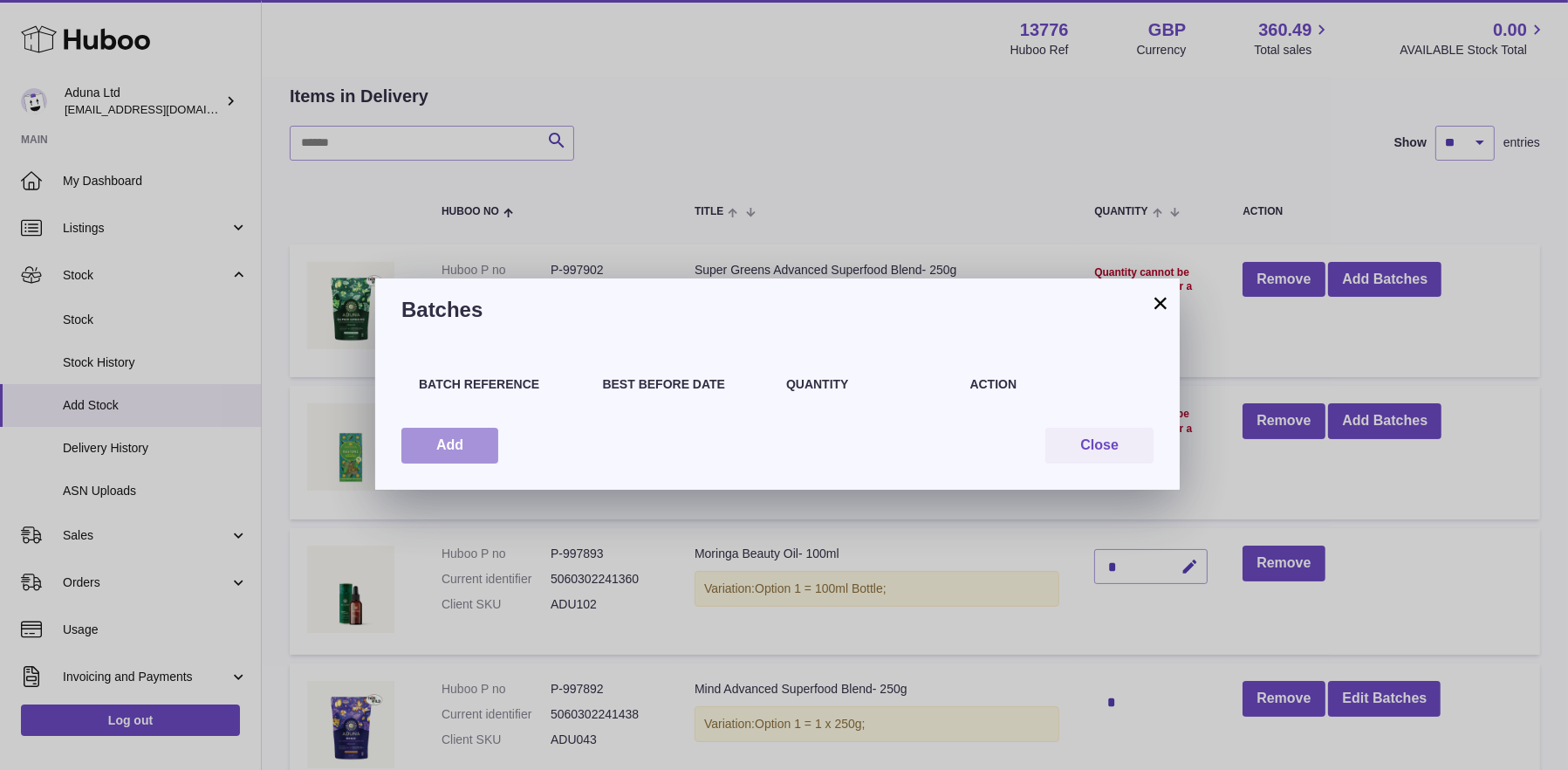
click at [469, 449] on button "Add" at bounding box center [449, 445] width 97 height 36
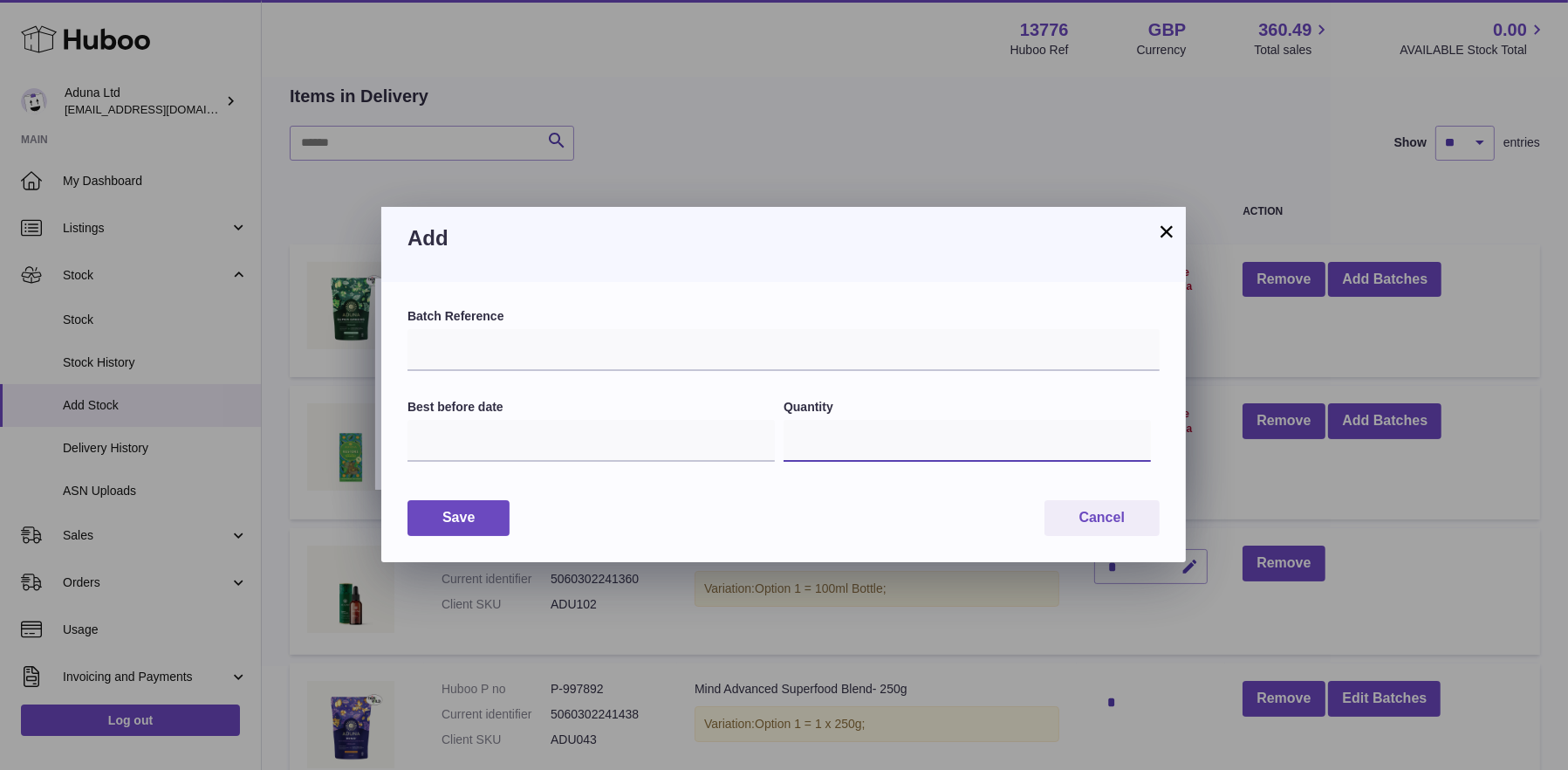
drag, startPoint x: 823, startPoint y: 439, endPoint x: 769, endPoint y: 433, distance: 54.3
click at [769, 433] on div "Best before date Quantity *" at bounding box center [783, 440] width 752 height 84
type input "**"
click at [593, 441] on input "text" at bounding box center [591, 440] width 368 height 42
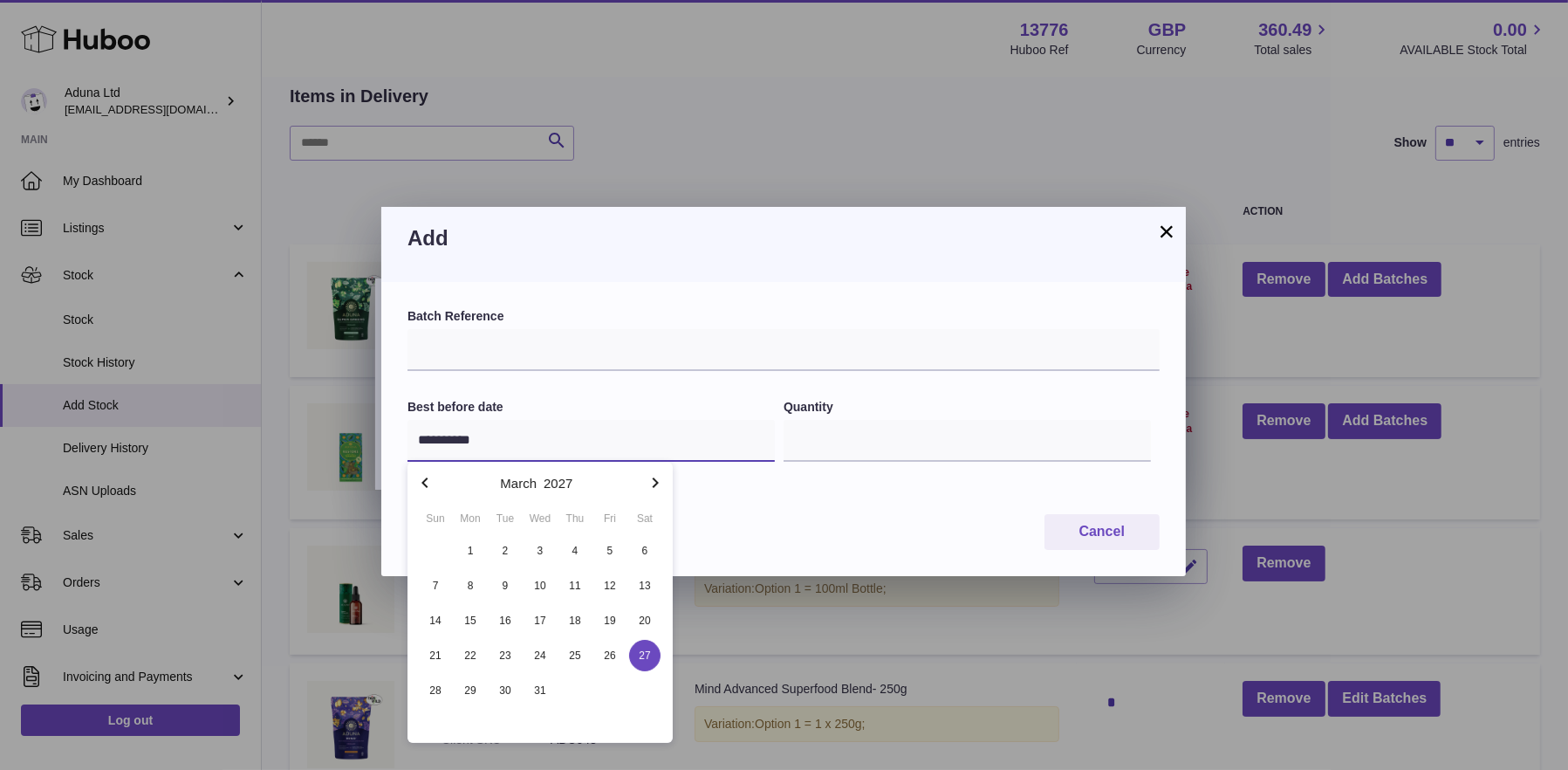
type input "**********"
click at [648, 663] on span "27" at bounding box center [646, 655] width 32 height 32
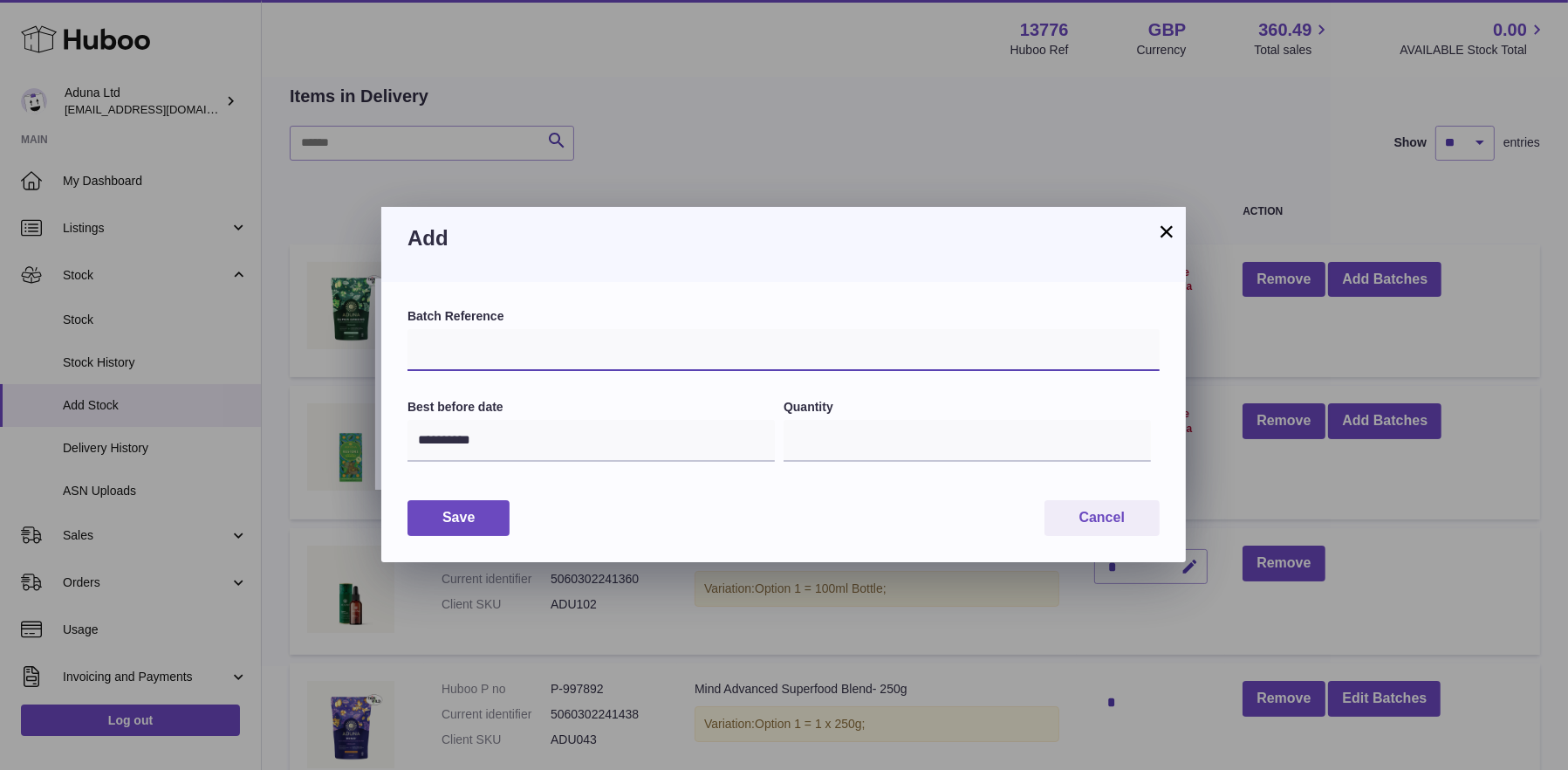
click at [536, 347] on input "text" at bounding box center [783, 350] width 752 height 42
type input "*****"
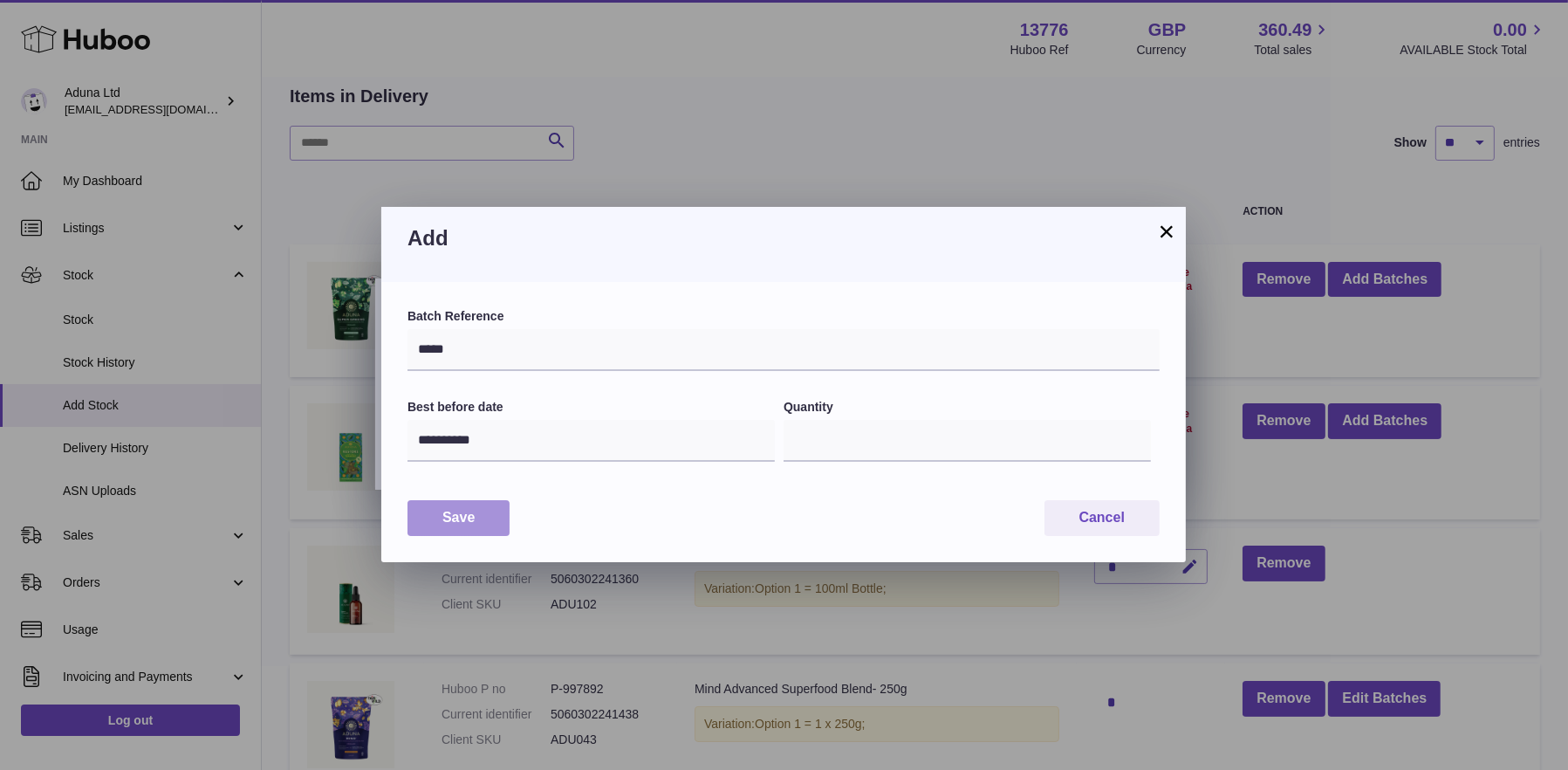
click at [463, 507] on button "Save" at bounding box center [458, 518] width 102 height 36
type input "**"
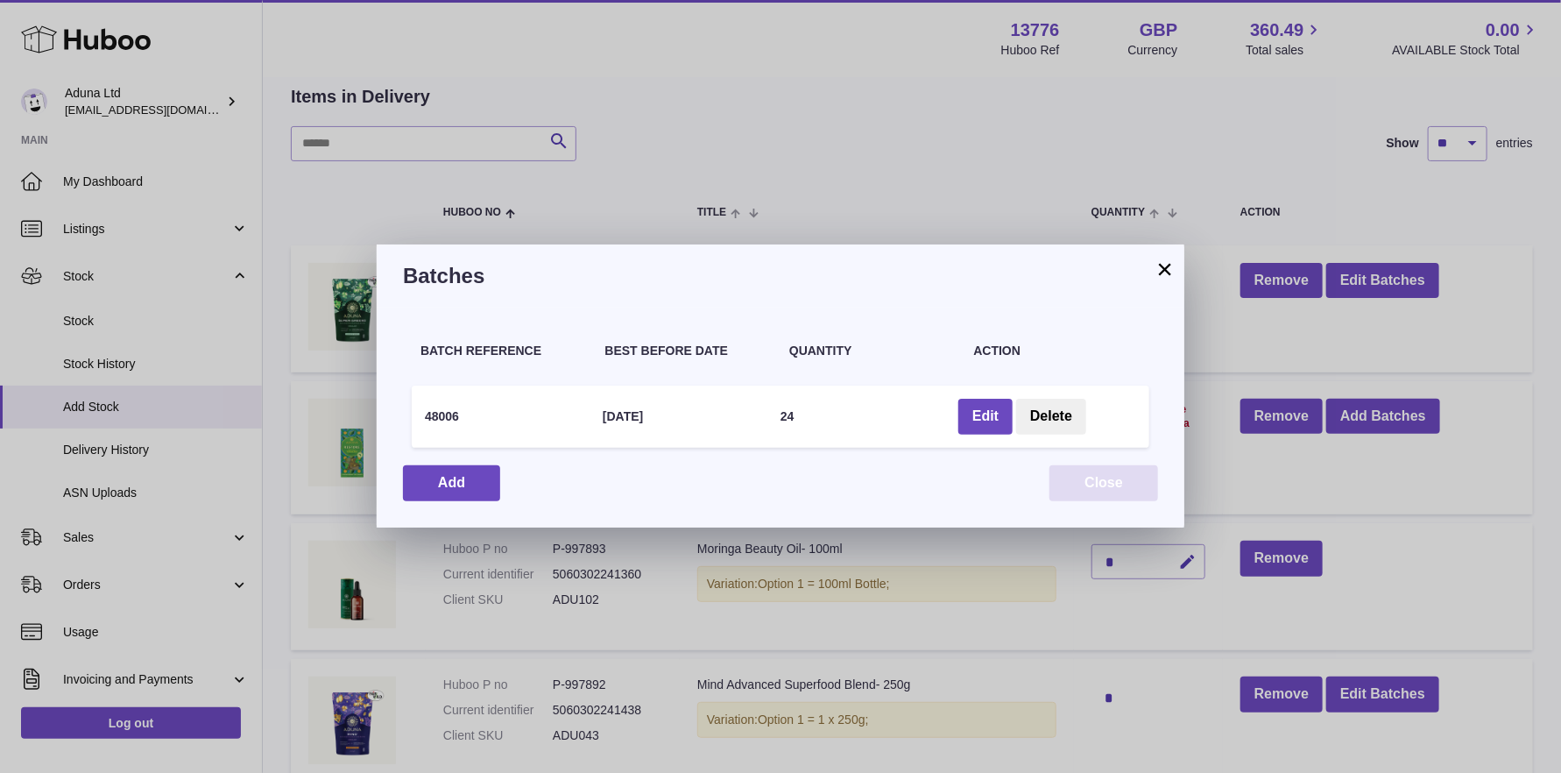
click at [1102, 470] on button "Close" at bounding box center [1103, 483] width 109 height 36
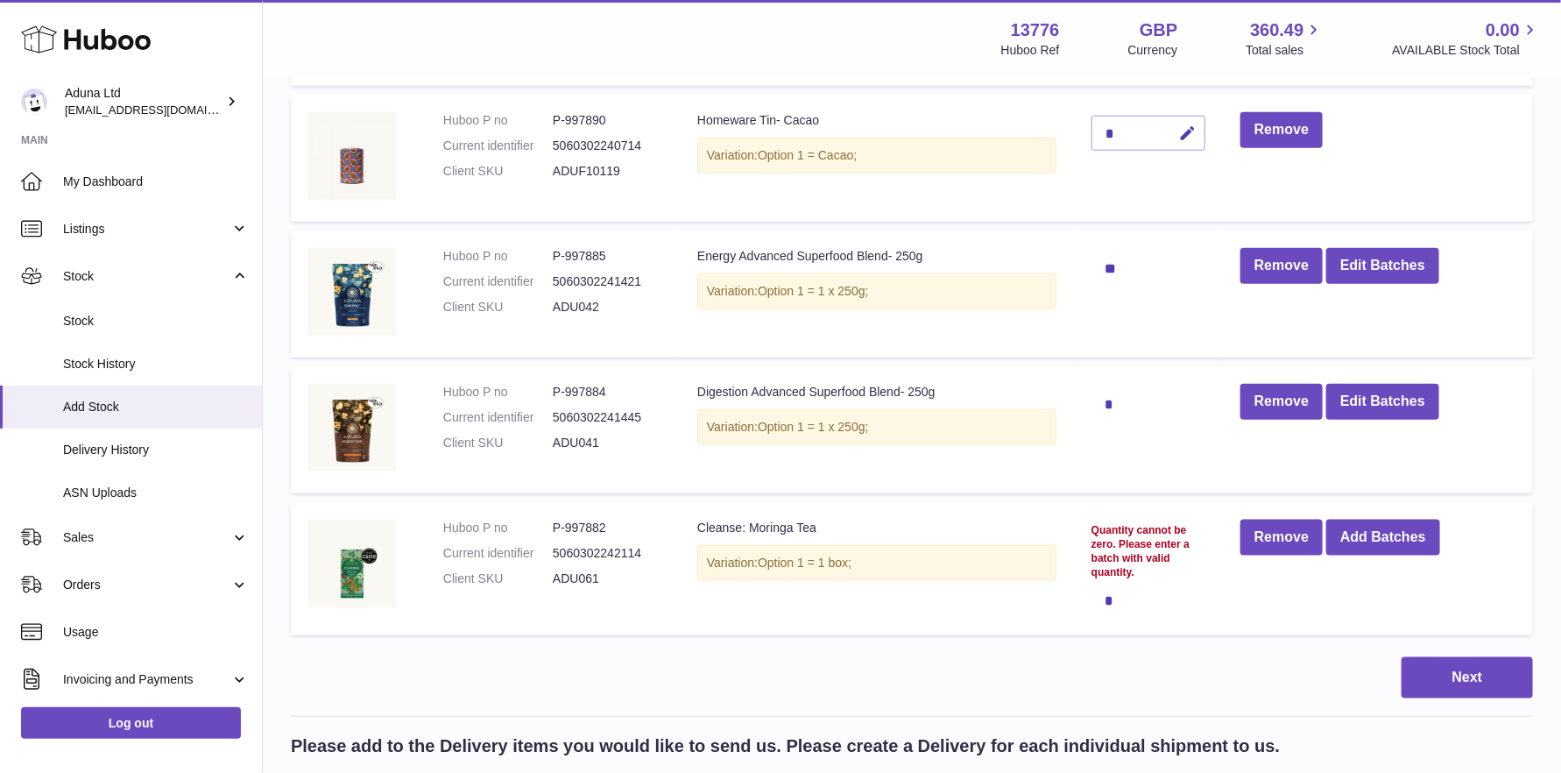
scroll to position [788, 0]
click at [1389, 534] on button "Add Batches" at bounding box center [1383, 537] width 114 height 36
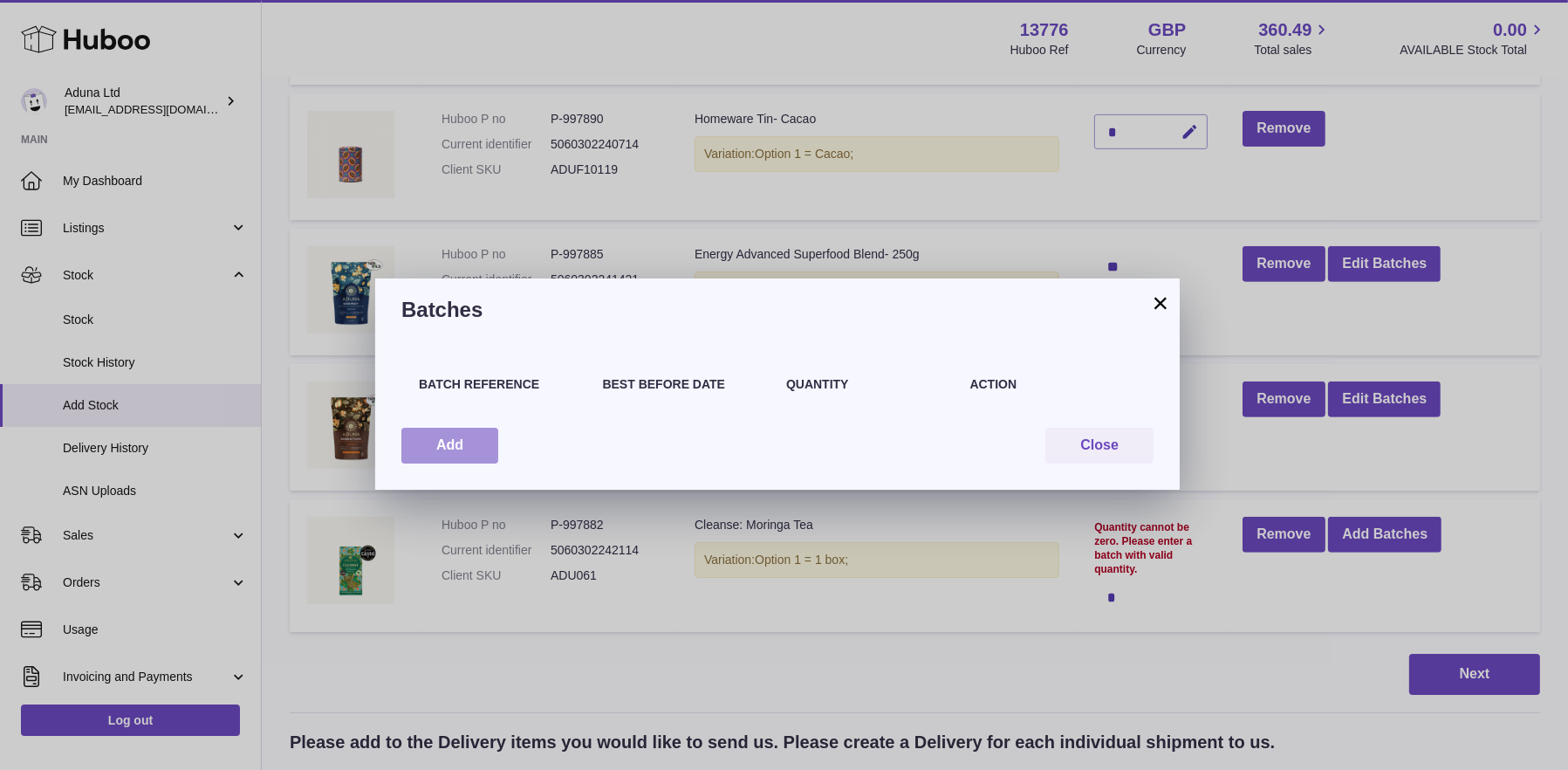
click at [475, 451] on button "Add" at bounding box center [449, 445] width 97 height 36
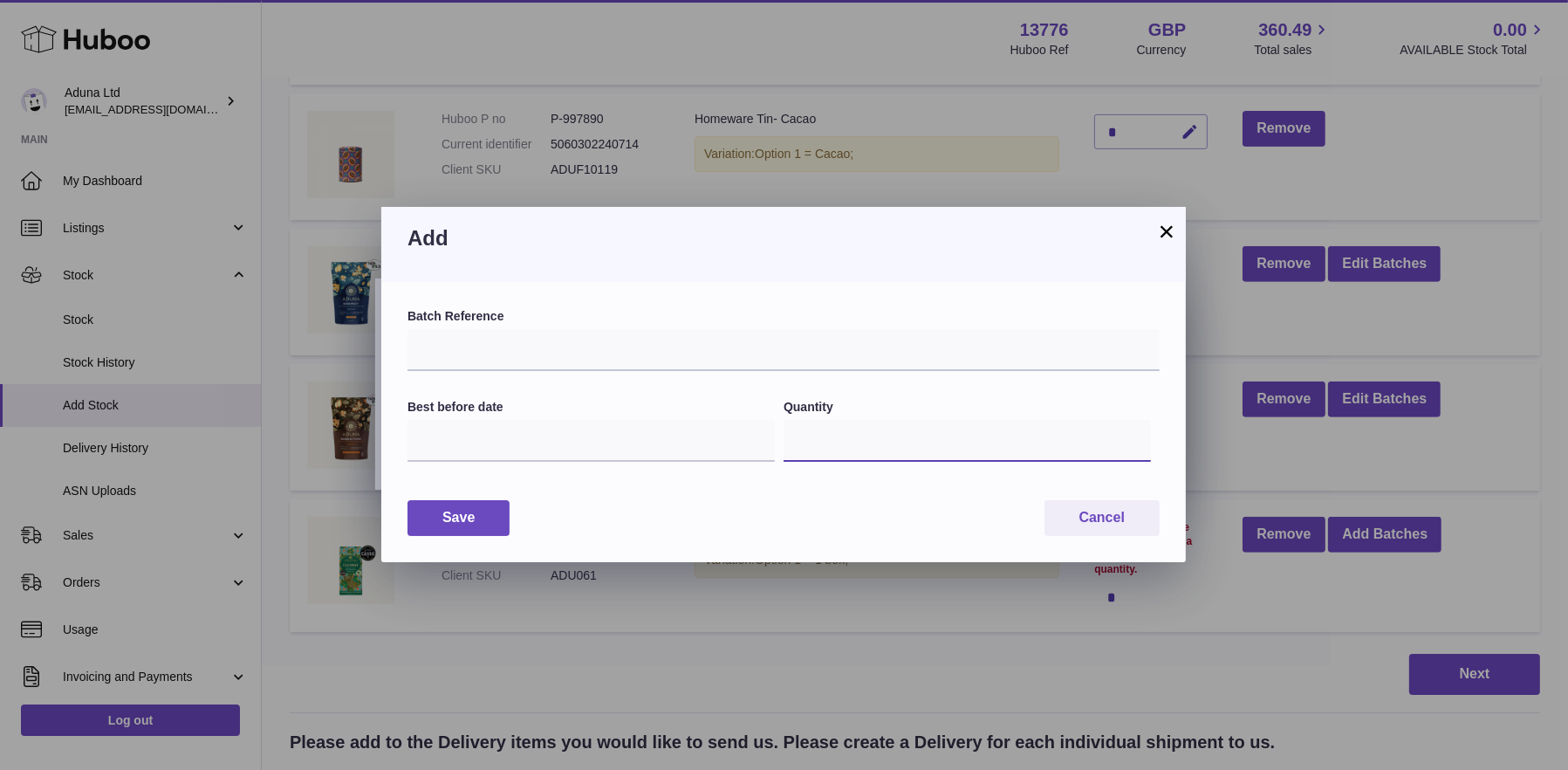
click at [829, 441] on input "*" at bounding box center [967, 440] width 368 height 42
type input "**"
click at [560, 363] on input "text" at bounding box center [783, 350] width 752 height 42
type input "********"
click at [515, 441] on input "text" at bounding box center [591, 440] width 368 height 42
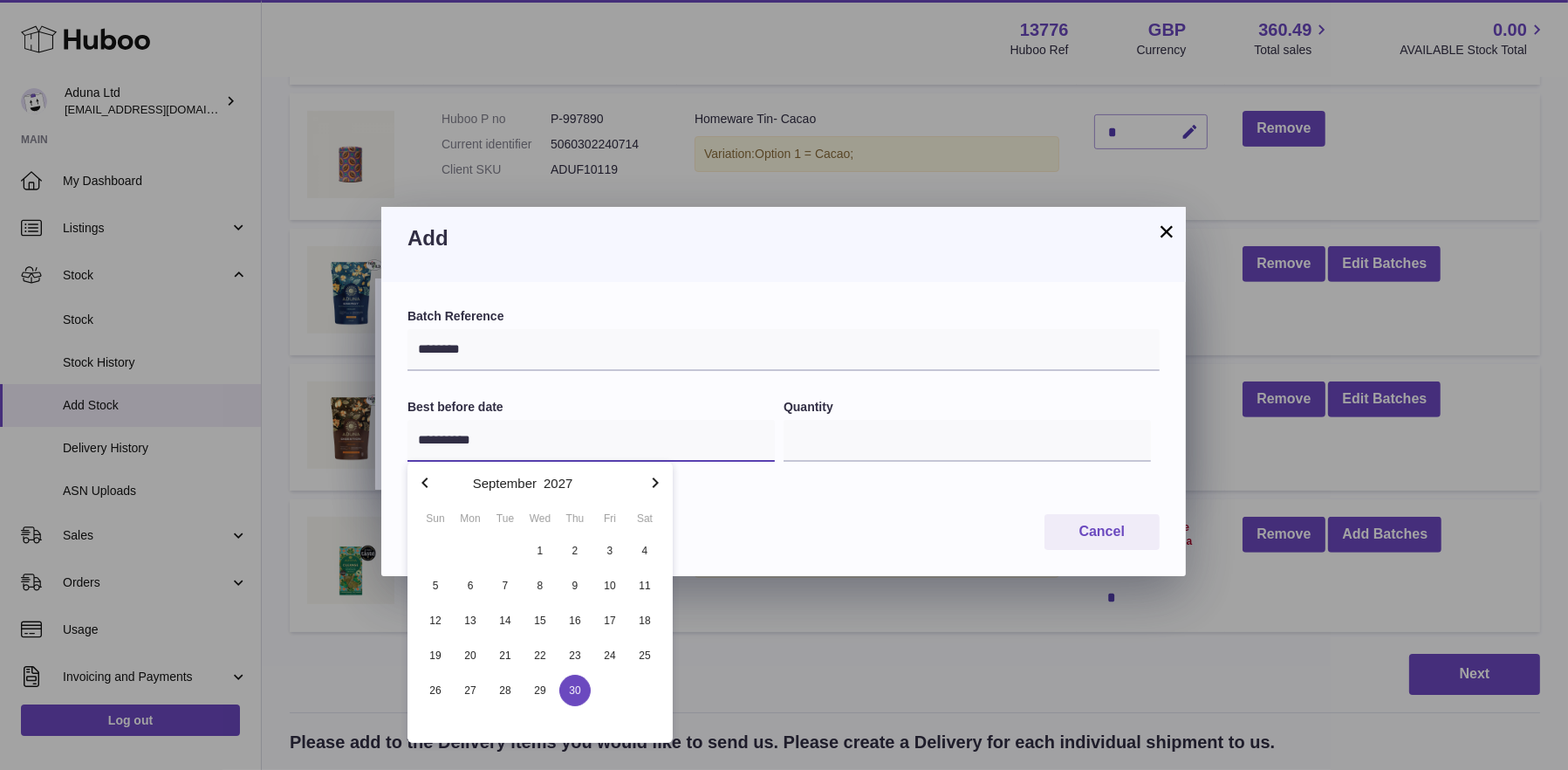
type input "**********"
click at [577, 684] on span "30" at bounding box center [576, 690] width 32 height 32
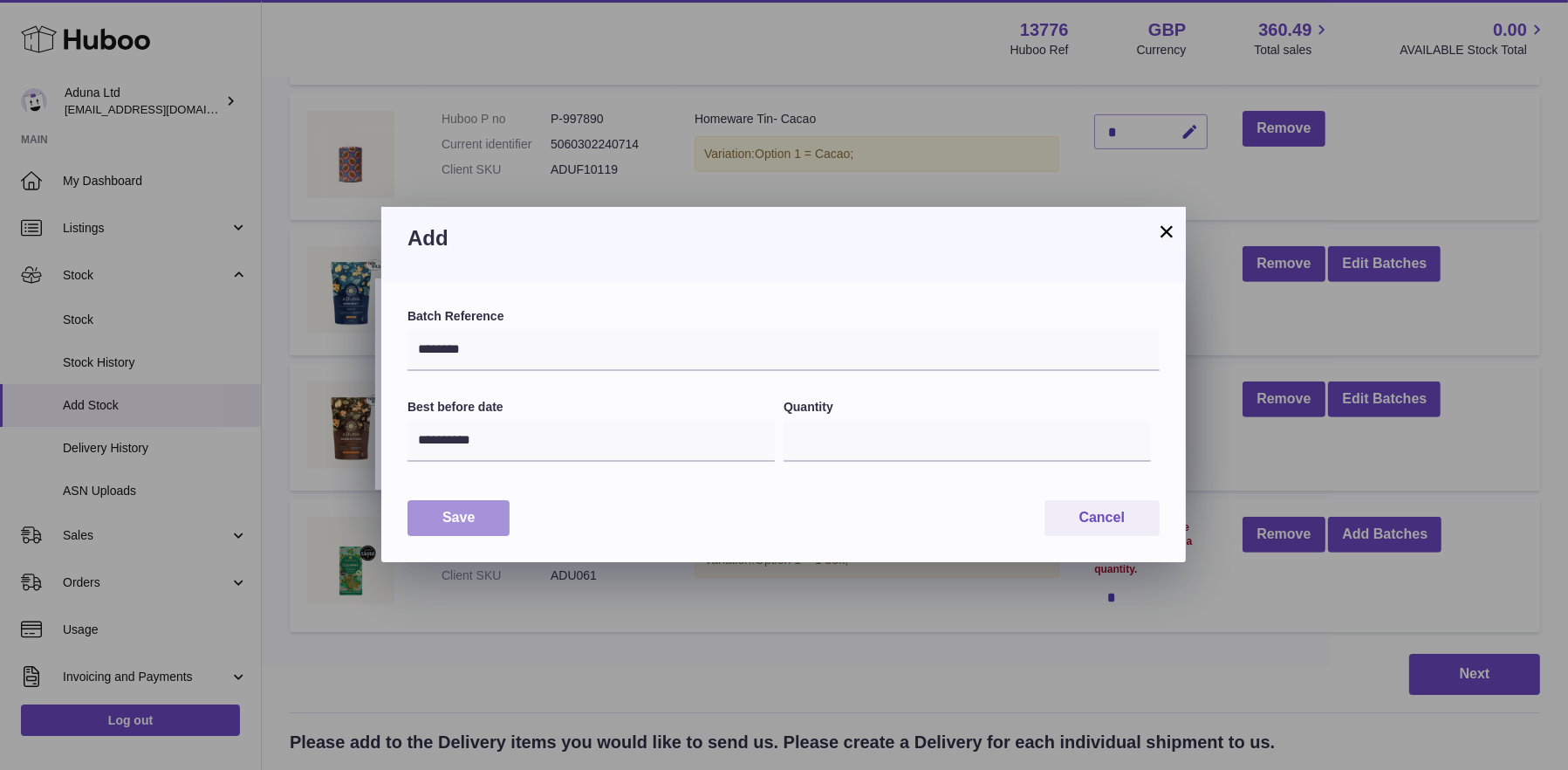
click at [467, 516] on button "Save" at bounding box center [458, 518] width 102 height 36
type input "**"
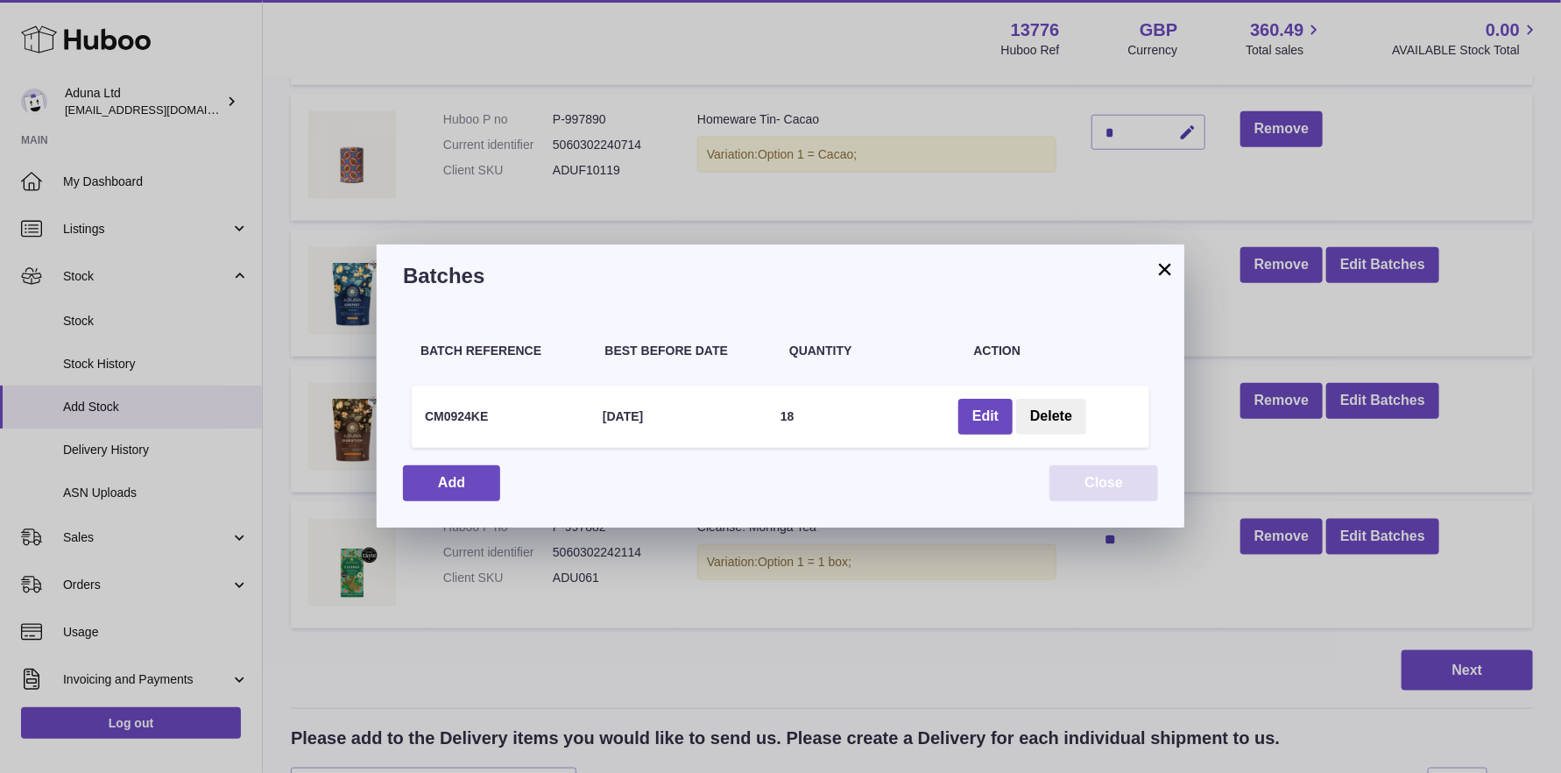
click at [1070, 483] on button "Close" at bounding box center [1103, 483] width 109 height 36
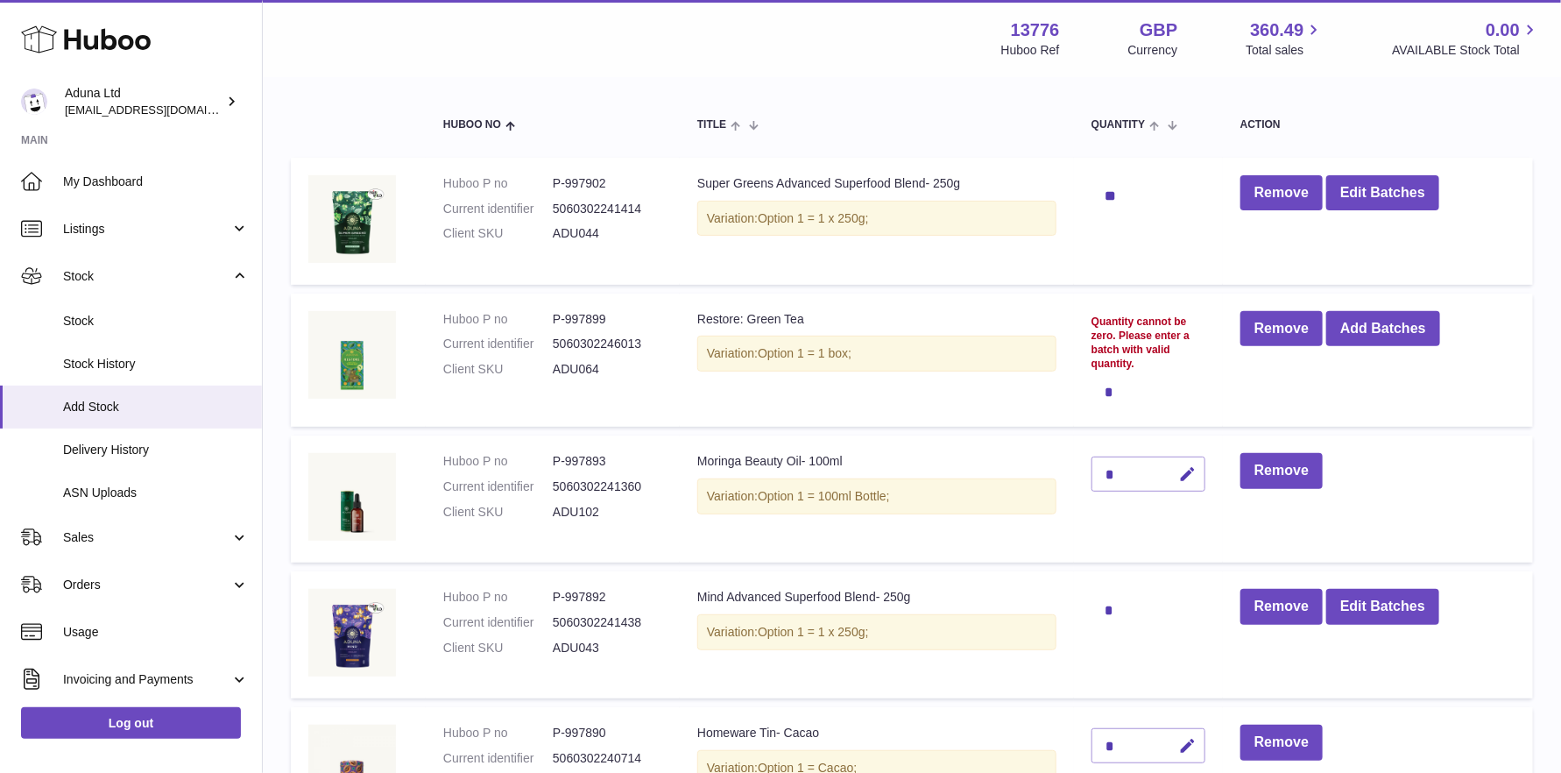
scroll to position [88, 0]
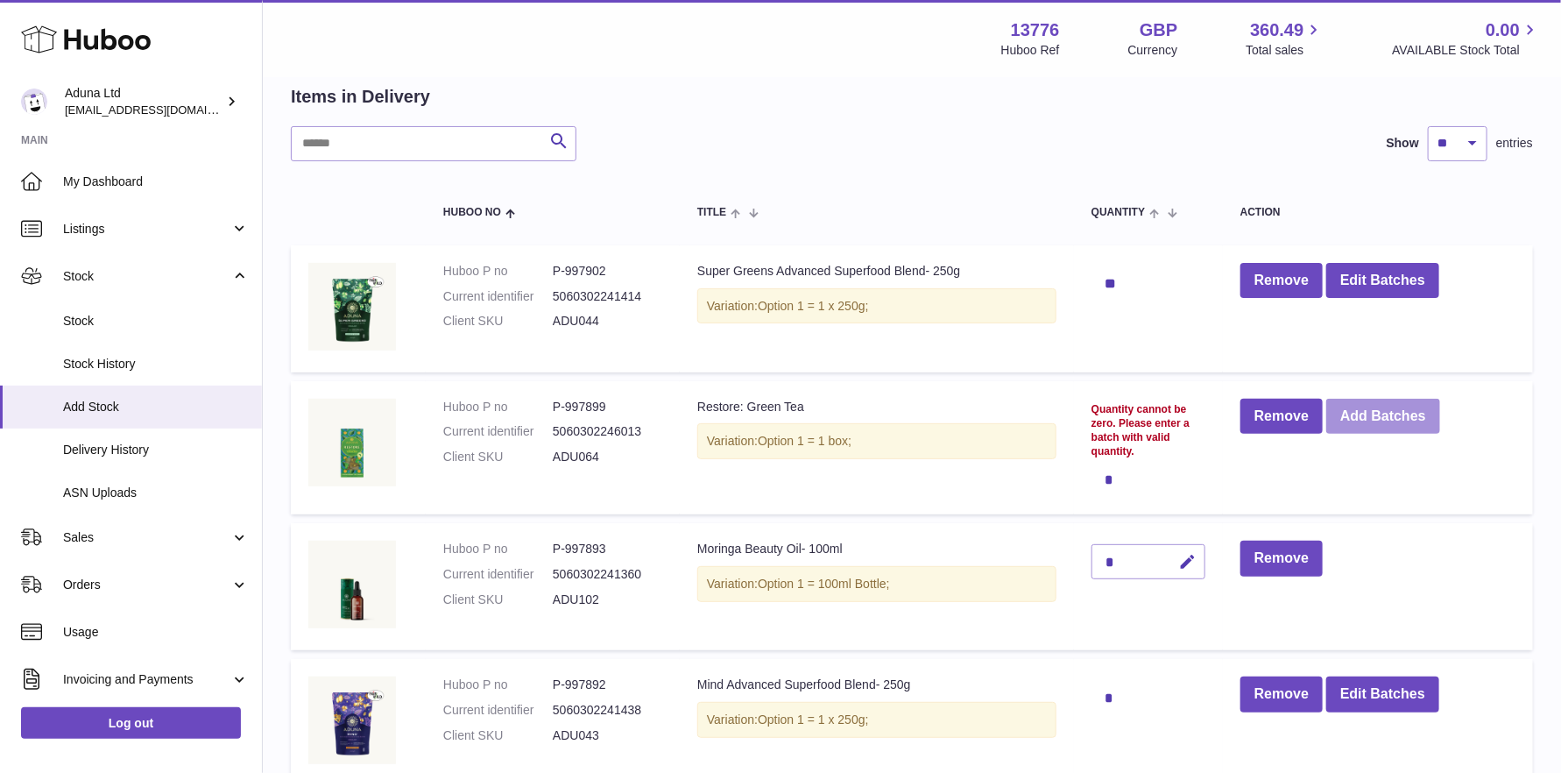
click at [1358, 420] on button "Add Batches" at bounding box center [1383, 417] width 114 height 36
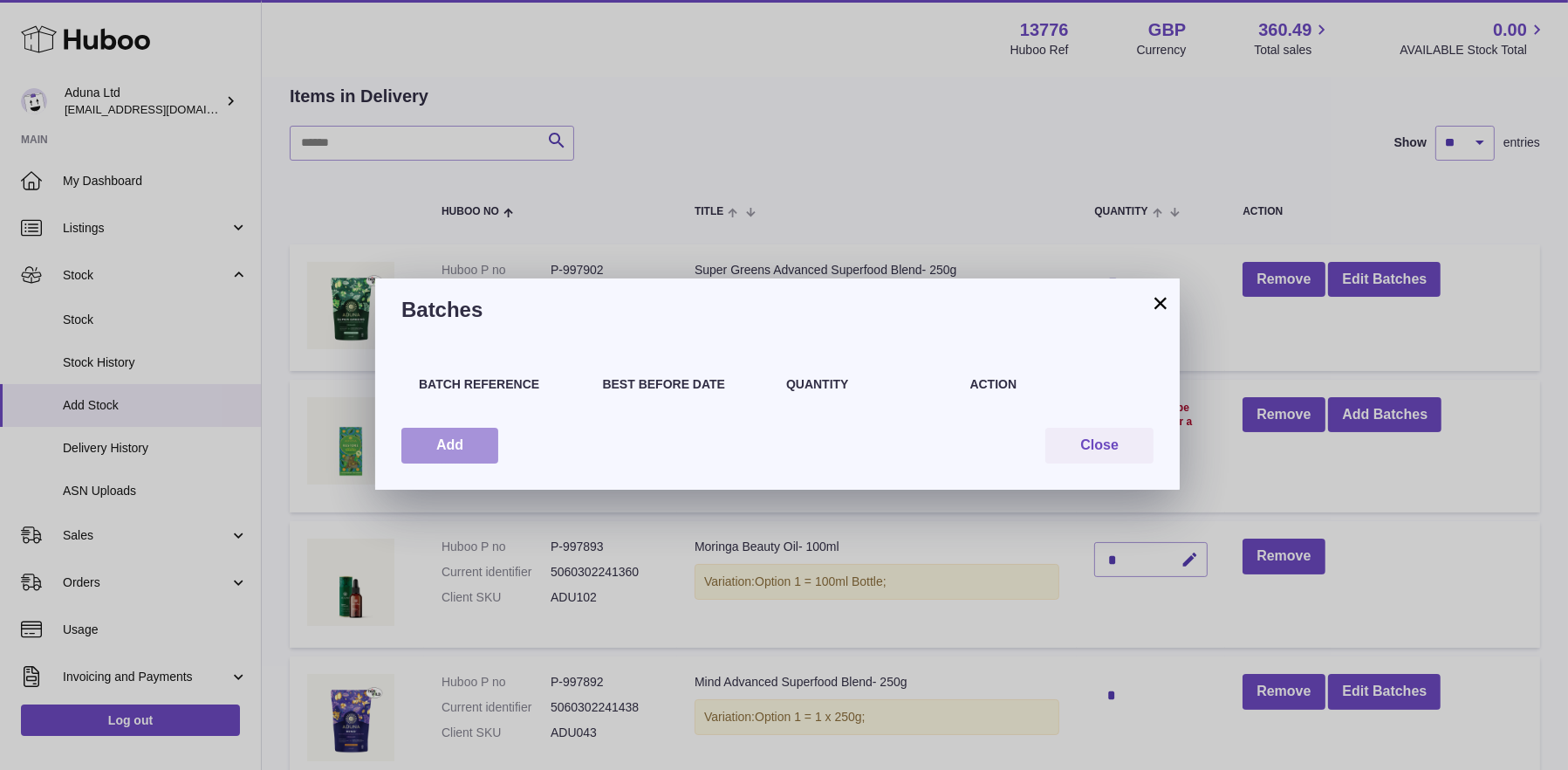
click at [418, 440] on button "Add" at bounding box center [449, 445] width 97 height 36
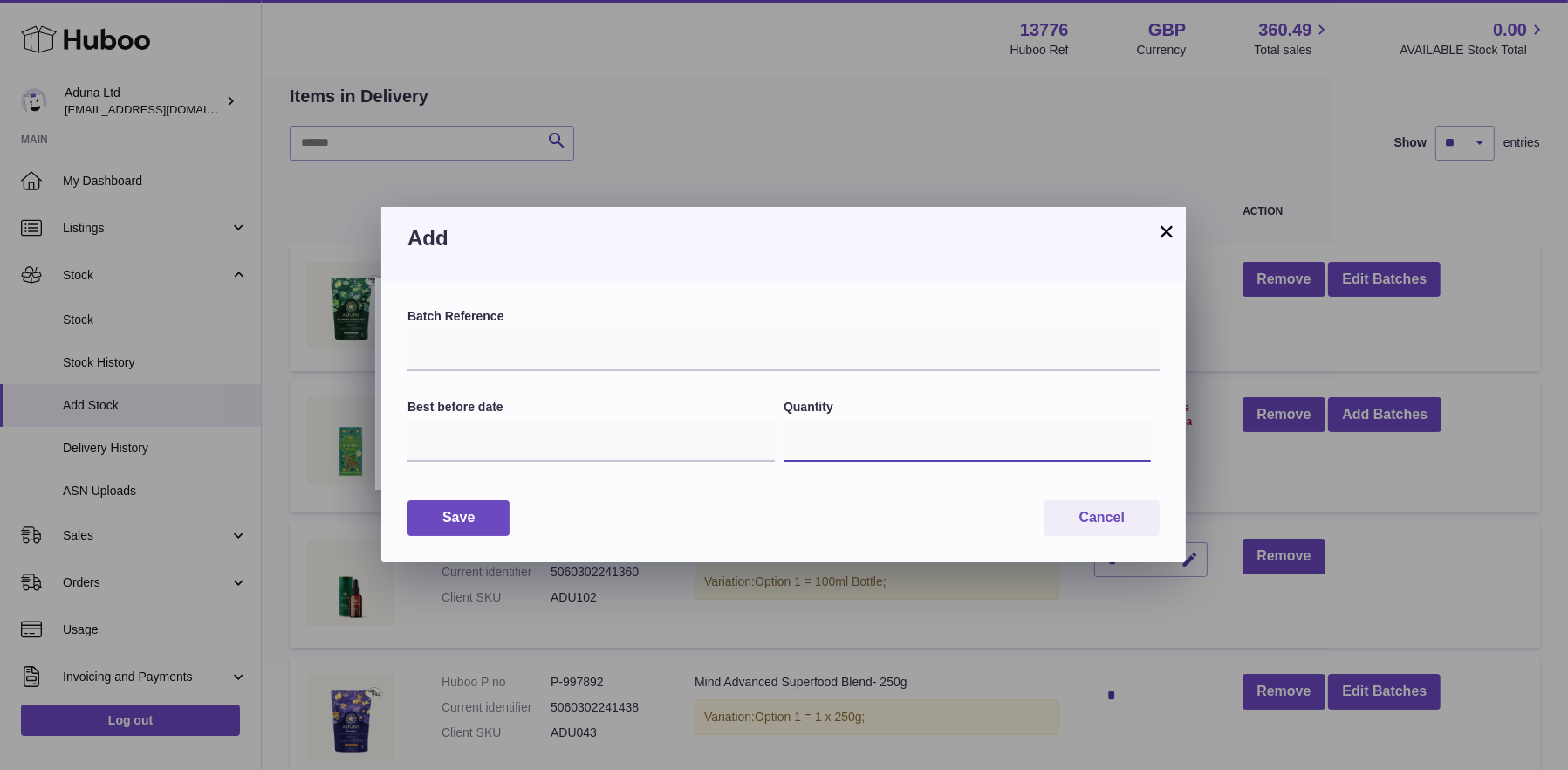
click at [840, 431] on input "*" at bounding box center [967, 440] width 368 height 42
type input "**"
click at [557, 353] on input "text" at bounding box center [783, 350] width 752 height 42
type input "********"
click at [495, 434] on input "text" at bounding box center [591, 440] width 368 height 42
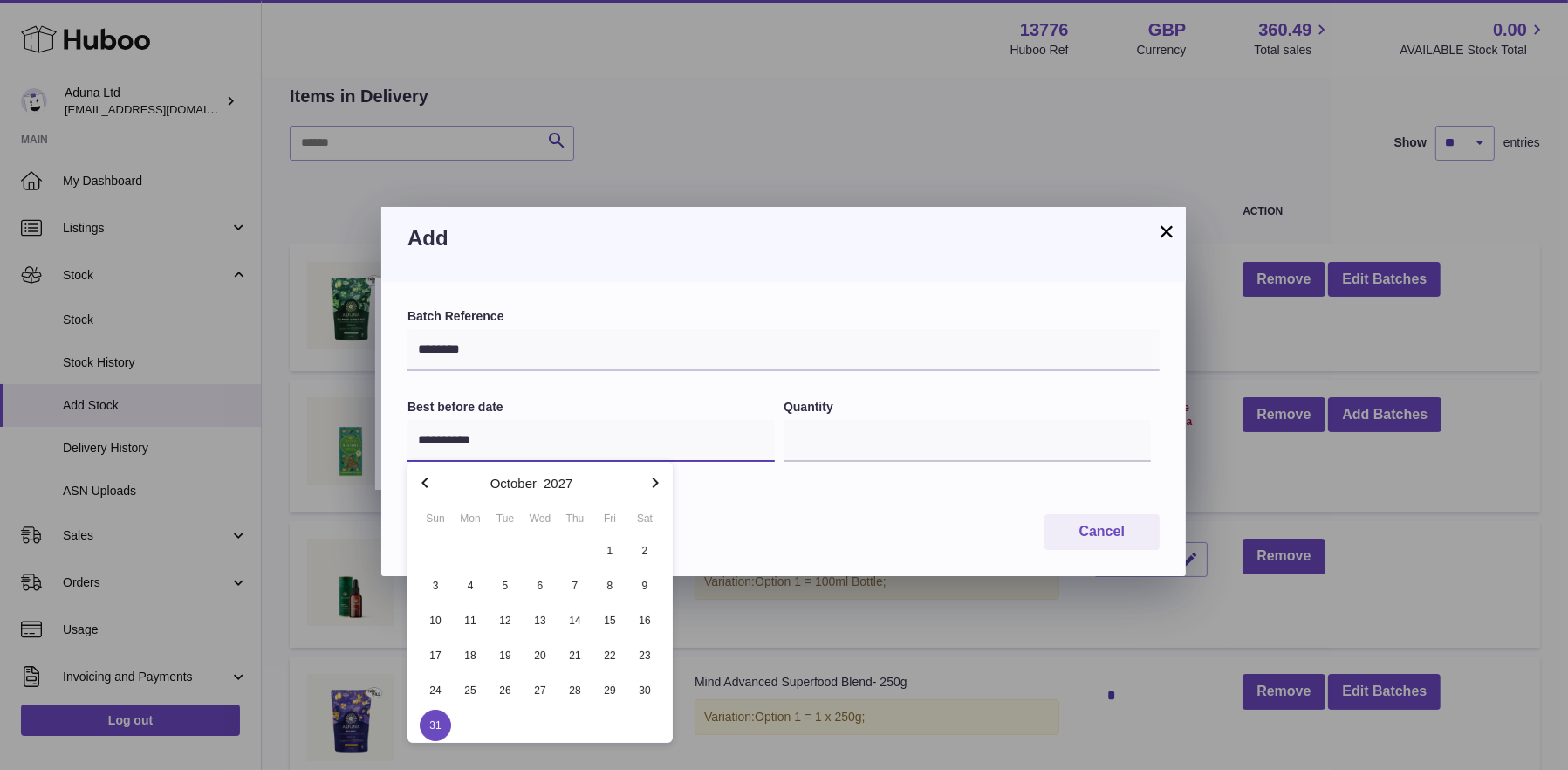
type input "**********"
click at [431, 727] on span "31" at bounding box center [435, 725] width 32 height 32
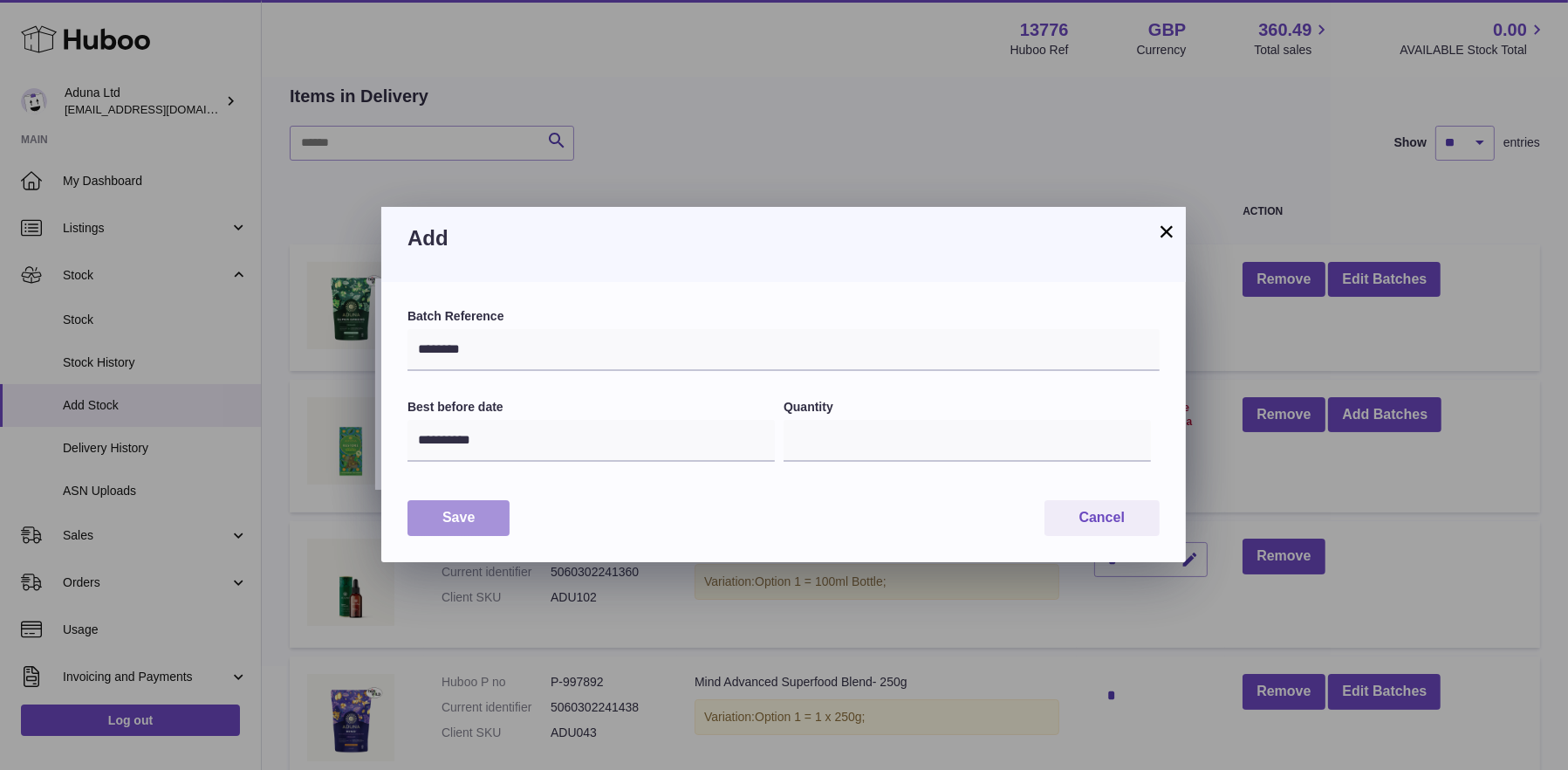
click at [471, 509] on button "Save" at bounding box center [458, 518] width 102 height 36
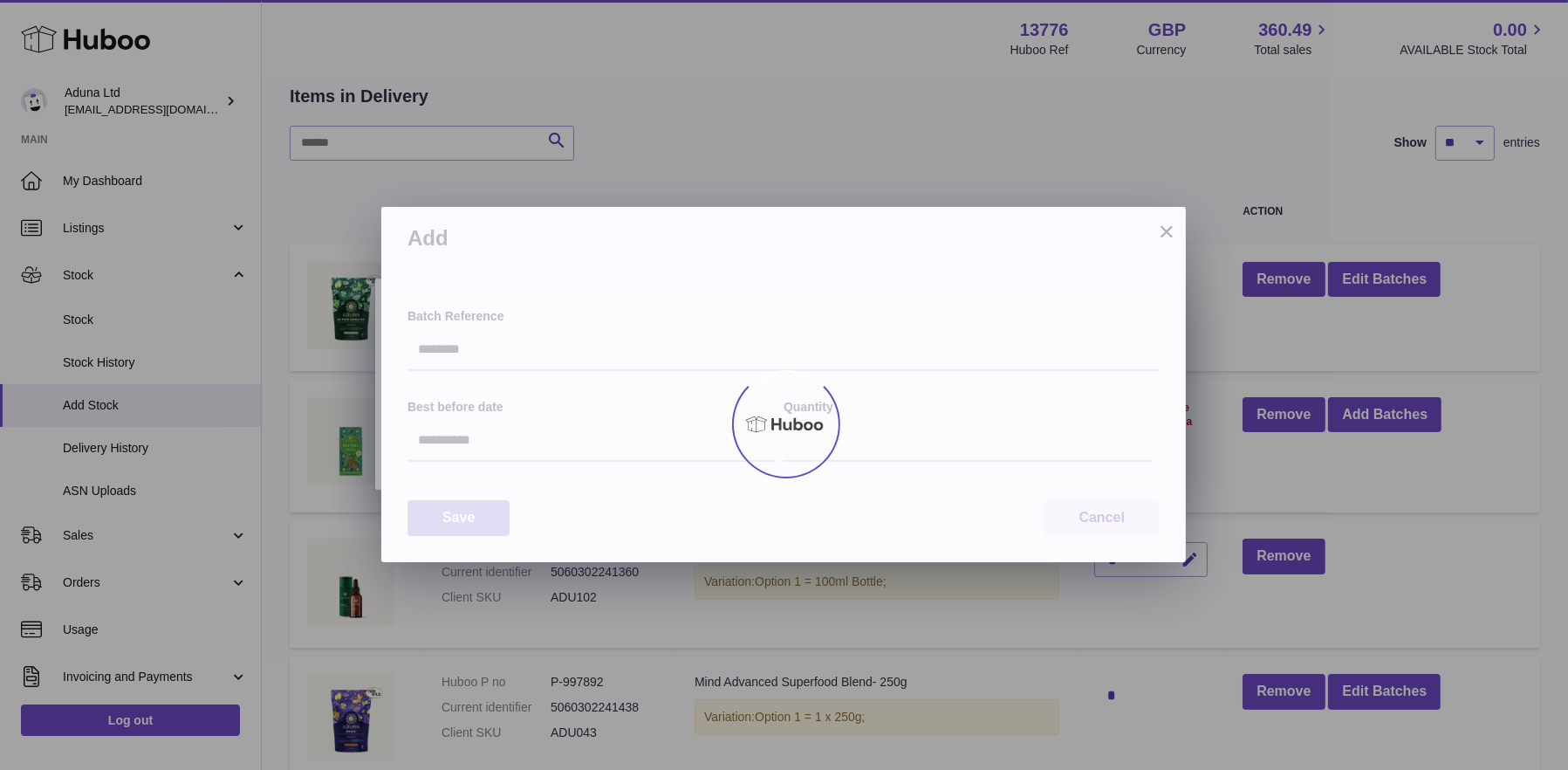
type input "**"
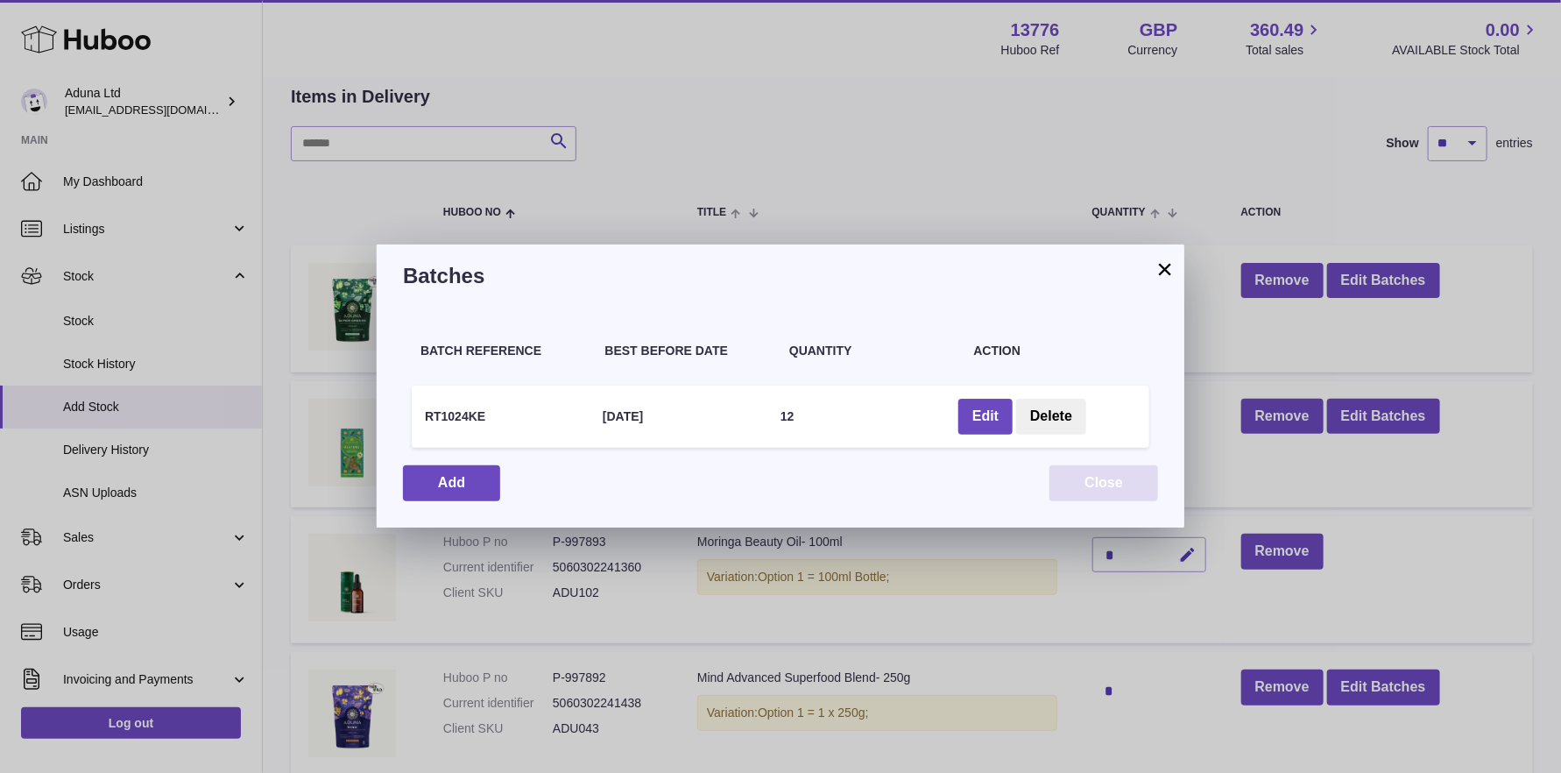
click at [1074, 476] on button "Close" at bounding box center [1103, 483] width 109 height 36
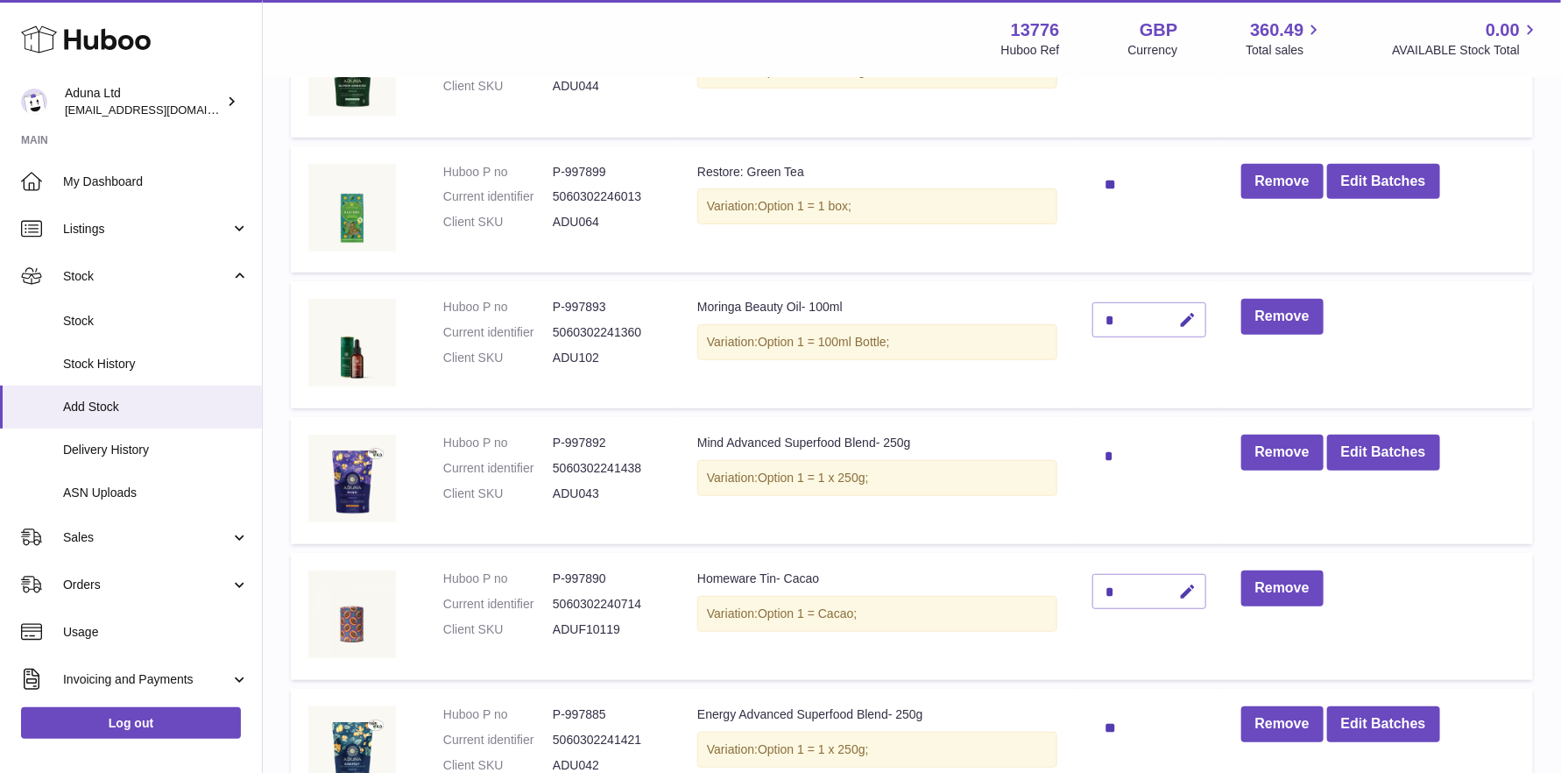
scroll to position [350, 0]
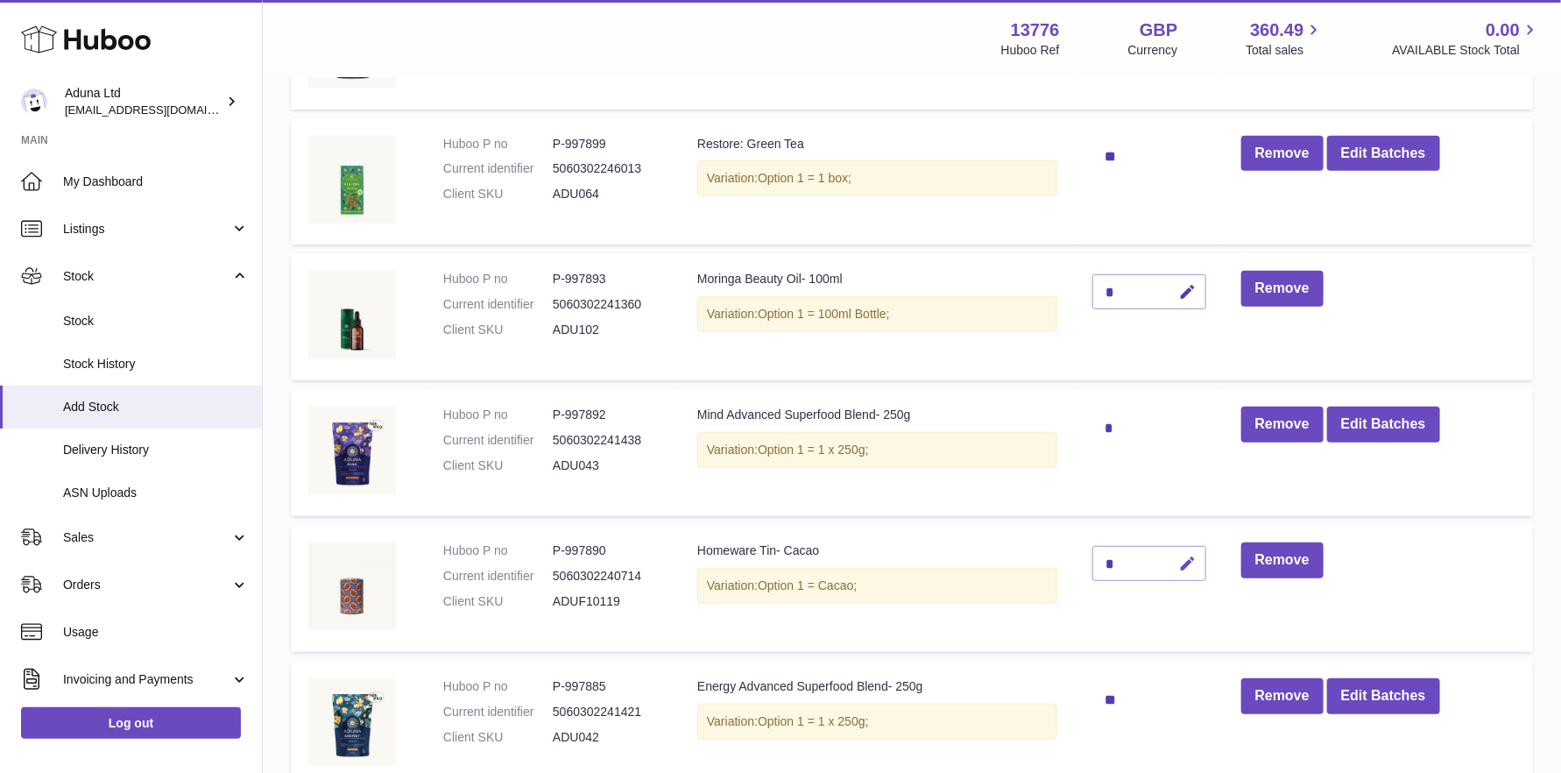
click at [1184, 557] on icon "button" at bounding box center [1188, 564] width 18 height 18
drag, startPoint x: 1115, startPoint y: 555, endPoint x: 1070, endPoint y: 557, distance: 45.6
click at [1070, 557] on tr "Huboo P no P-997890 Current identifier 5060302240714 Client SKU ADUF10119 Homew…" at bounding box center [912, 588] width 1242 height 127
type input "*"
click at [1178, 569] on button "submit" at bounding box center [1186, 563] width 33 height 28
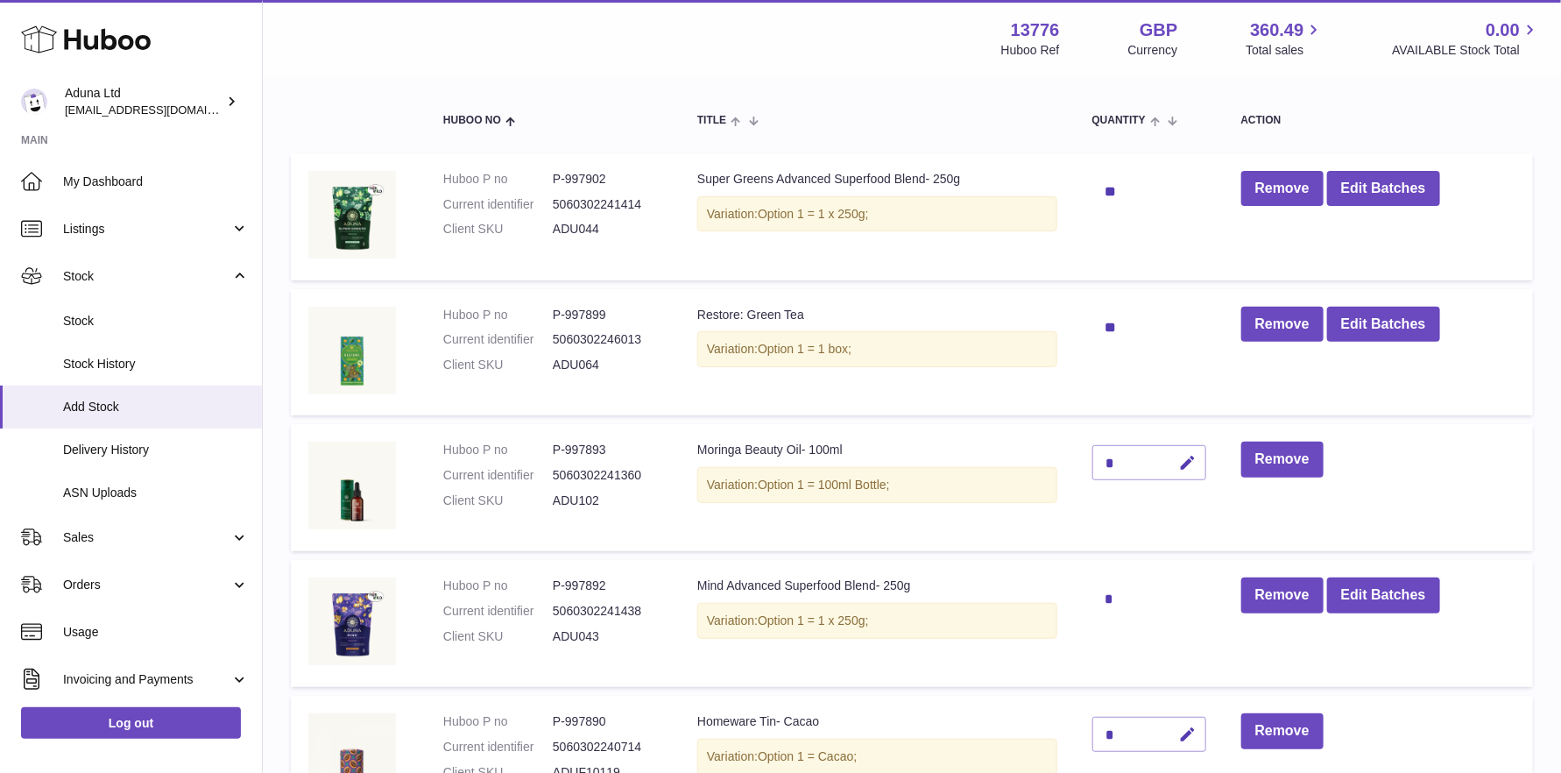
scroll to position [175, 0]
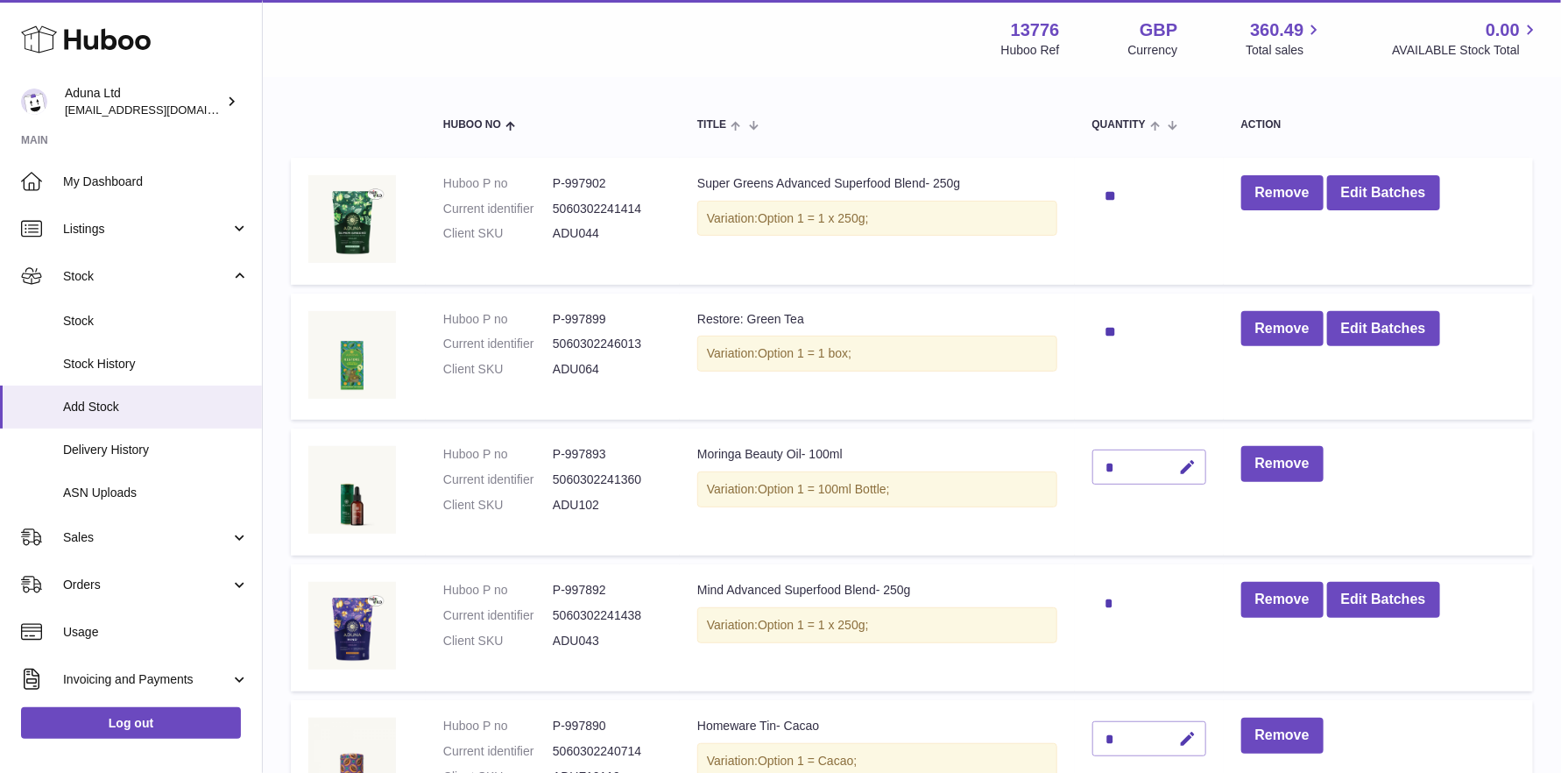
drag, startPoint x: 1127, startPoint y: 459, endPoint x: 1108, endPoint y: 468, distance: 21.2
click at [1110, 468] on div "*" at bounding box center [1149, 466] width 114 height 35
click at [1185, 468] on icon "button" at bounding box center [1188, 467] width 18 height 18
type input "*"
click at [1170, 459] on button "submit" at bounding box center [1186, 467] width 33 height 28
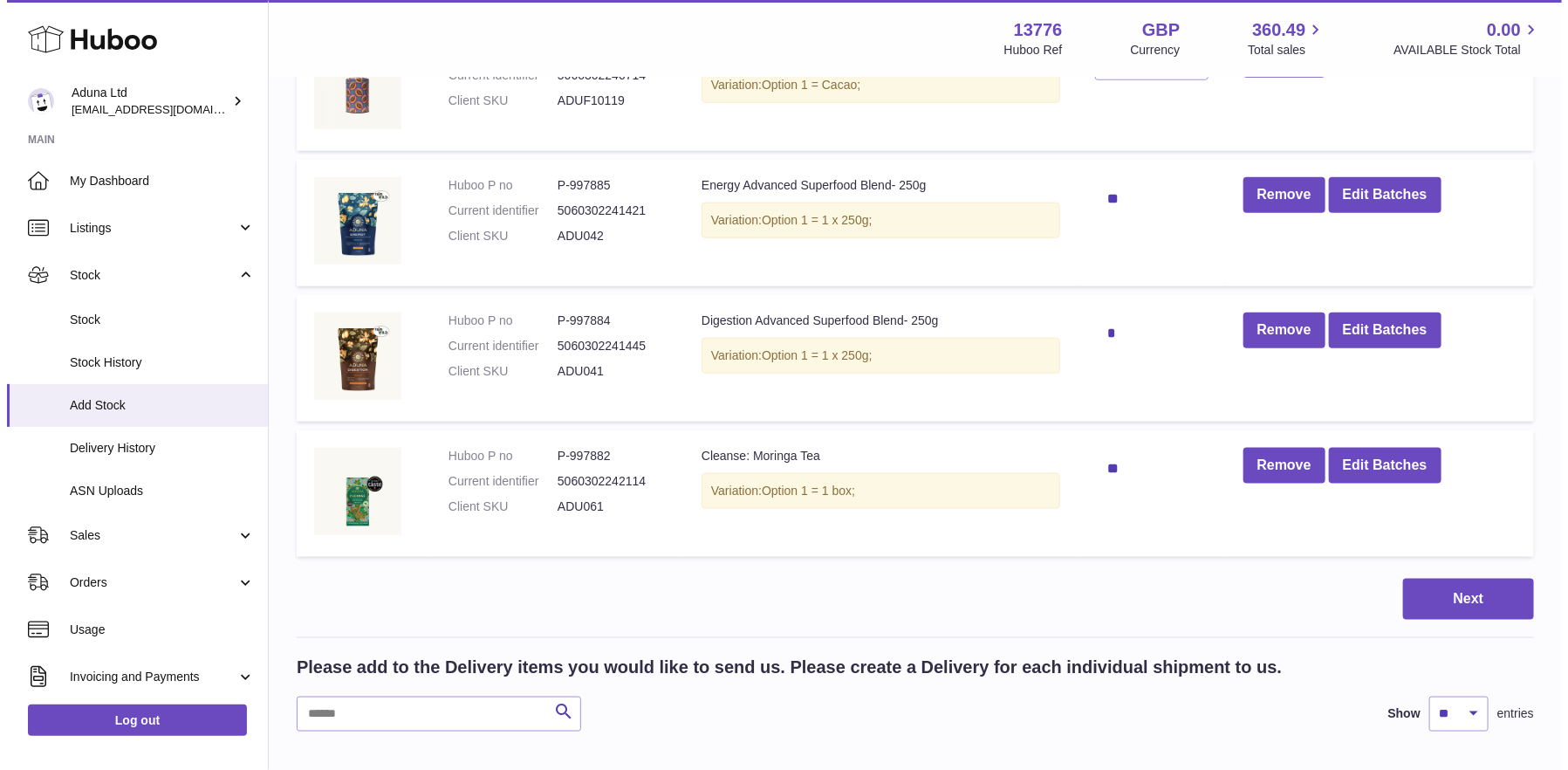
scroll to position [873, 0]
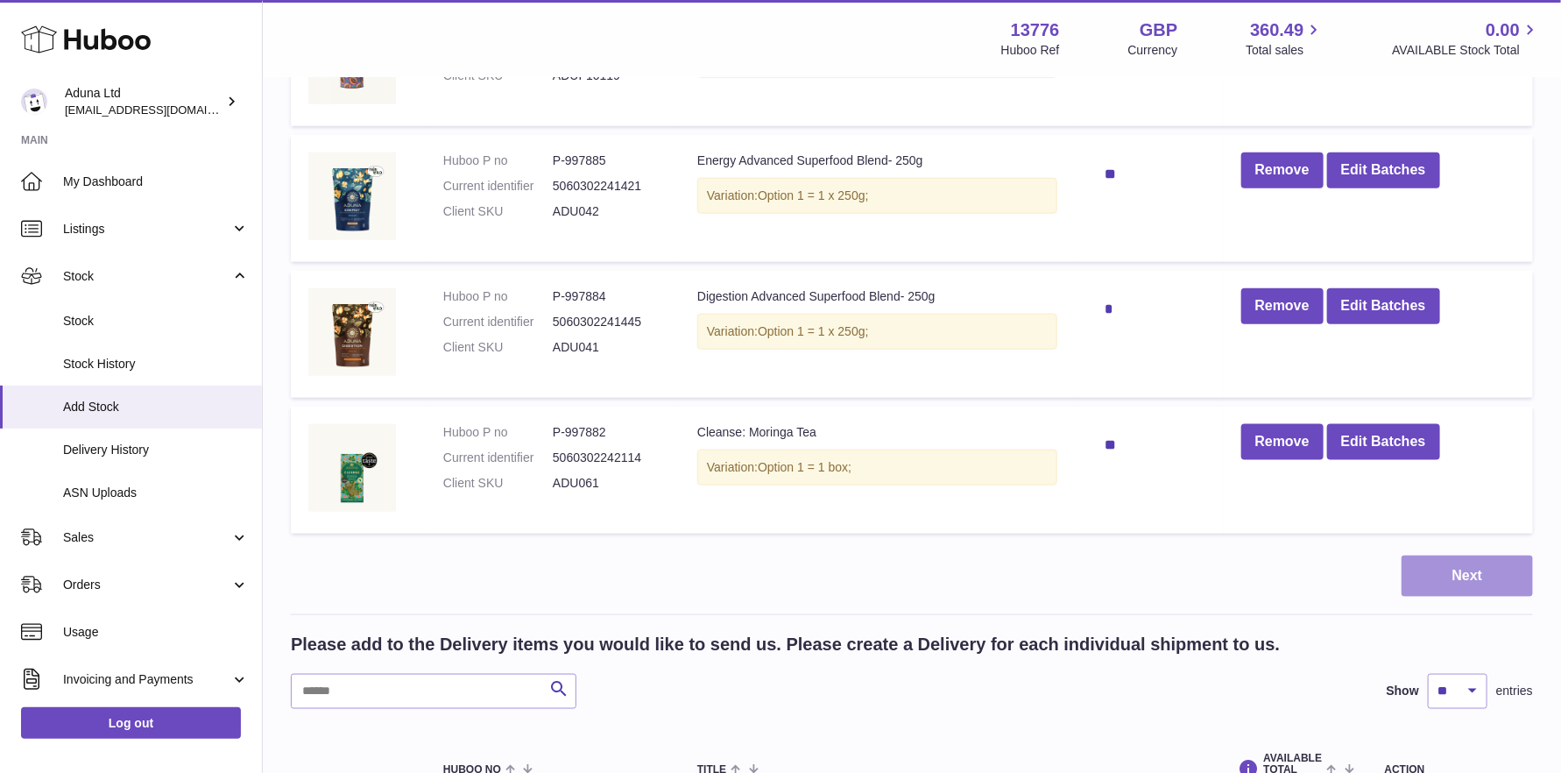
click at [1445, 576] on button "Next" at bounding box center [1467, 575] width 131 height 41
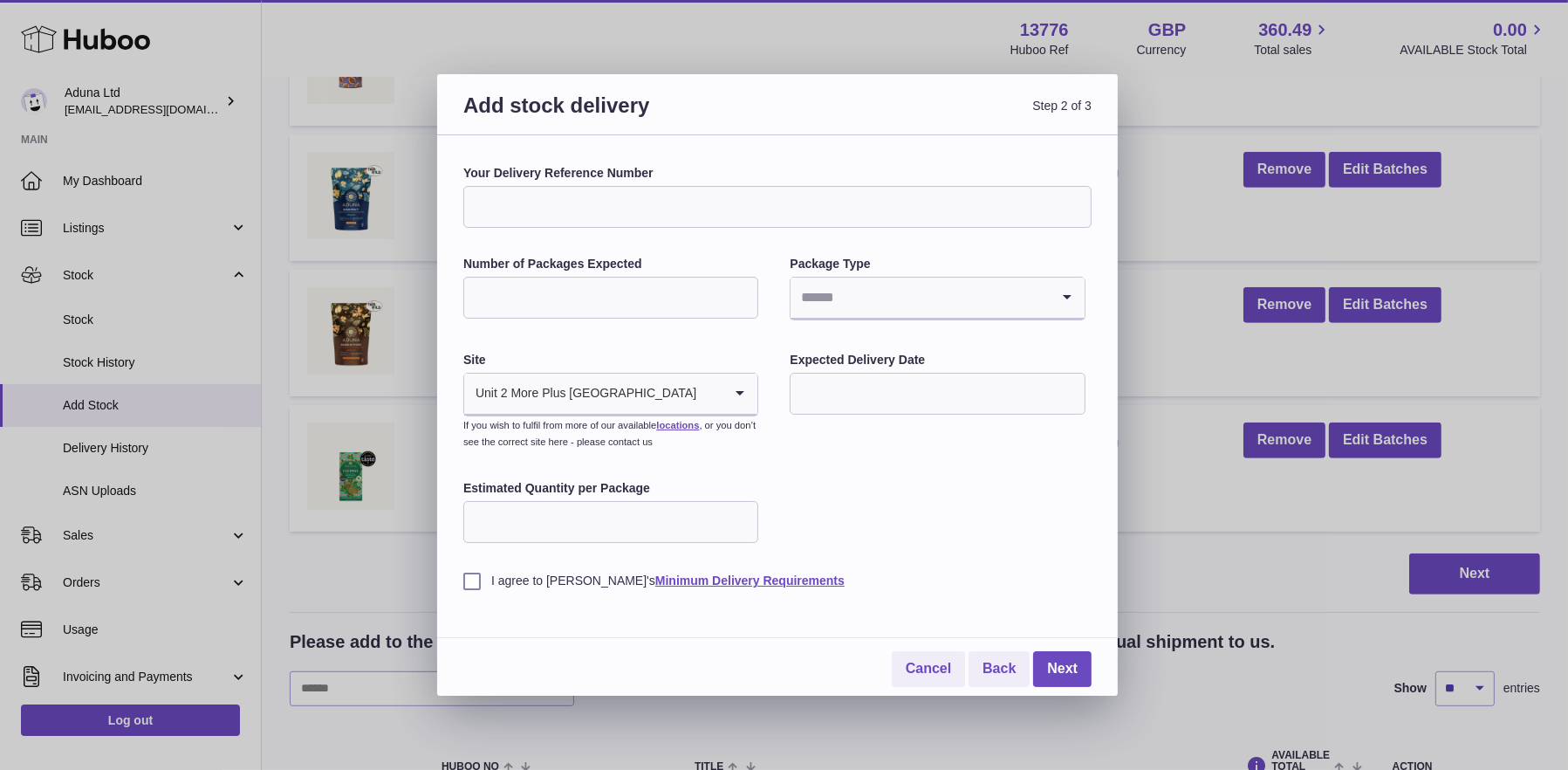
click at [628, 297] on input "Number of Packages Expected" at bounding box center [611, 298] width 295 height 42
type input "*"
click at [848, 285] on input "Search for option" at bounding box center [919, 298] width 258 height 40
click at [836, 417] on li "Boxes" at bounding box center [937, 414] width 292 height 35
click at [827, 401] on input "text" at bounding box center [937, 393] width 295 height 42
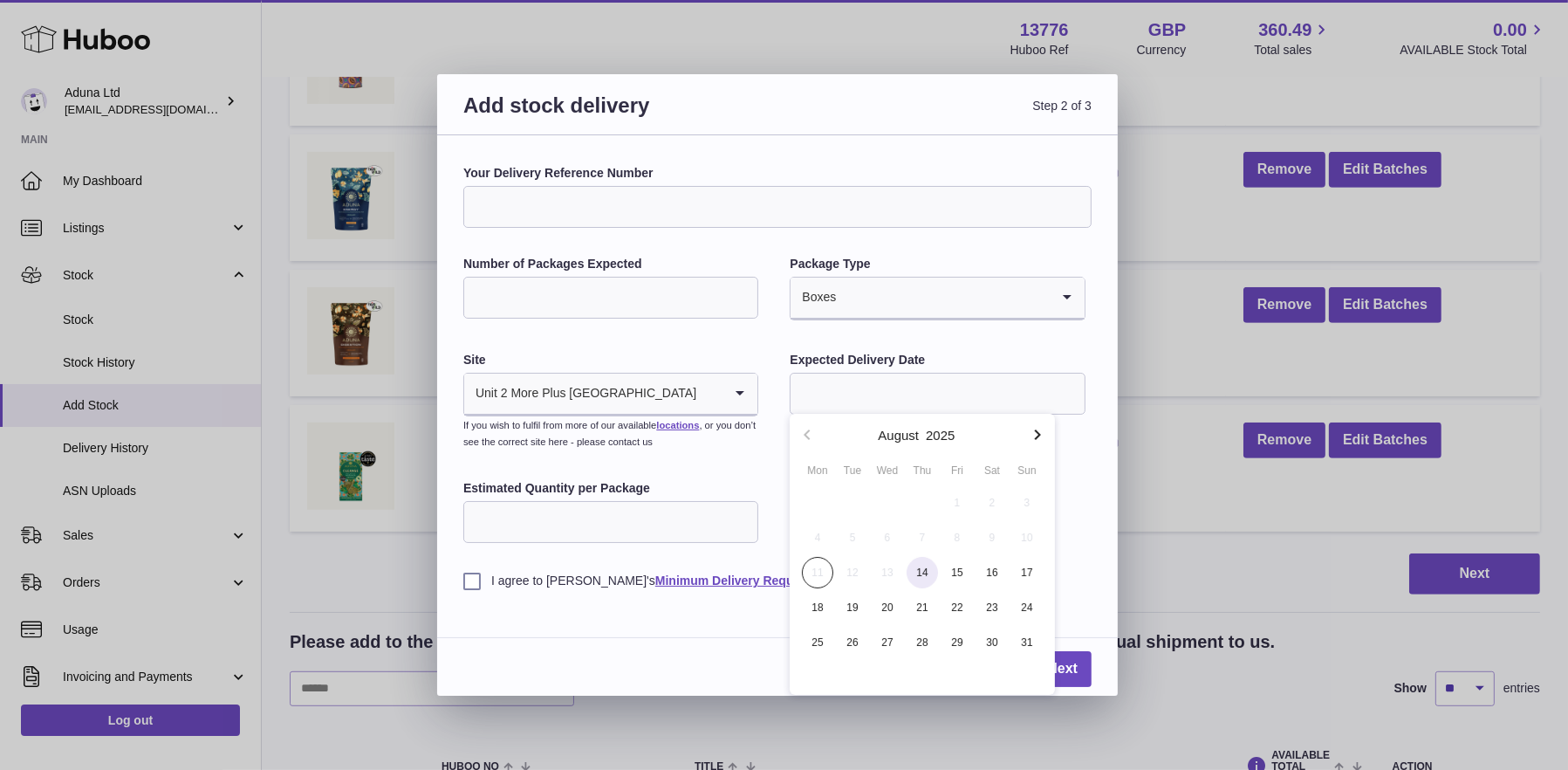
click at [914, 567] on span "14" at bounding box center [922, 573] width 32 height 32
type input "**********"
click at [475, 581] on label "I agree to Huboo's Minimum Delivery Requirements" at bounding box center [777, 581] width 629 height 17
click at [1063, 663] on link "Next" at bounding box center [1062, 669] width 59 height 36
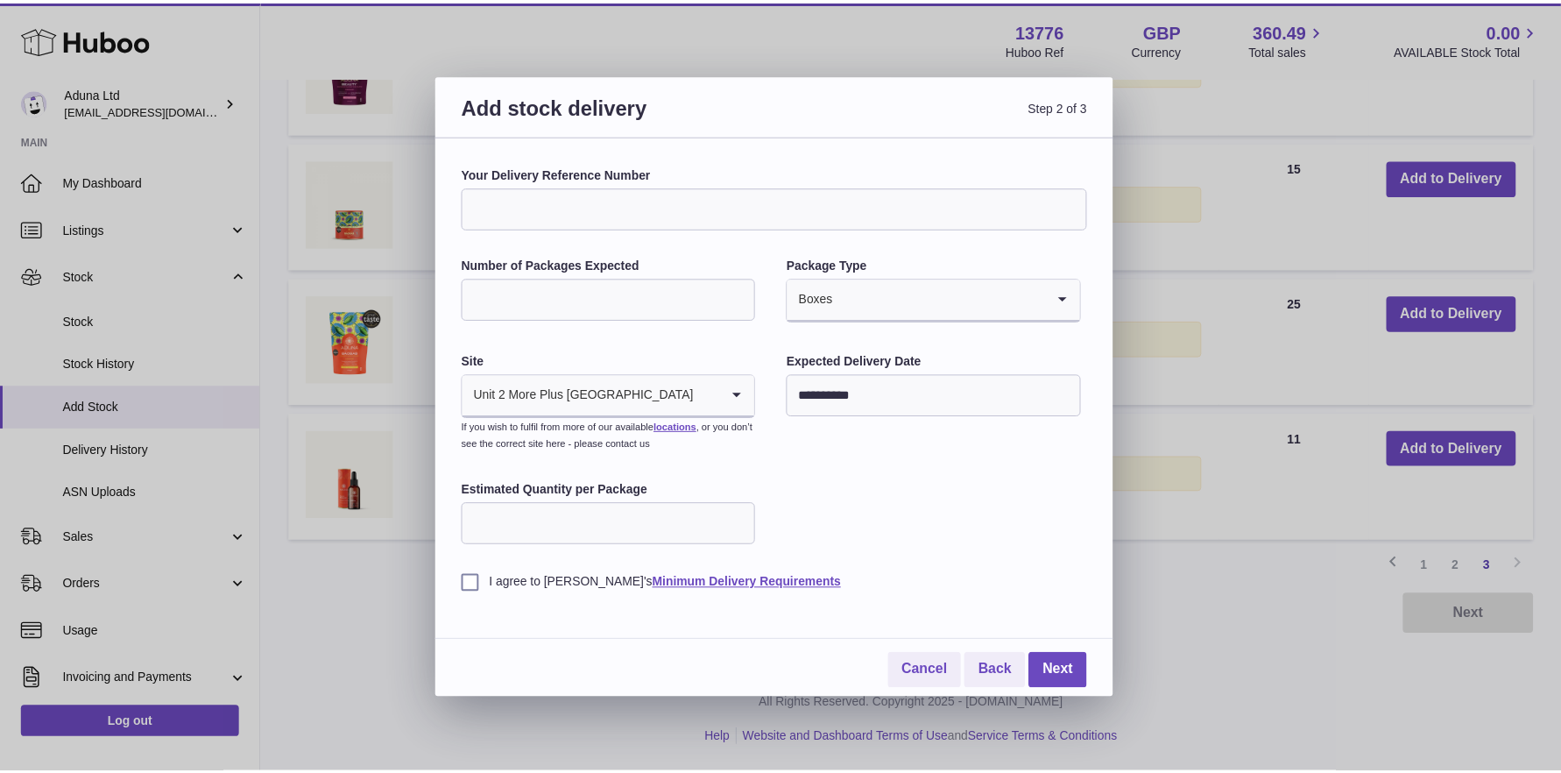
scroll to position [690, 0]
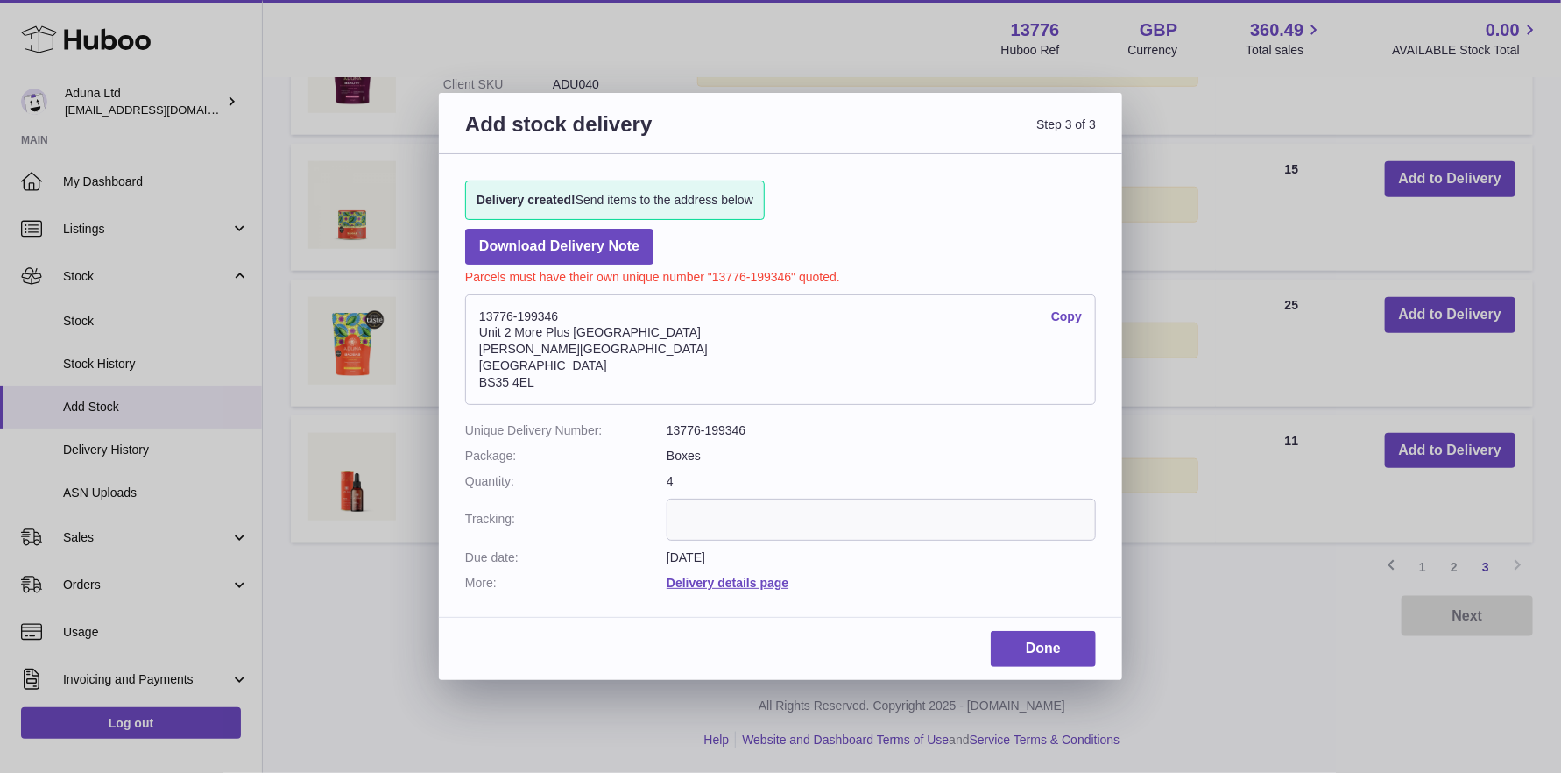
drag, startPoint x: 479, startPoint y: 313, endPoint x: 567, endPoint y: 308, distance: 87.7
click at [567, 308] on address "13776-199346 Copy Unit 2 More Plus Central Park Hudson Ave Severn Beach BS35 4EL" at bounding box center [780, 349] width 631 height 110
copy address "13776-199346"
